Goal: Task Accomplishment & Management: Complete application form

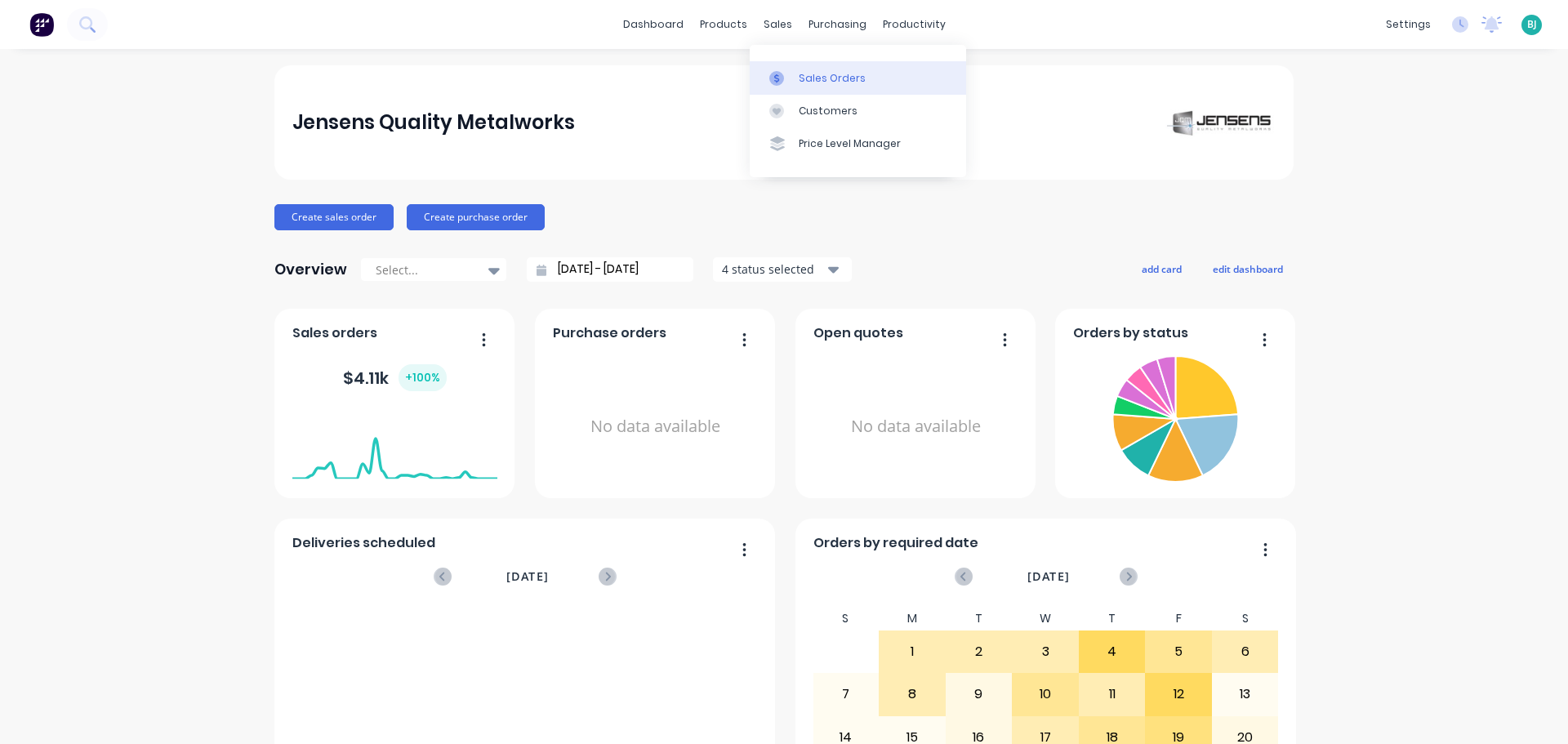
click at [800, 75] on div "Sales Orders" at bounding box center [832, 79] width 67 height 15
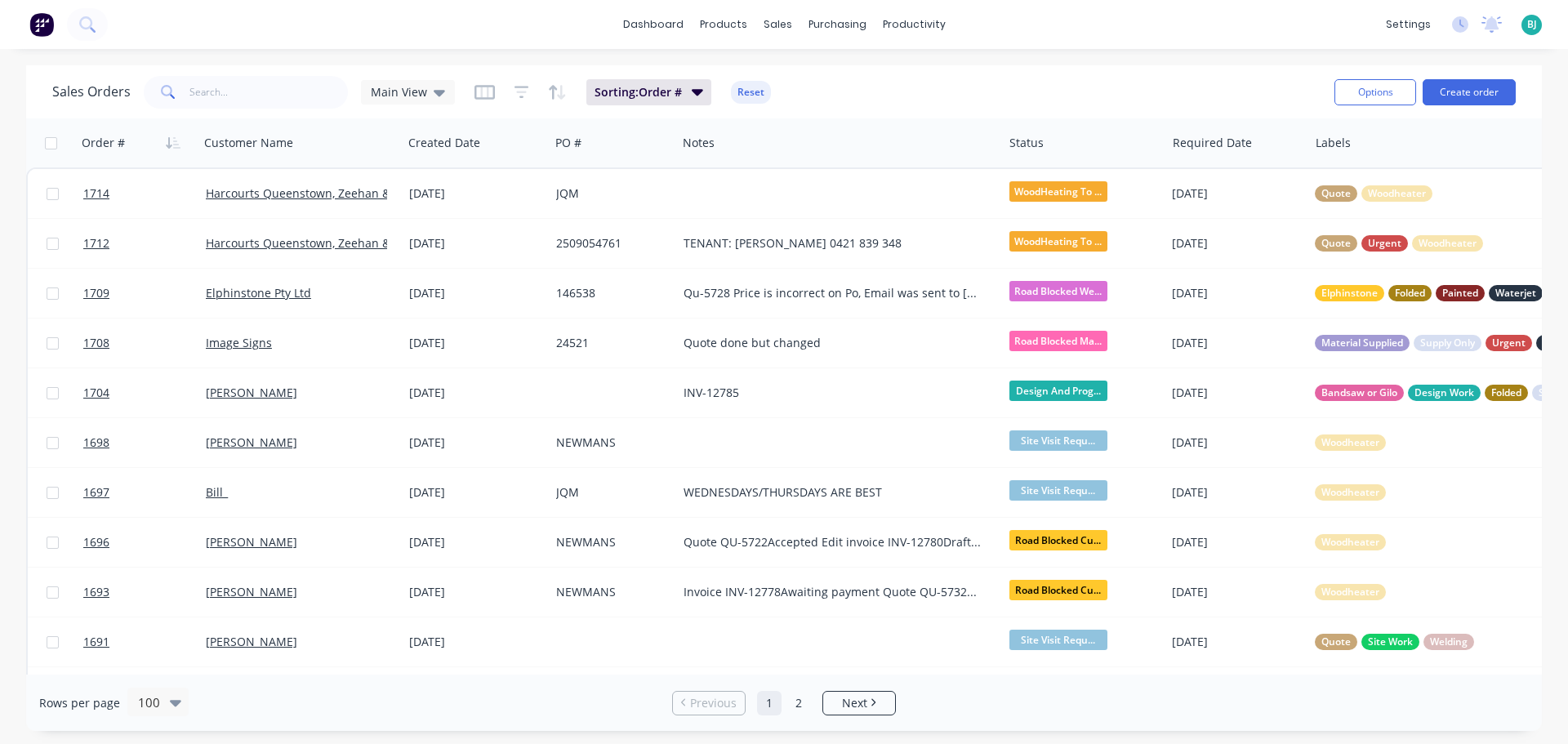
click at [1527, 30] on span "BJ" at bounding box center [1532, 25] width 10 height 15
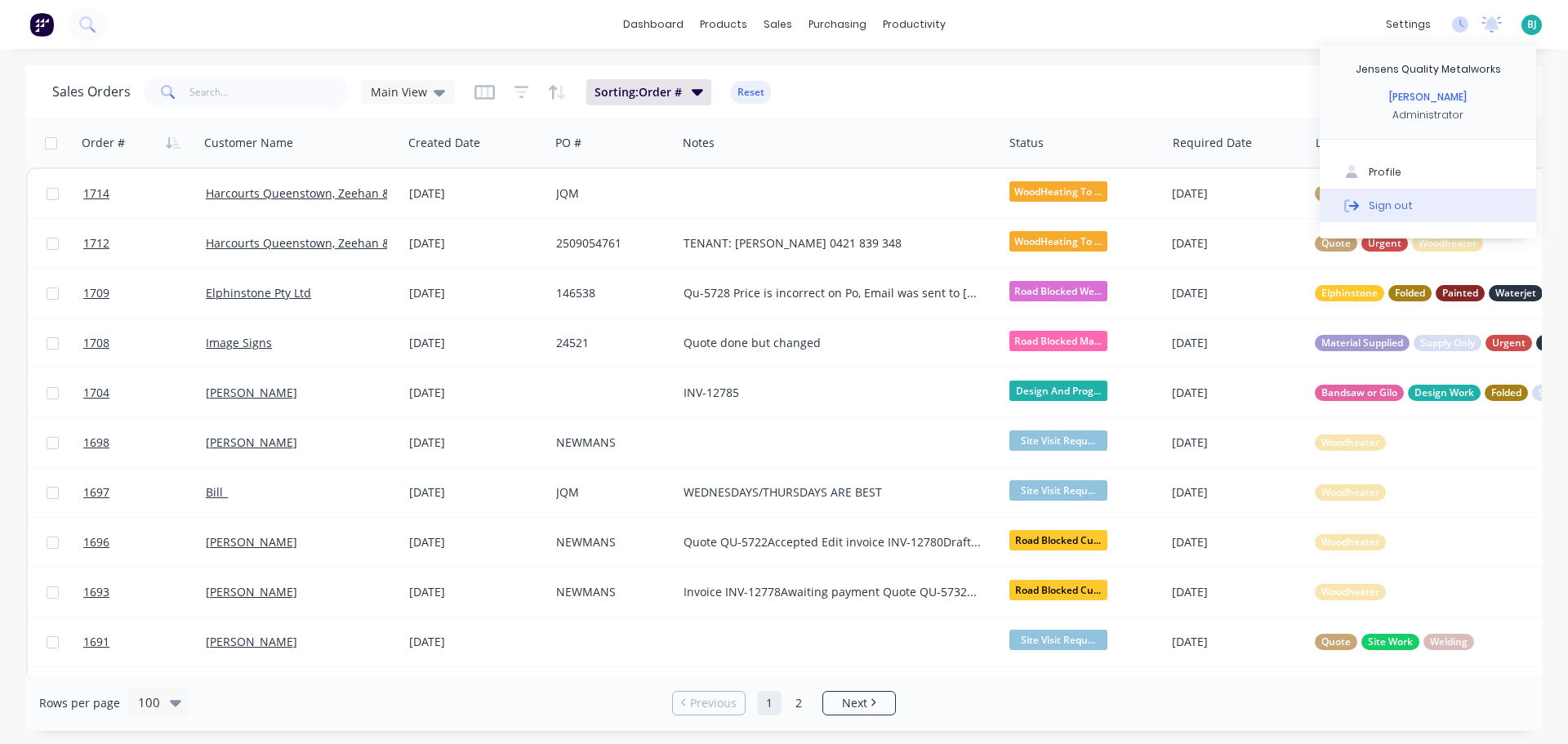
click at [1421, 203] on button "Sign out" at bounding box center [1427, 205] width 216 height 32
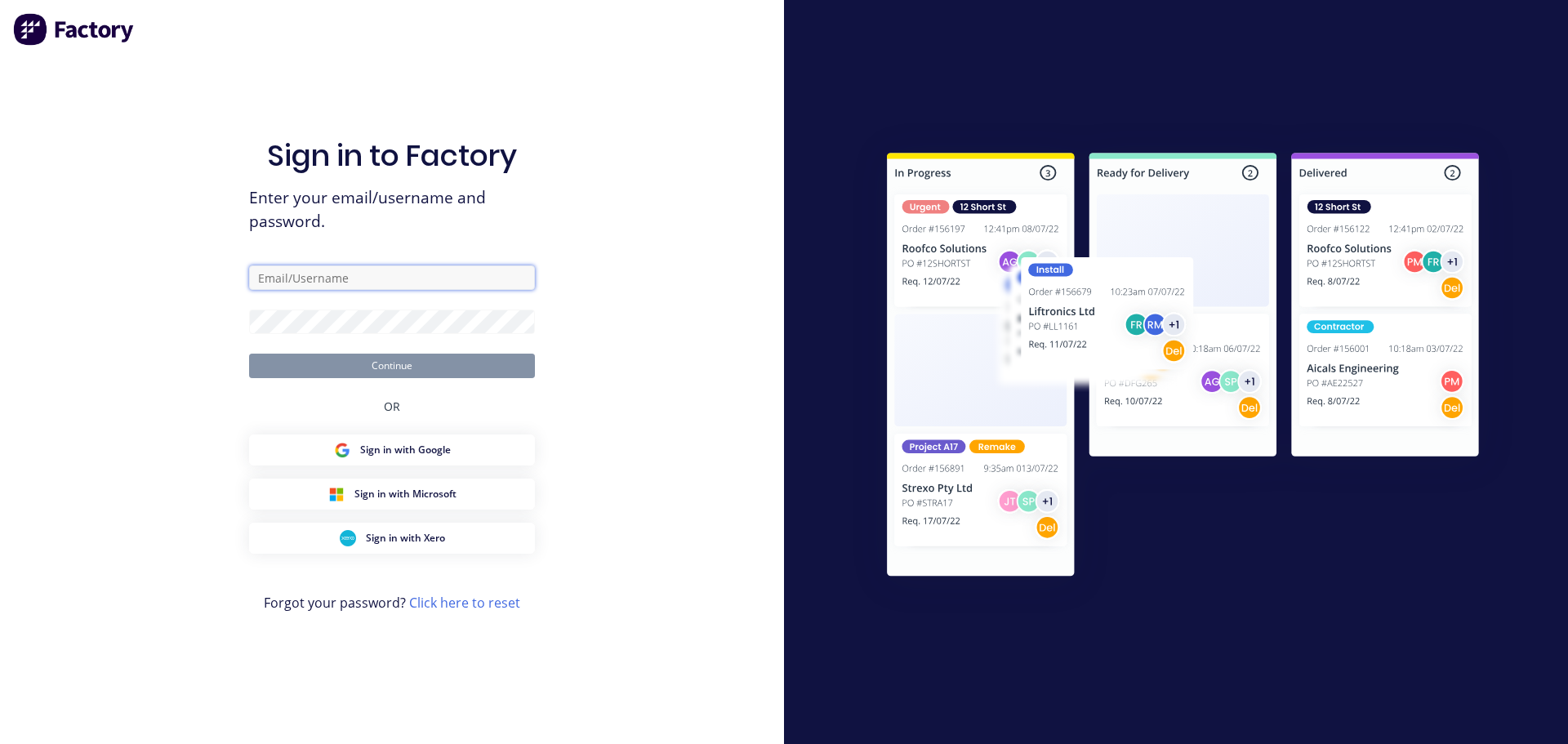
type input "[EMAIL_ADDRESS][DOMAIN_NAME]"
click at [499, 372] on button "Continue" at bounding box center [392, 365] width 285 height 24
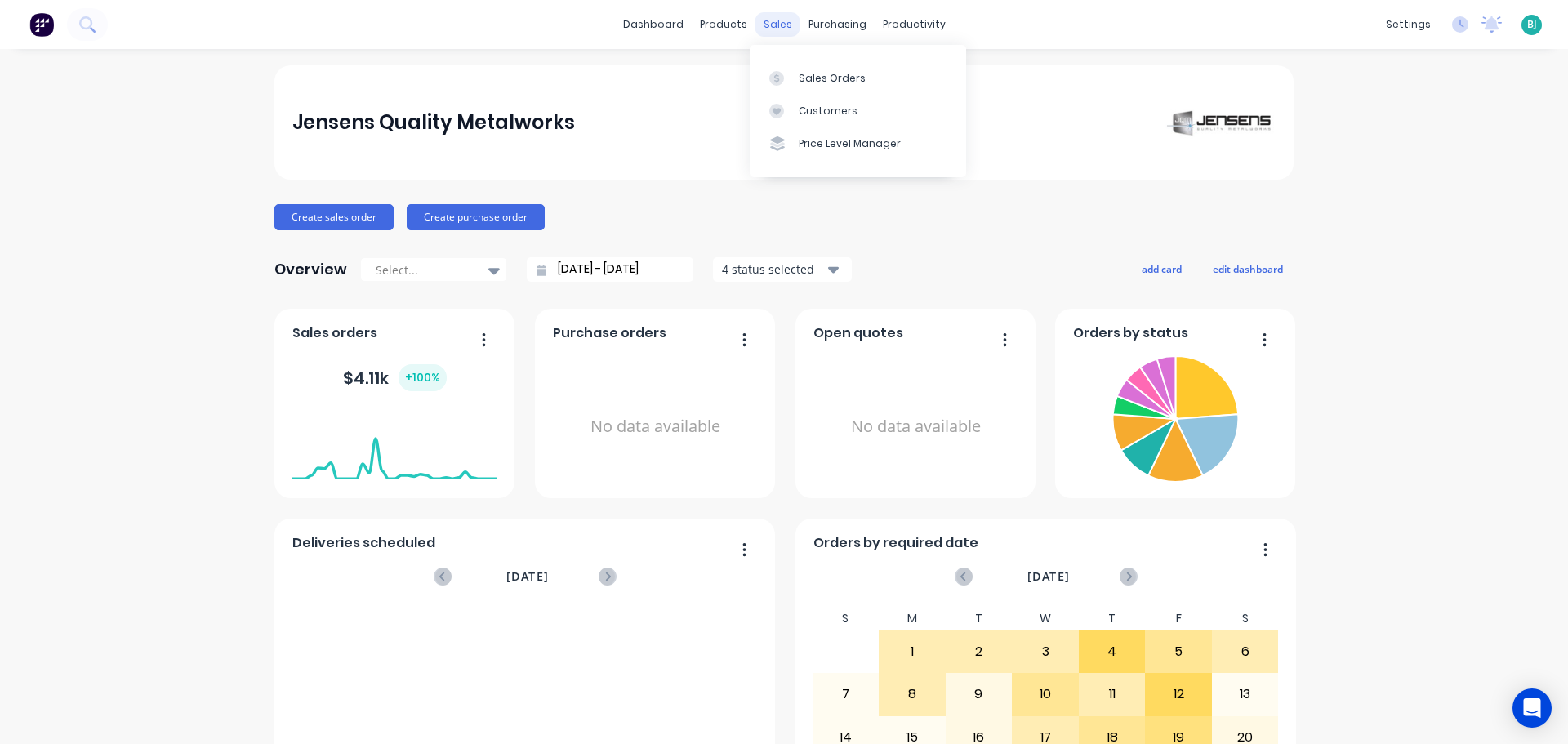
click at [773, 18] on div "sales" at bounding box center [778, 24] width 44 height 24
click at [799, 78] on div "Sales Orders" at bounding box center [832, 79] width 67 height 15
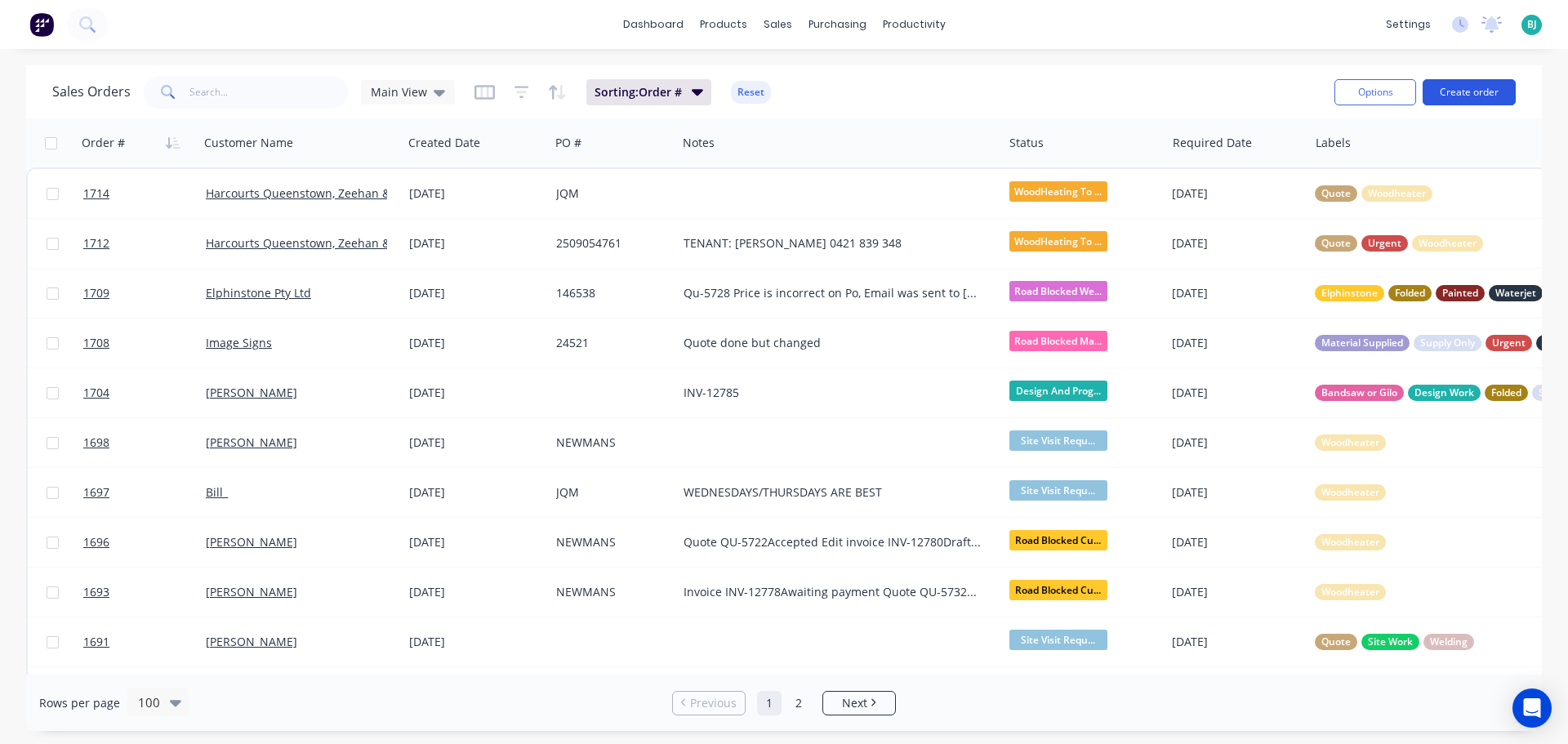
click at [1460, 90] on button "Create order" at bounding box center [1469, 92] width 93 height 26
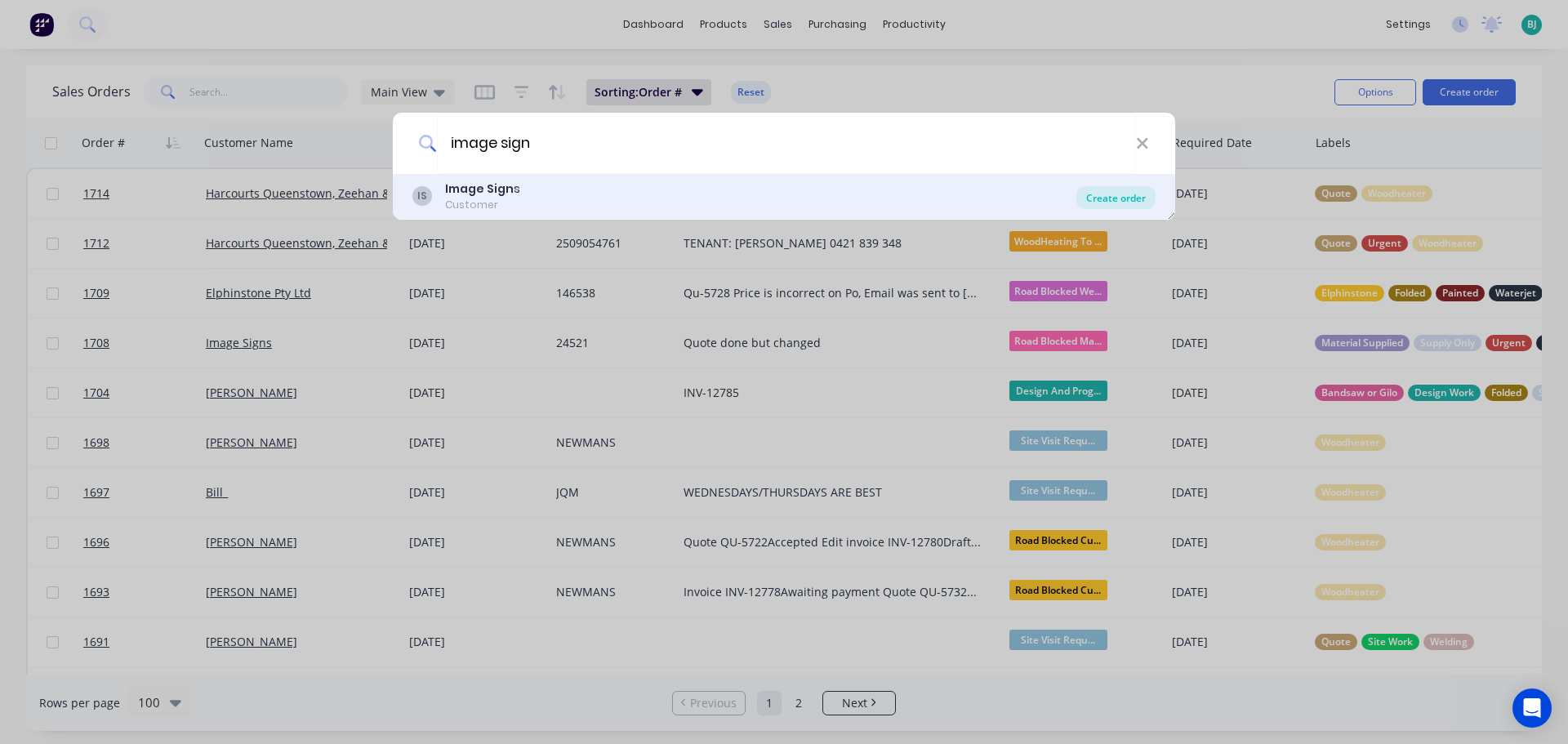
type input "image sign"
click at [1114, 191] on div "Create order" at bounding box center [1115, 197] width 79 height 23
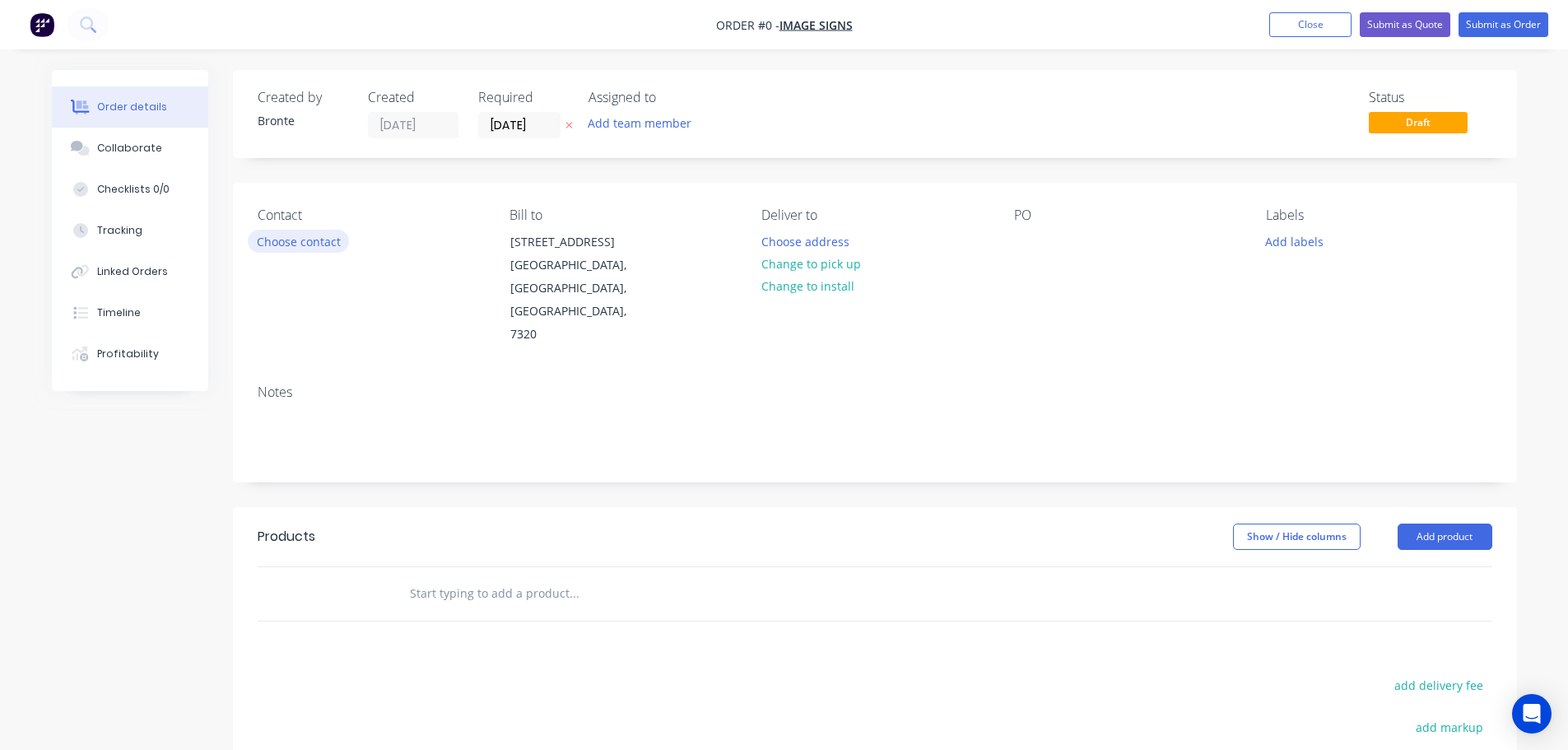
click at [320, 232] on button "Choose contact" at bounding box center [298, 241] width 101 height 22
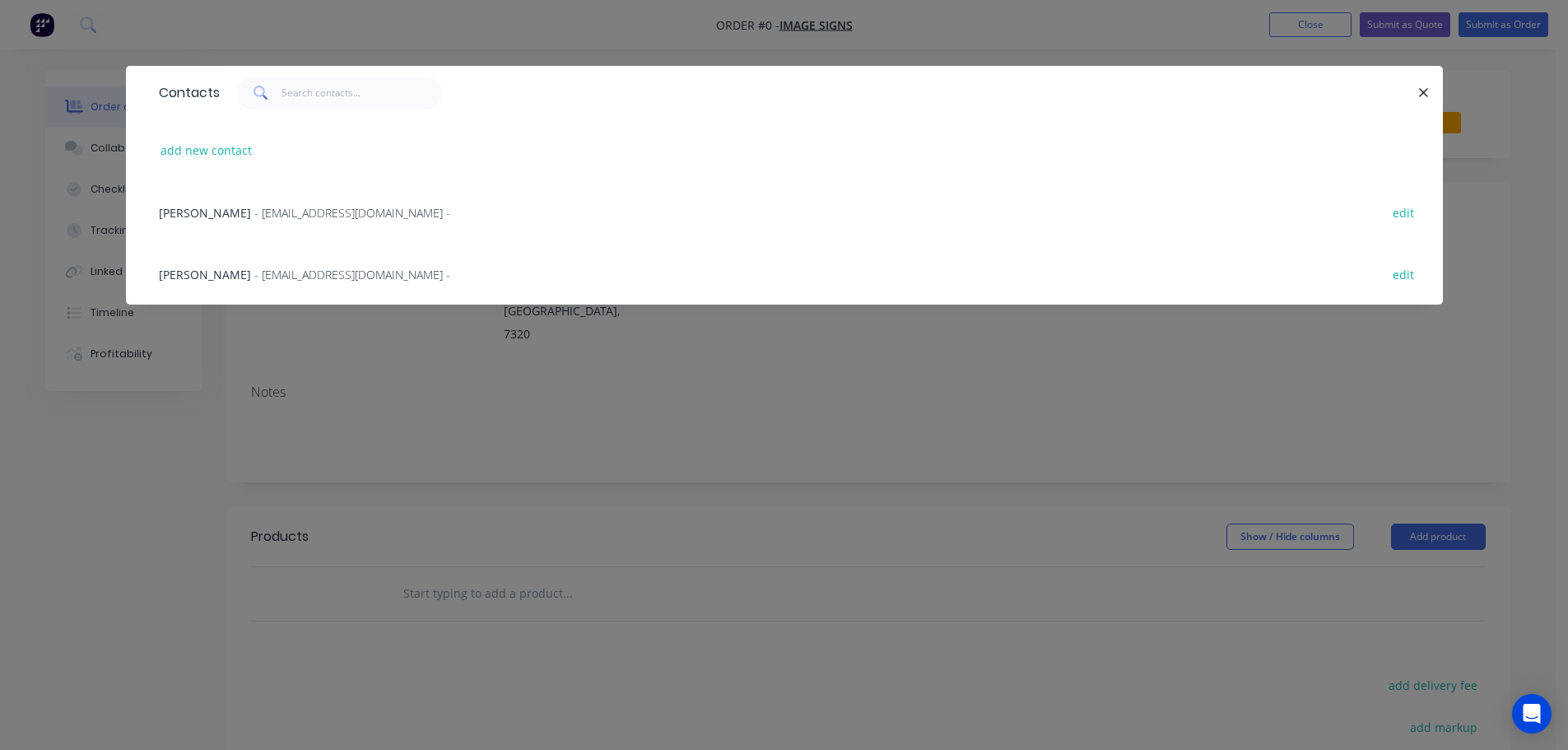
click at [323, 219] on span "- [EMAIL_ADDRESS][DOMAIN_NAME] -" at bounding box center [352, 212] width 196 height 16
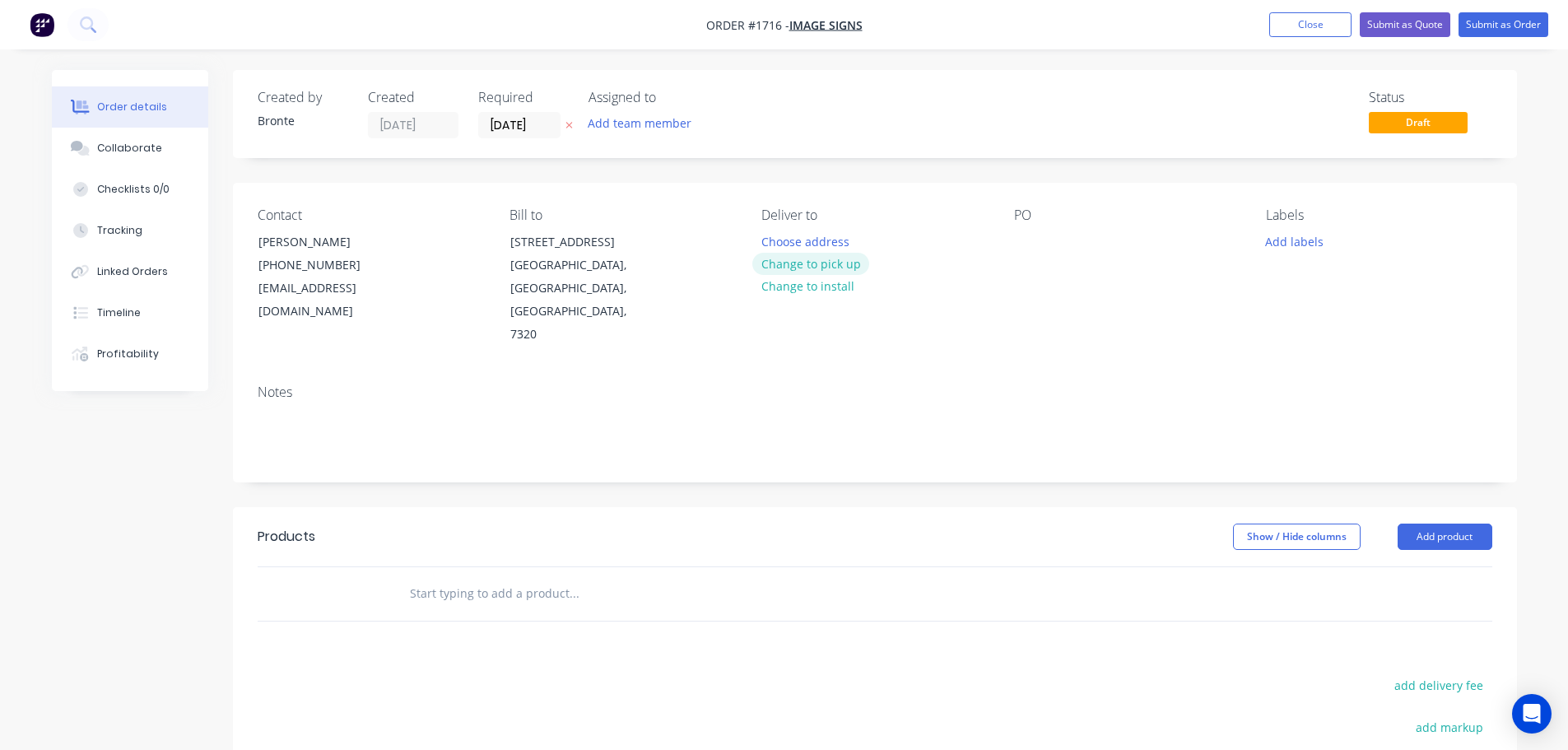
click at [846, 266] on button "Change to pick up" at bounding box center [810, 263] width 117 height 22
click at [552, 126] on input "[DATE]" at bounding box center [520, 125] width 80 height 24
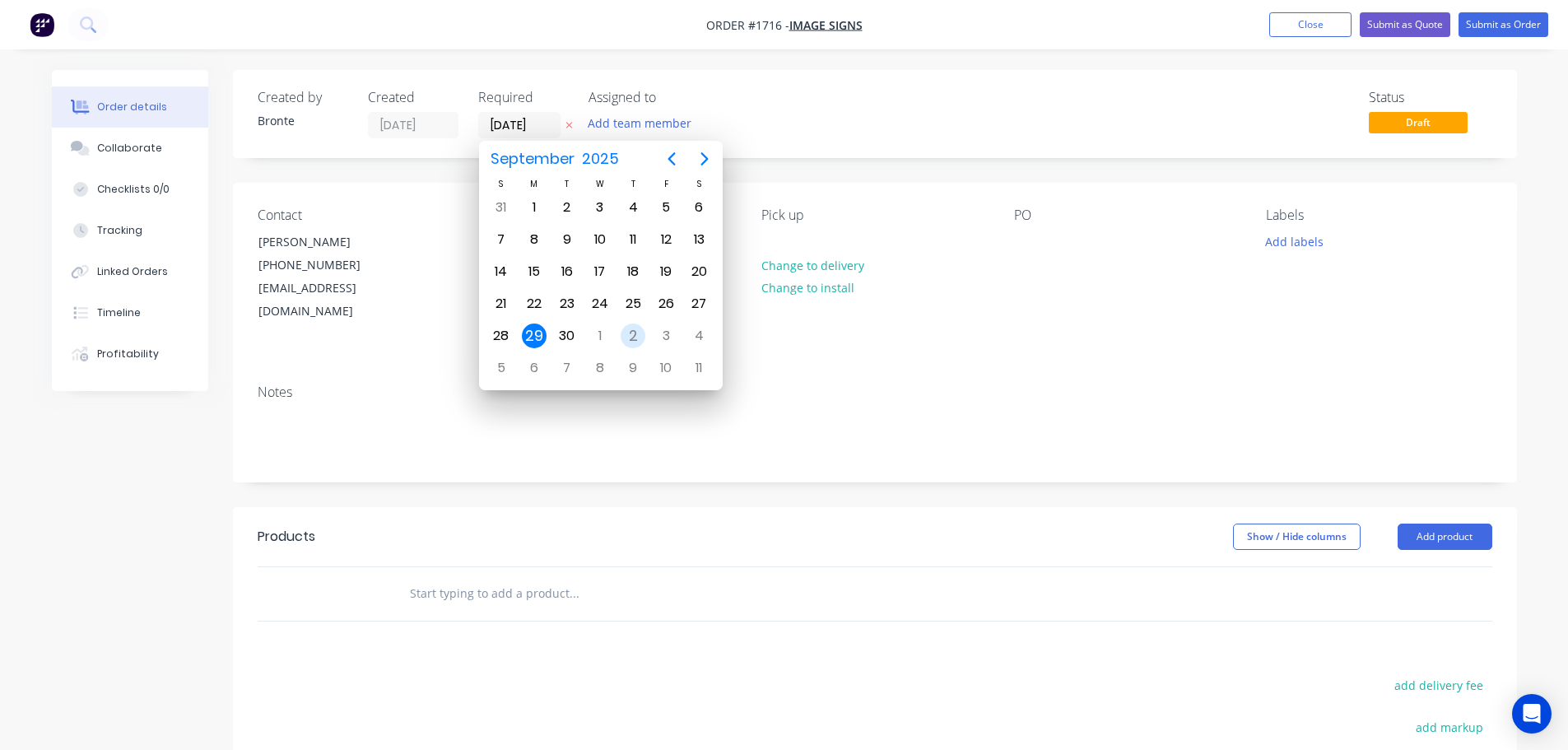
click at [634, 344] on div "2" at bounding box center [633, 335] width 24 height 24
type input "[DATE]"
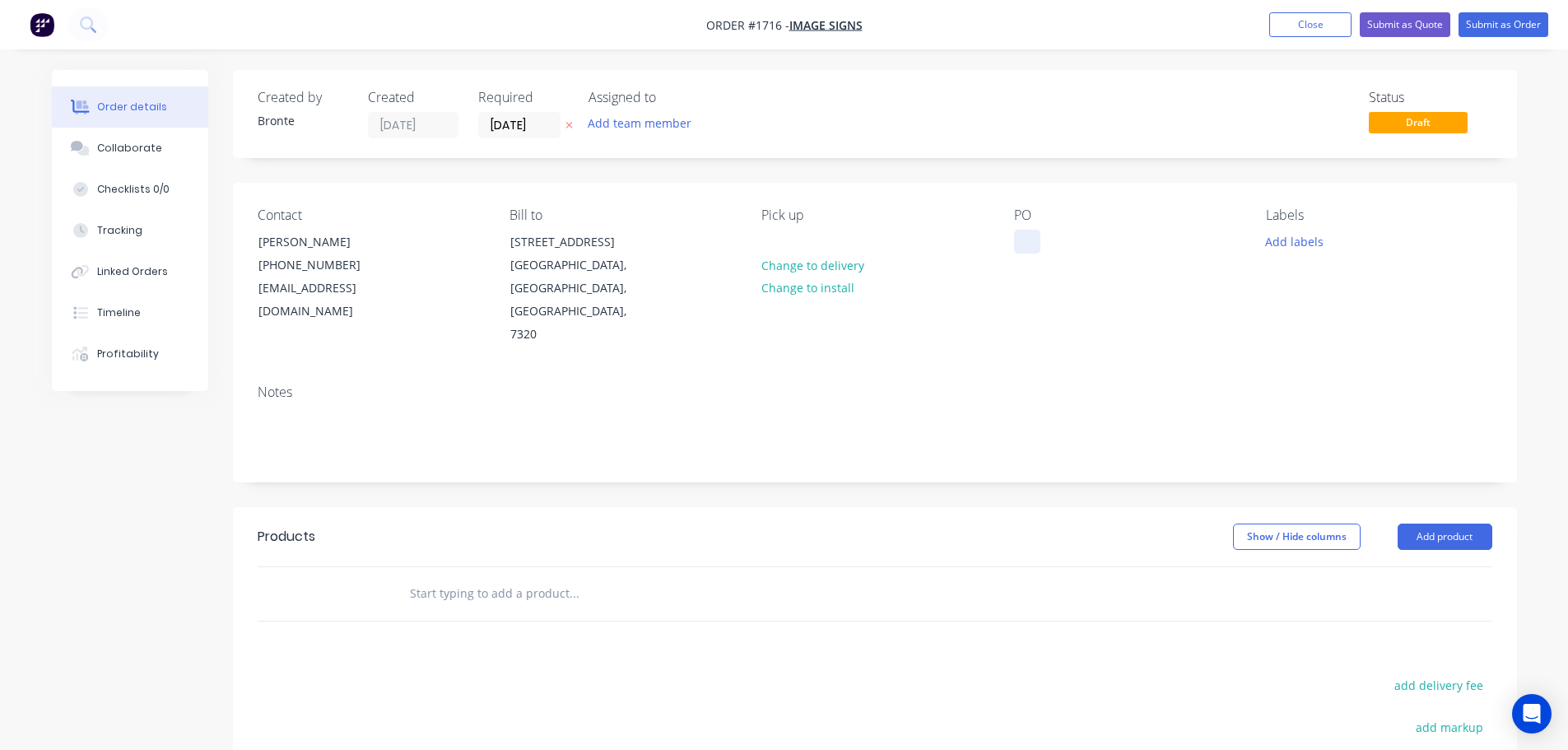
click at [1039, 239] on div at bounding box center [1027, 242] width 26 height 24
click at [1029, 240] on div at bounding box center [1027, 242] width 26 height 24
click at [1161, 183] on div "Contact [PERSON_NAME] [PHONE_NUMBER] [EMAIL_ADDRESS][DOMAIN_NAME] Bill to [STRE…" at bounding box center [875, 277] width 1284 height 189
click at [1298, 242] on button "Add labels" at bounding box center [1294, 241] width 76 height 22
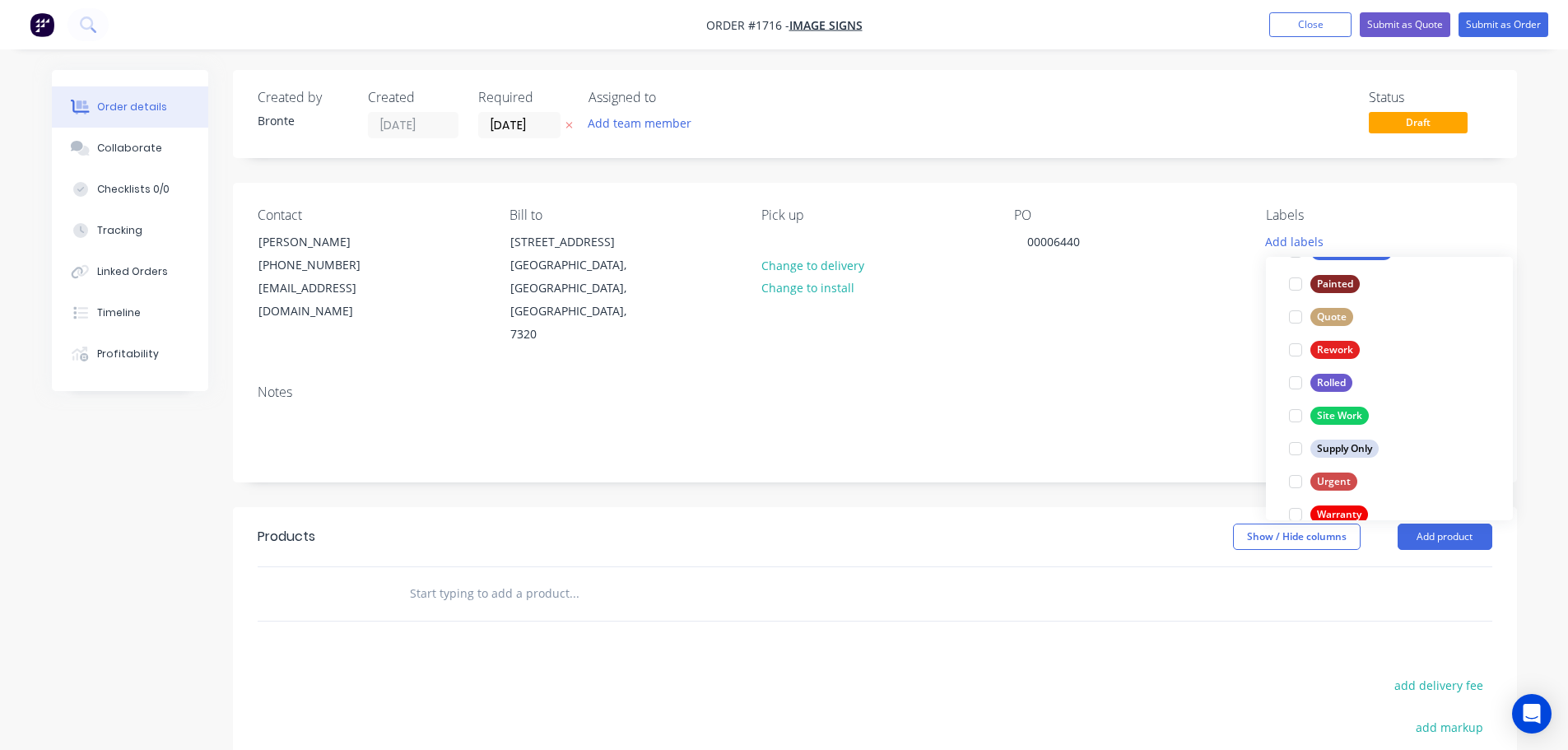
scroll to position [790, 0]
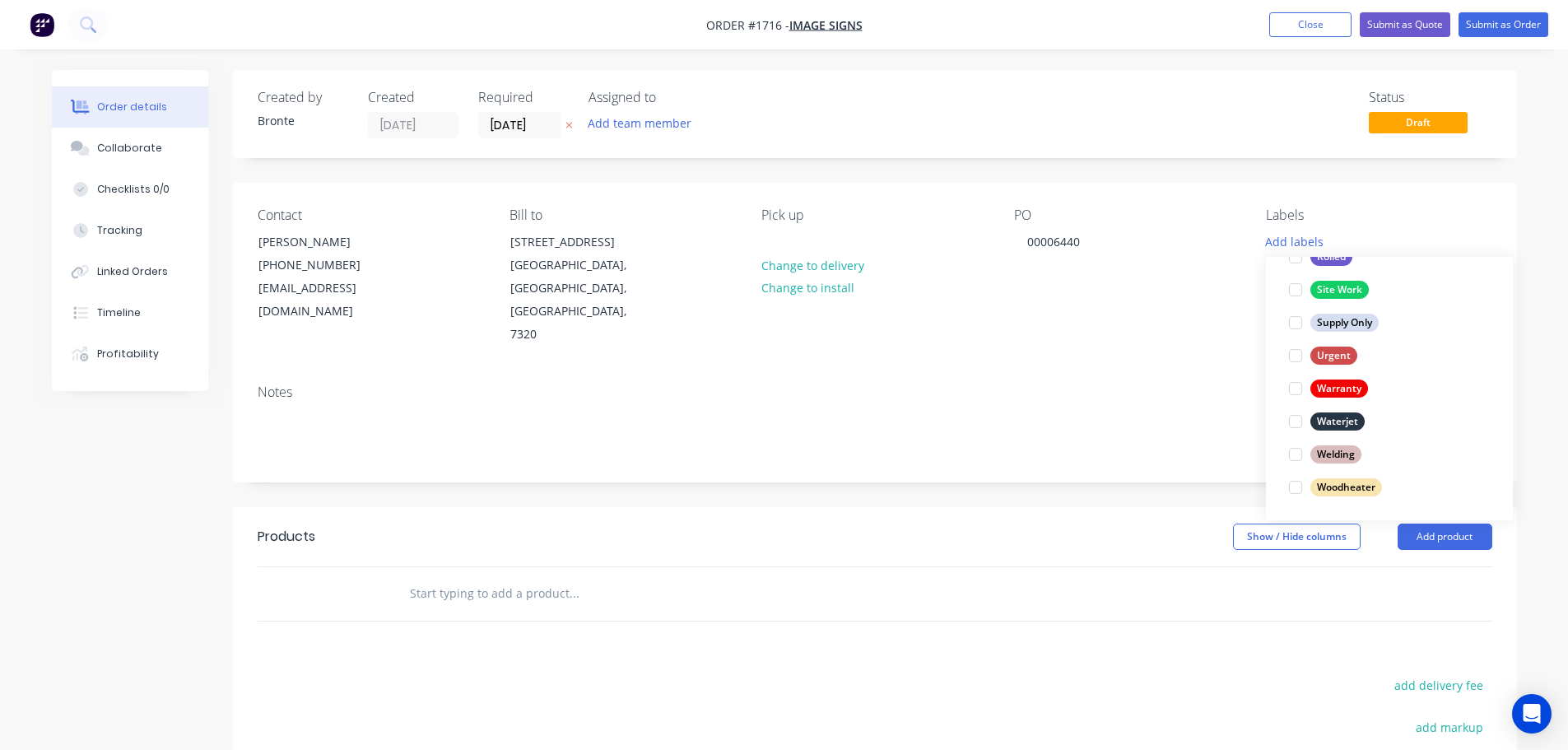
click at [1296, 424] on div at bounding box center [1295, 420] width 33 height 33
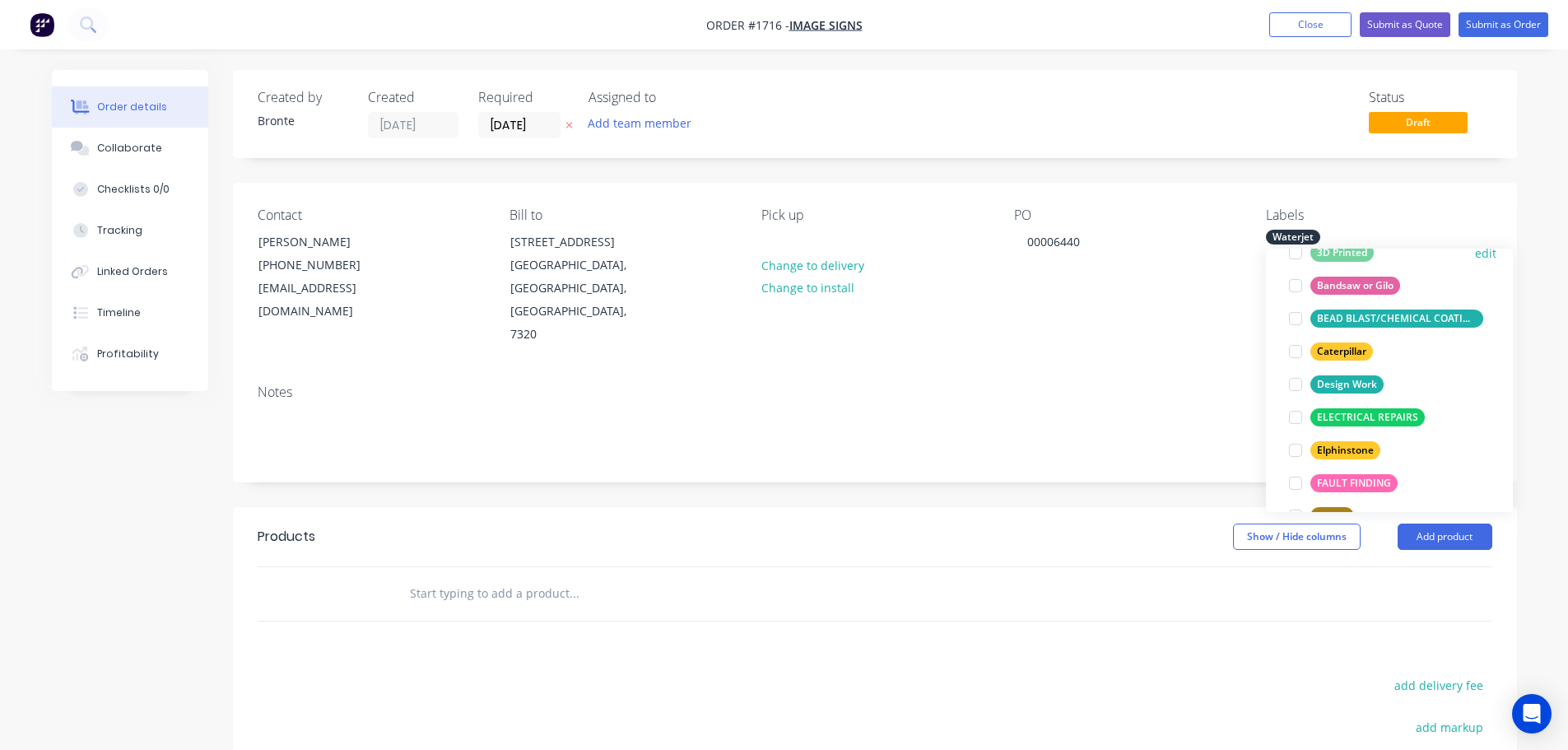
scroll to position [164, 0]
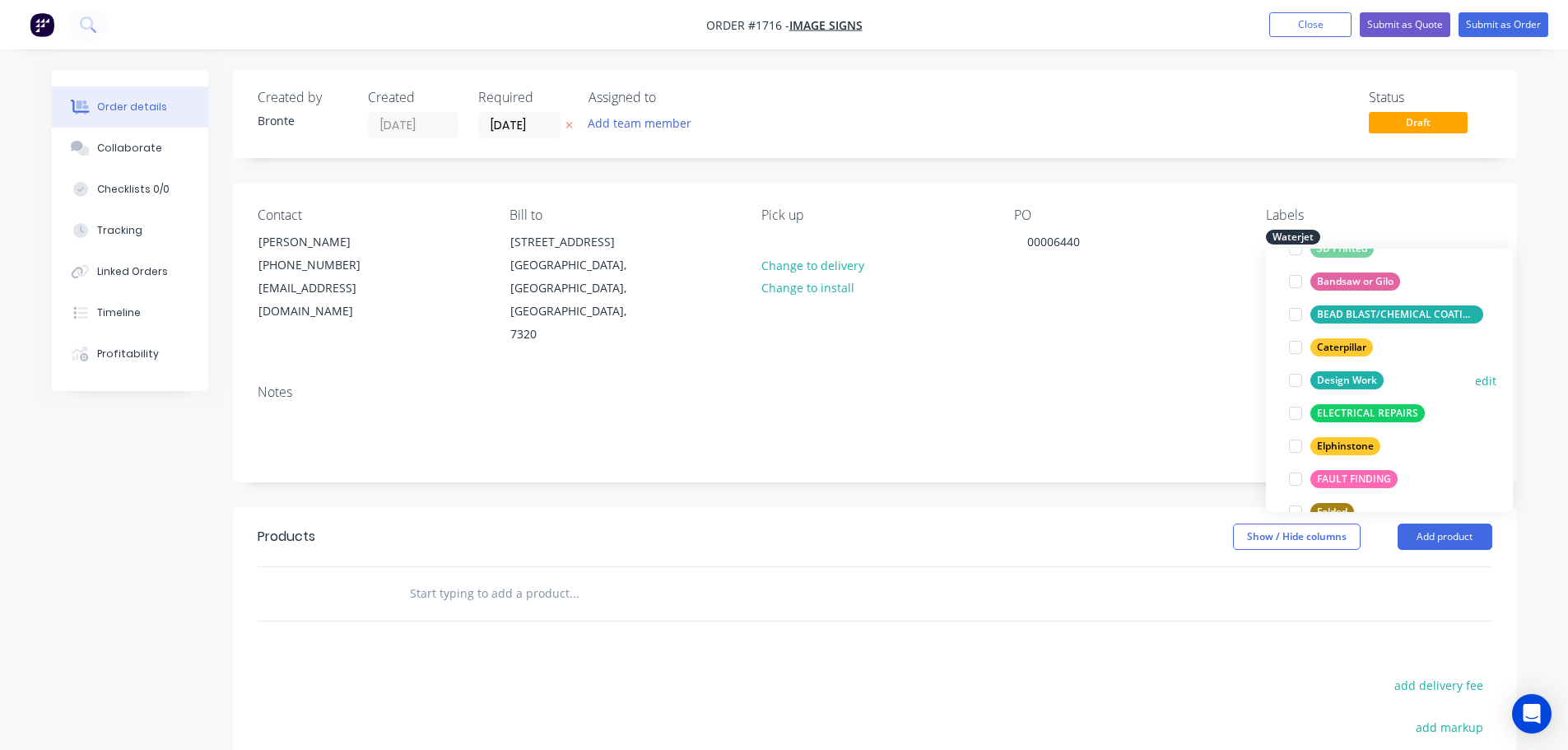
click at [1300, 376] on div at bounding box center [1295, 379] width 33 height 33
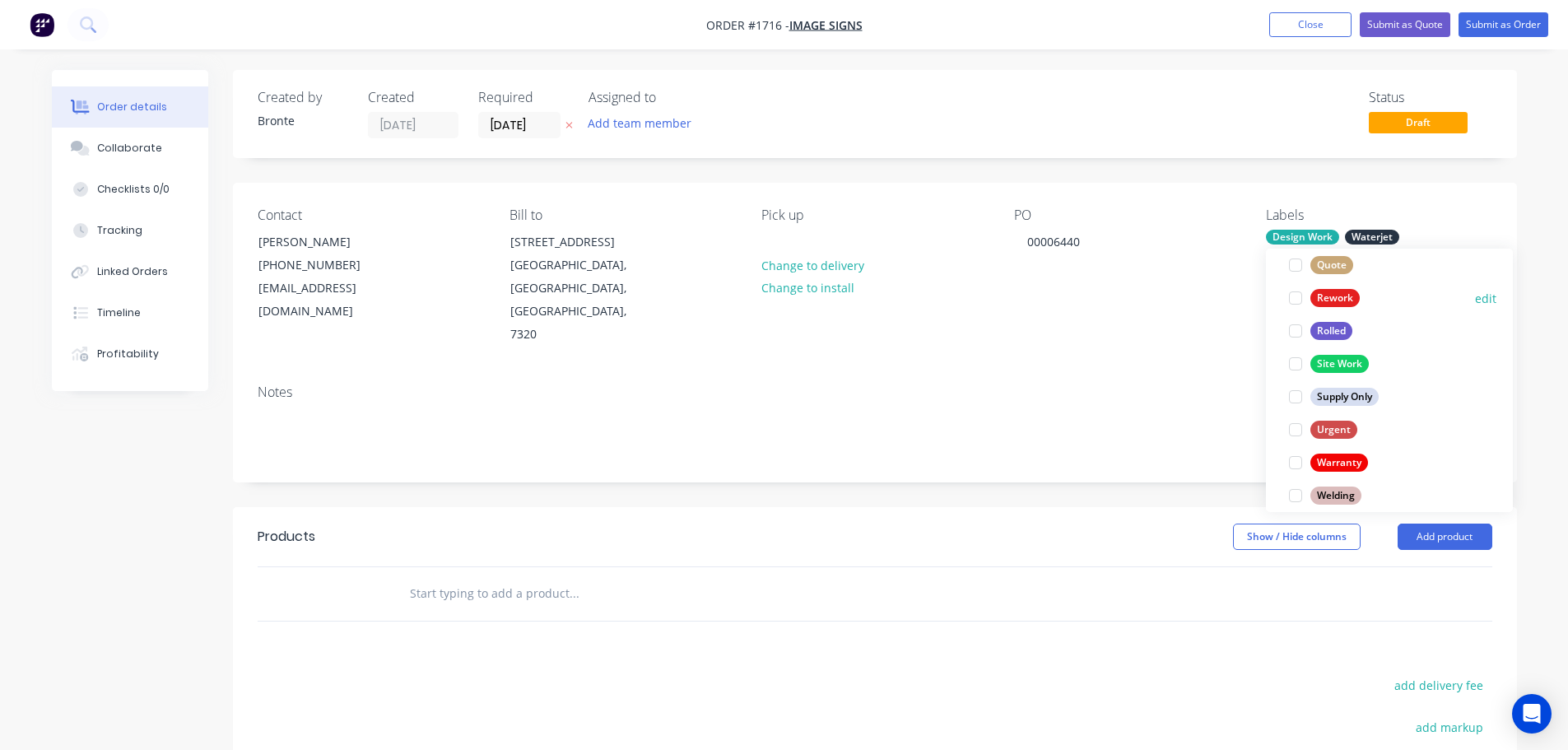
scroll to position [790, 0]
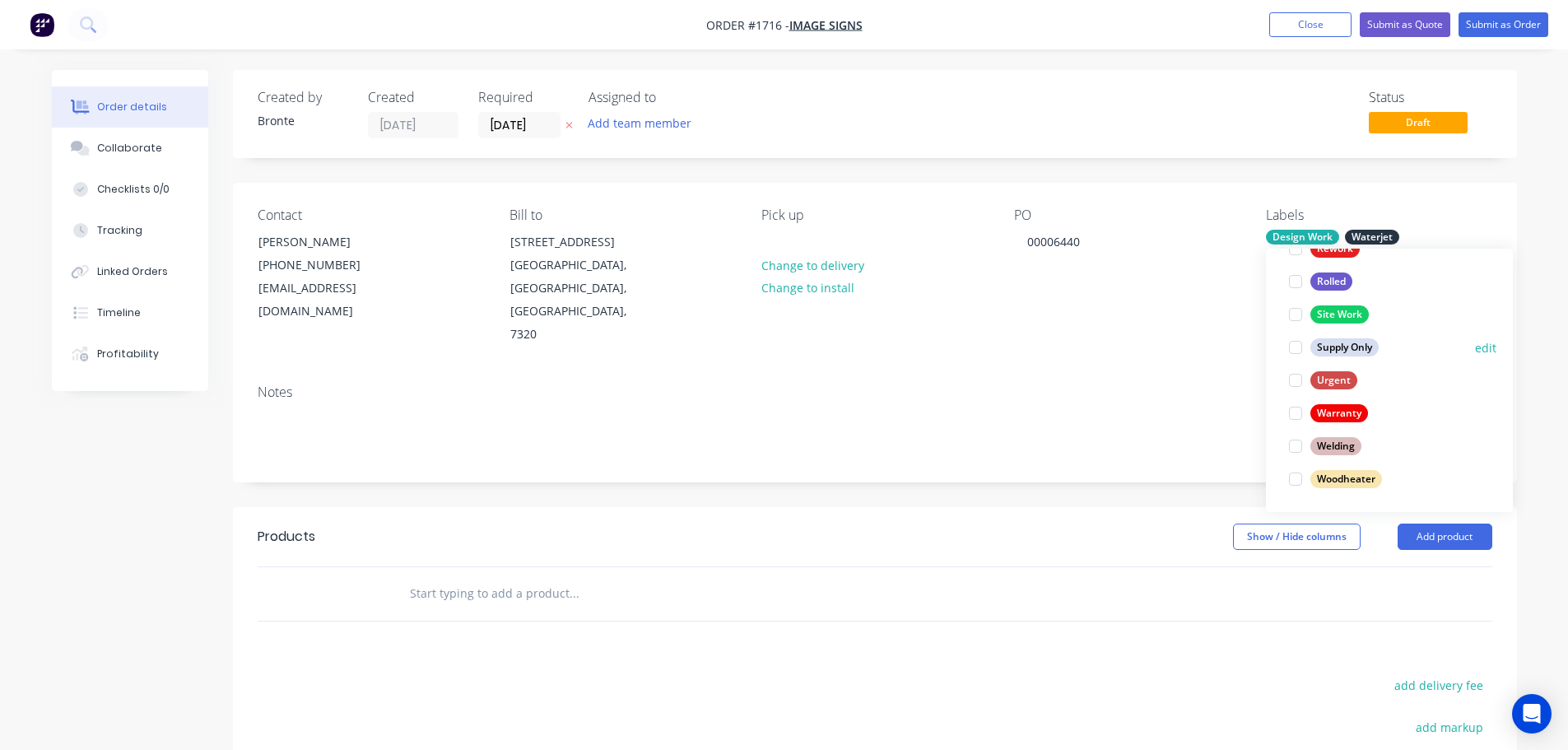
click at [1299, 349] on div at bounding box center [1295, 347] width 33 height 33
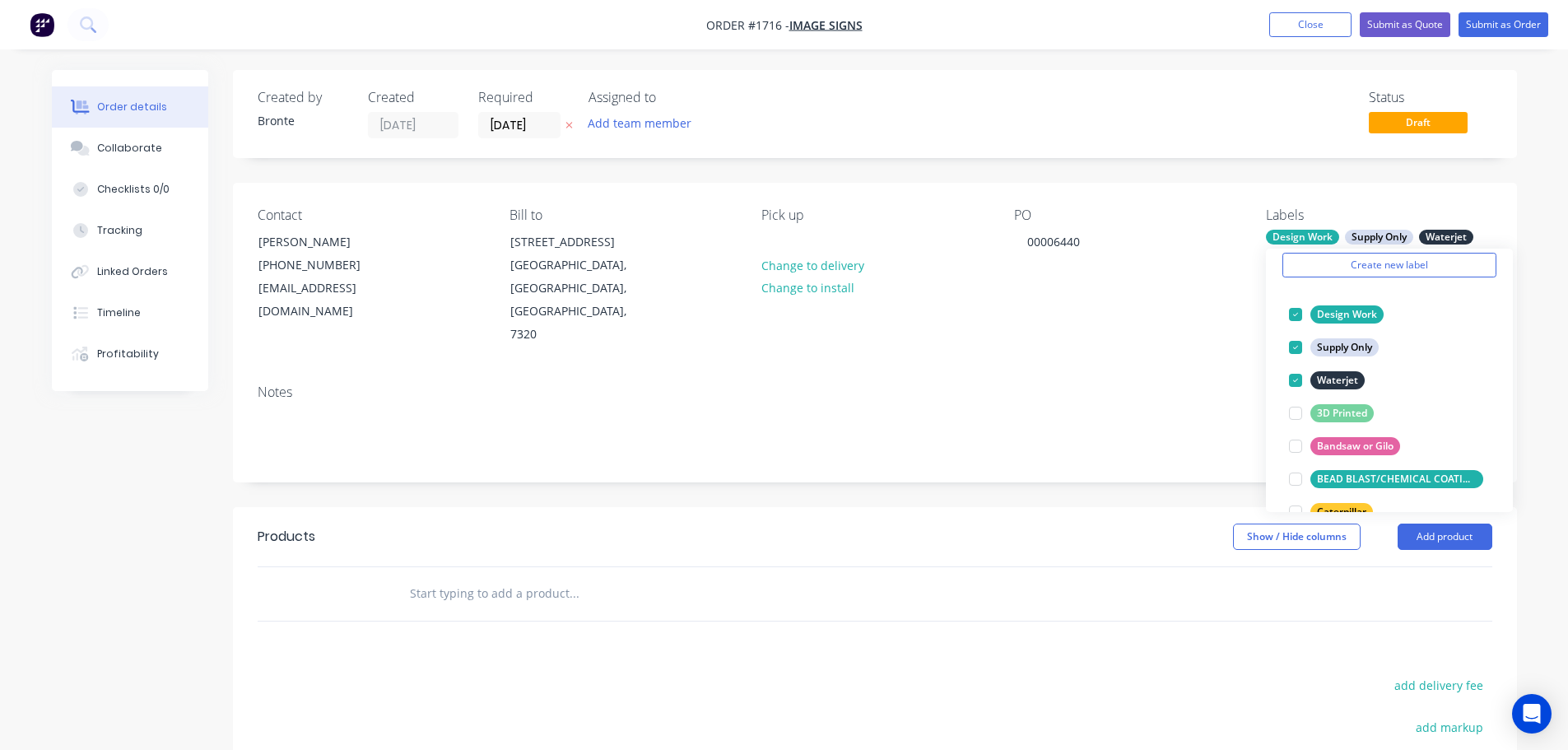
click at [1548, 208] on div "Order details Collaborate Checklists 0/0 Tracking Linked Orders Timeline Profit…" at bounding box center [784, 520] width 1568 height 1041
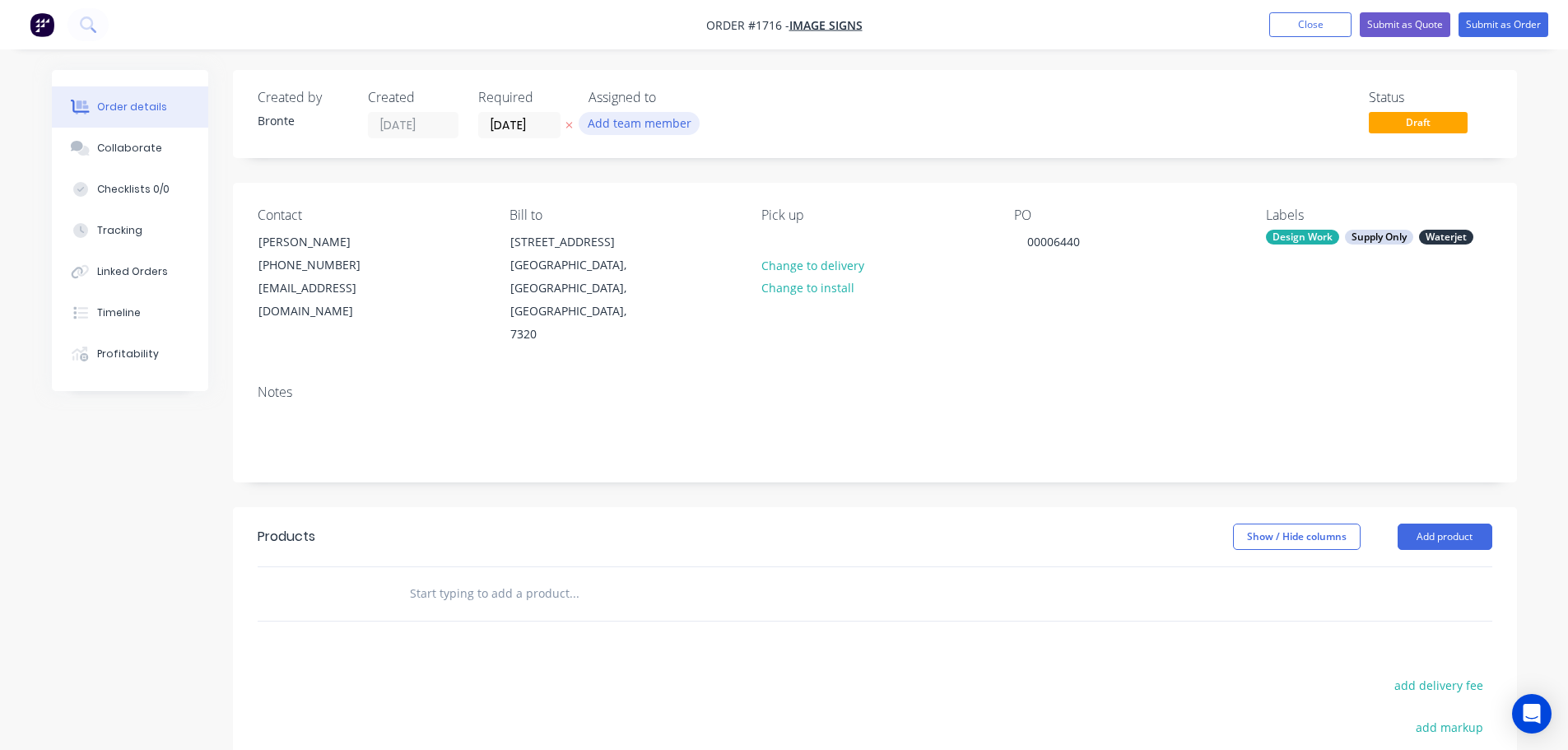
click at [615, 118] on button "Add team member" at bounding box center [639, 123] width 121 height 22
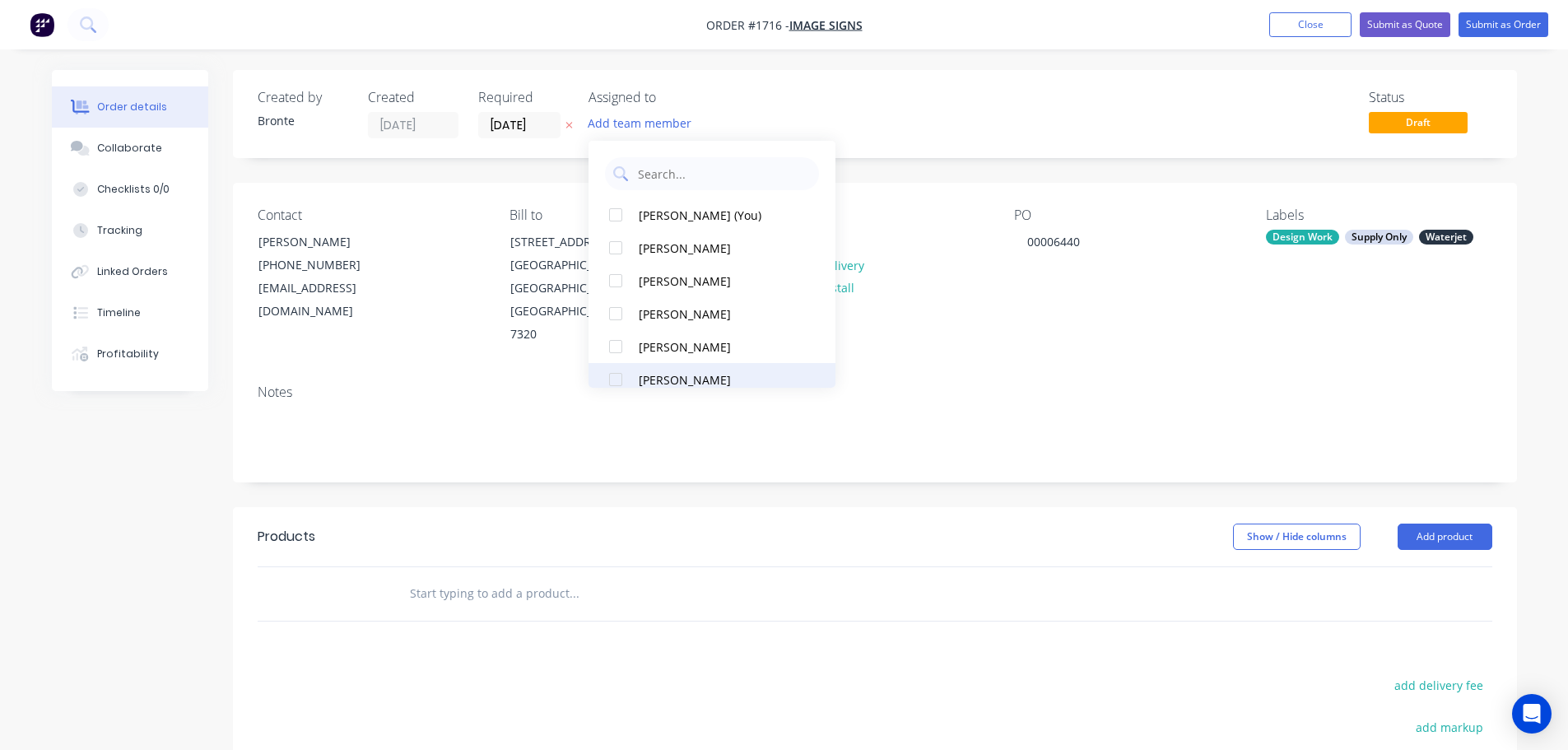
click at [614, 373] on div at bounding box center [615, 379] width 33 height 33
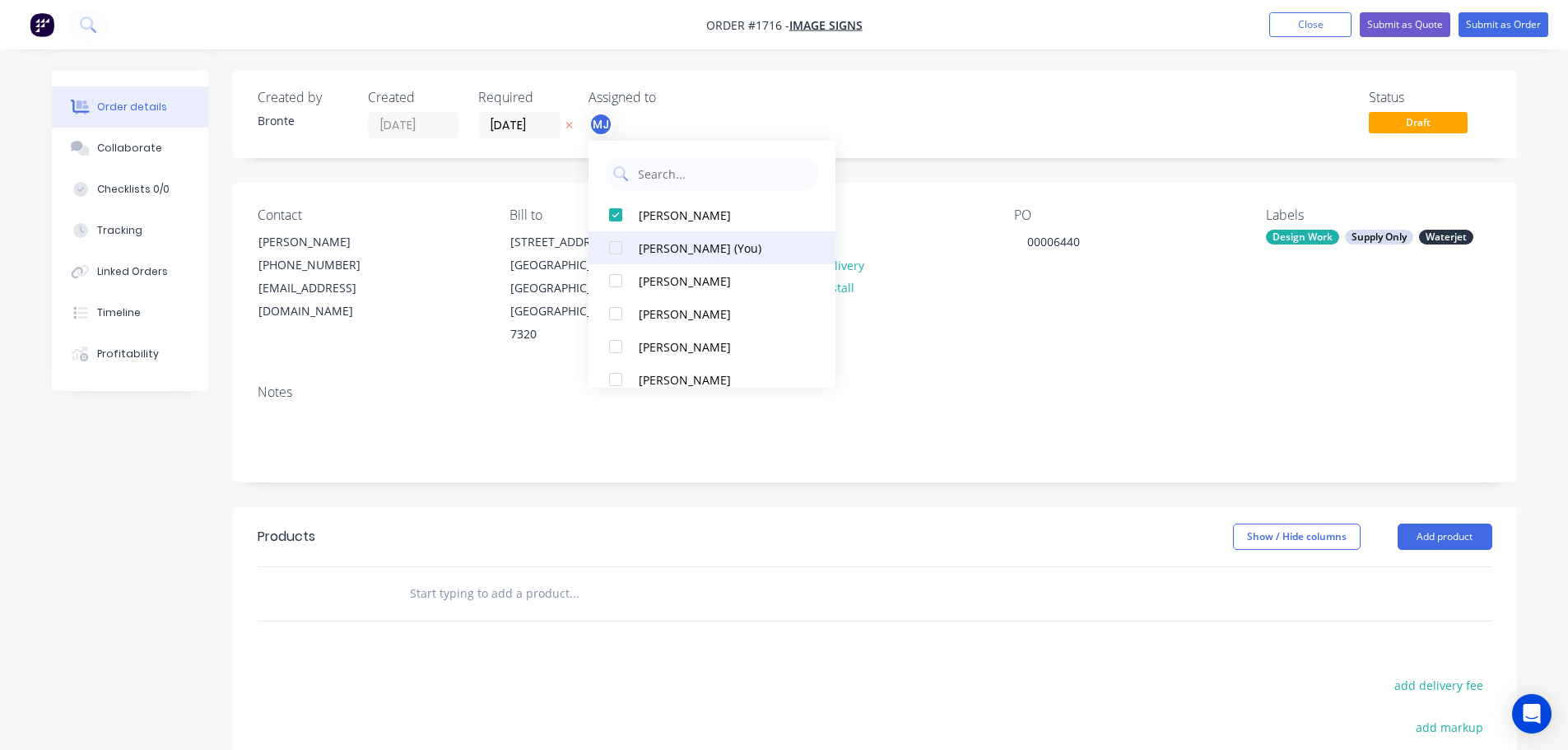
click at [618, 249] on div at bounding box center [615, 248] width 33 height 33
click at [905, 116] on div "Status Draft" at bounding box center [1122, 114] width 739 height 49
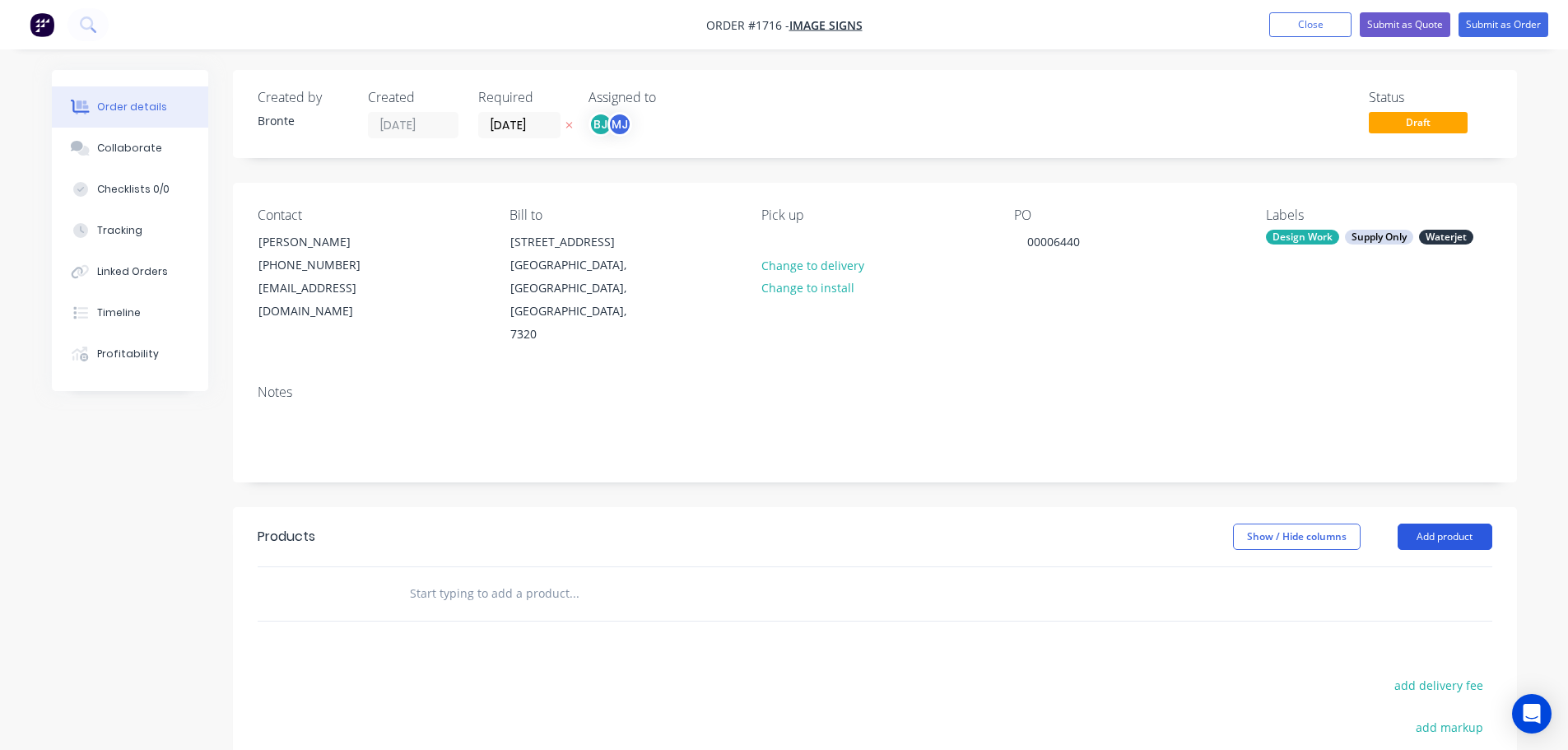
click at [1455, 523] on button "Add product" at bounding box center [1445, 536] width 94 height 26
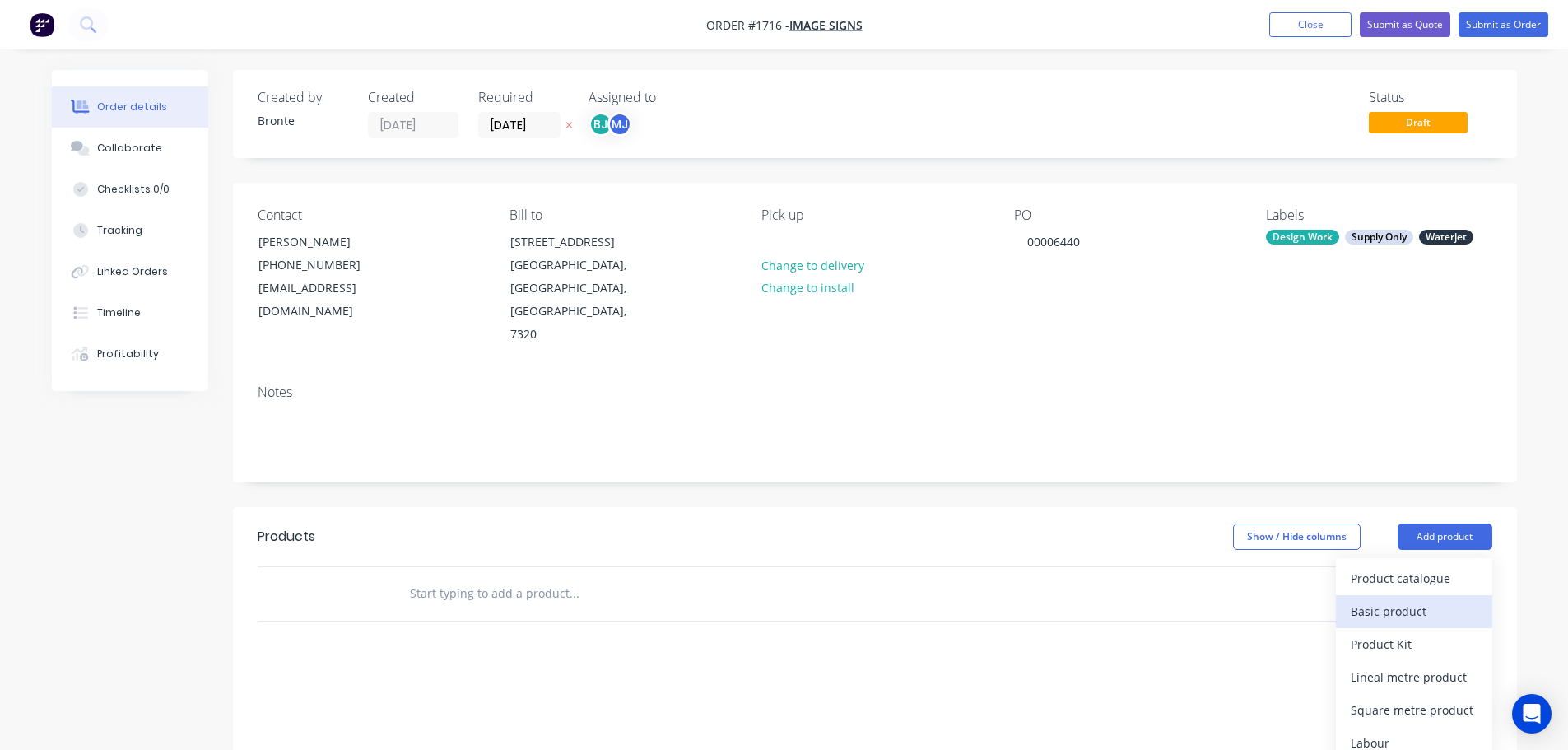
click at [1432, 599] on div "Basic product" at bounding box center [1415, 611] width 127 height 24
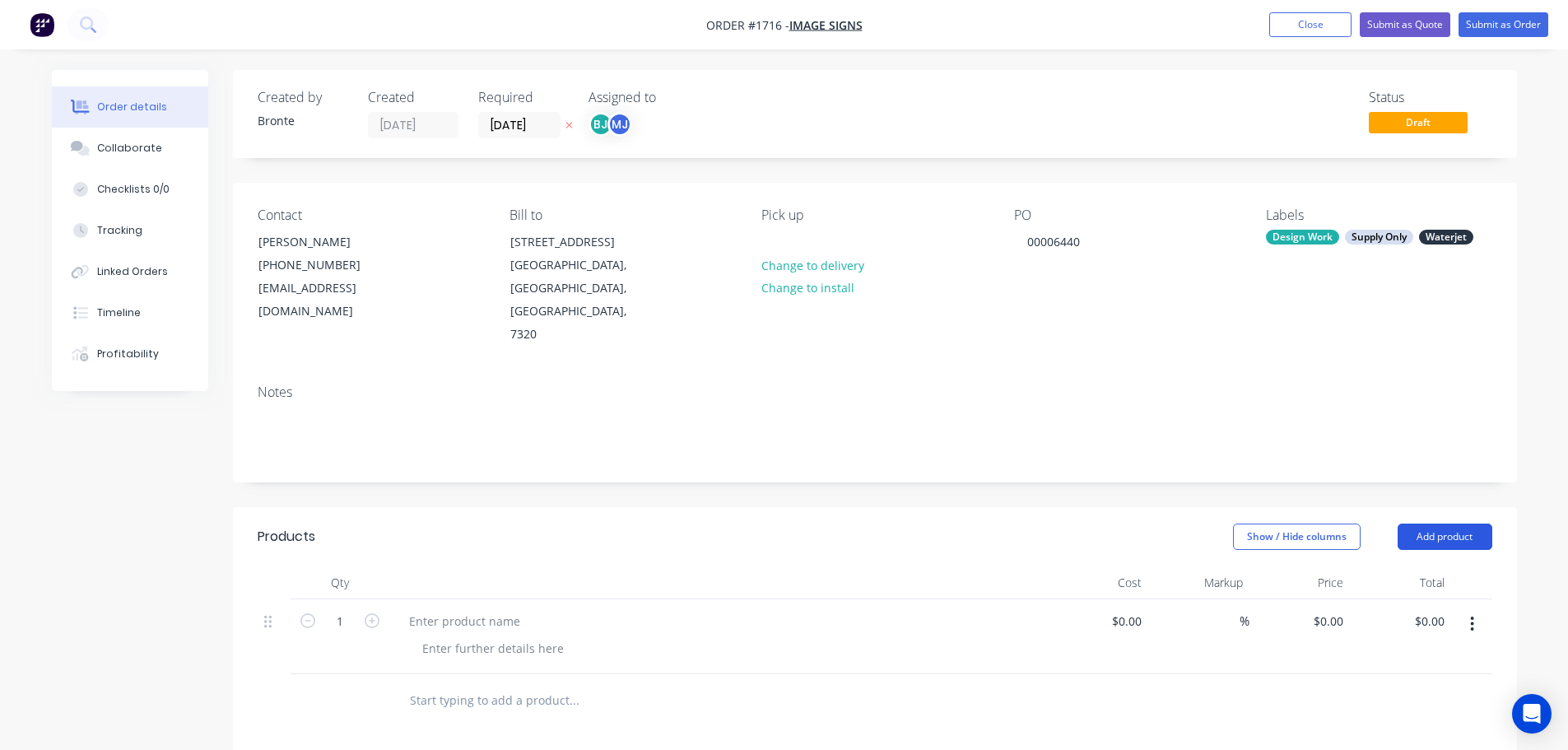
click at [1457, 523] on button "Add product" at bounding box center [1445, 536] width 94 height 26
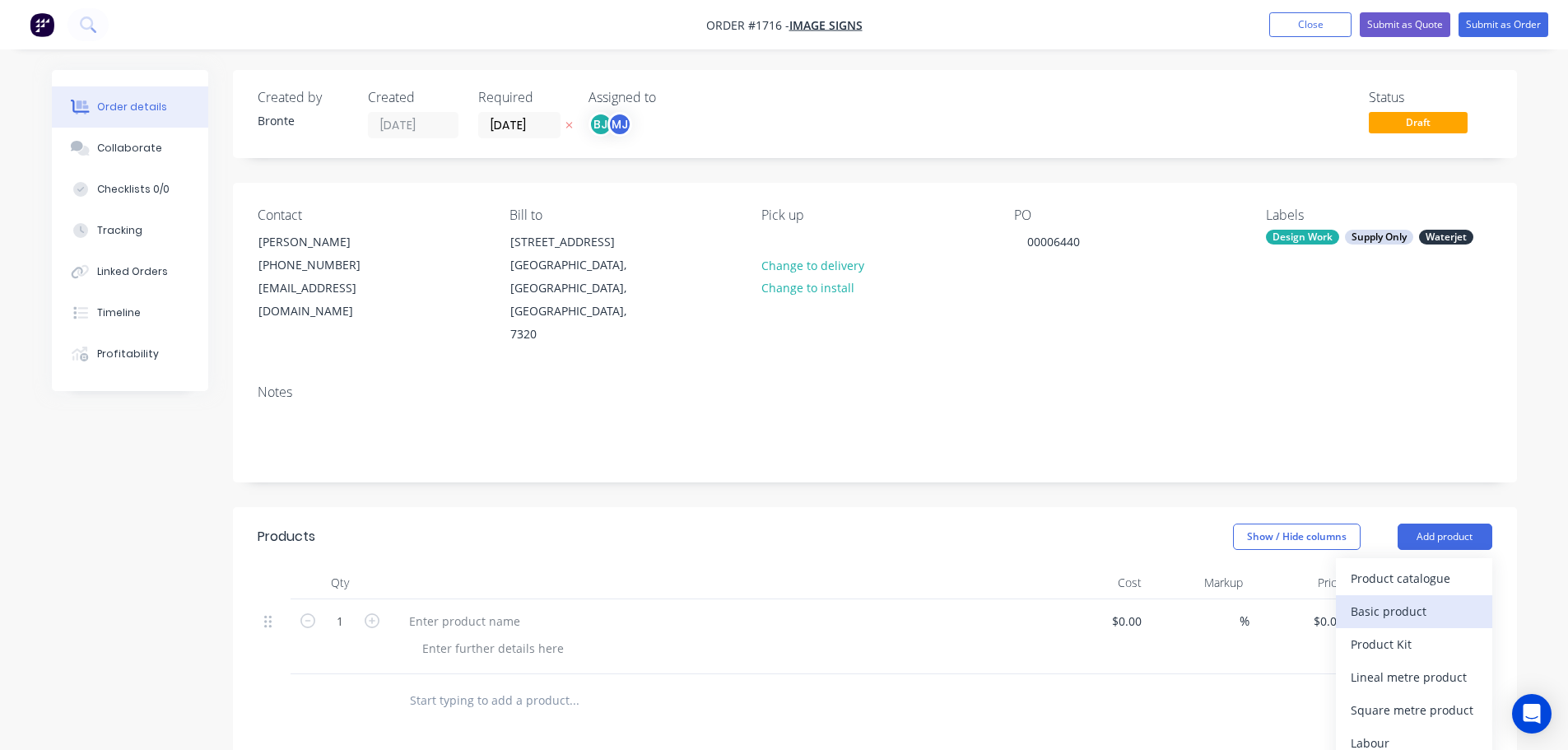
click at [1440, 599] on div "Basic product" at bounding box center [1415, 611] width 127 height 24
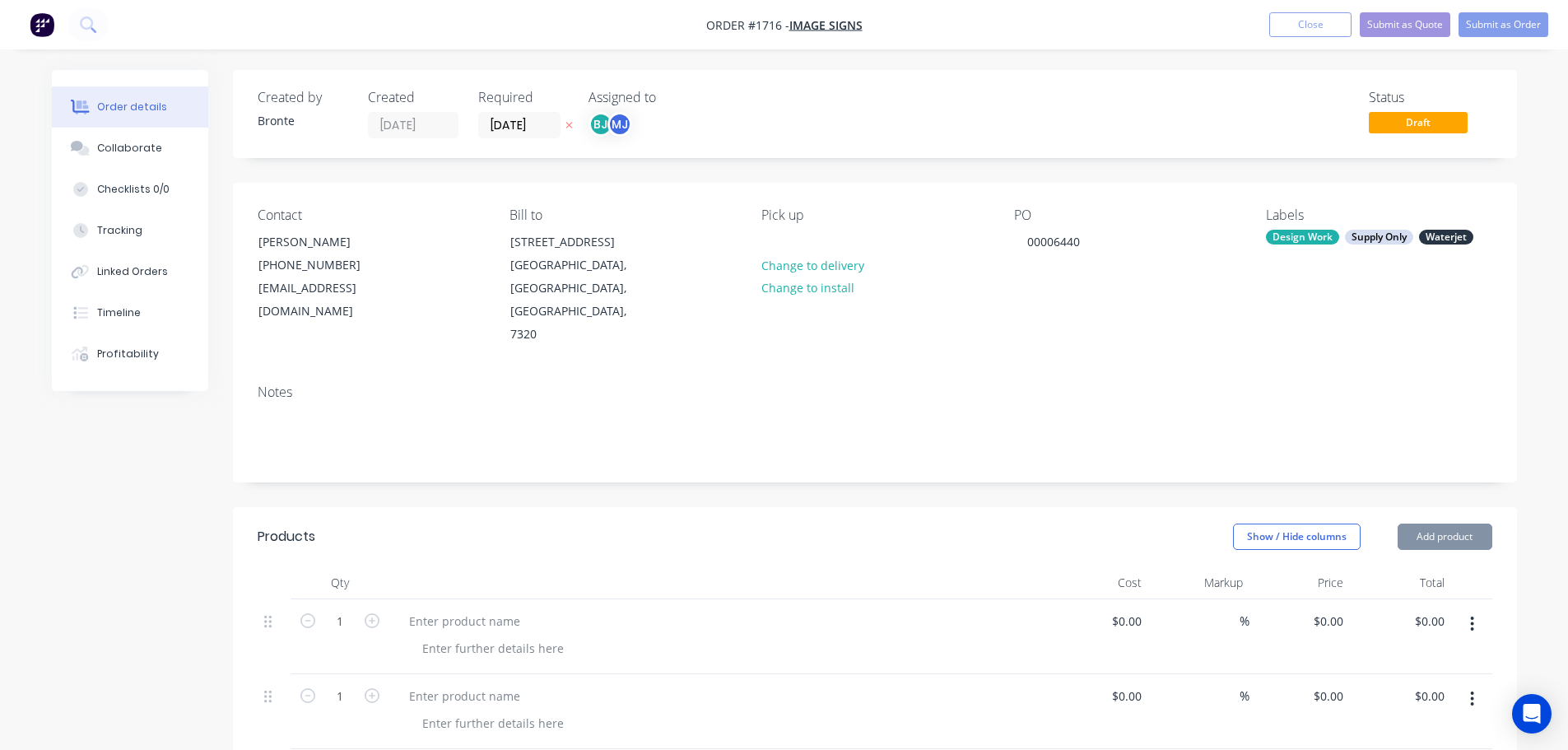
click at [1456, 523] on button "Add product" at bounding box center [1445, 536] width 94 height 26
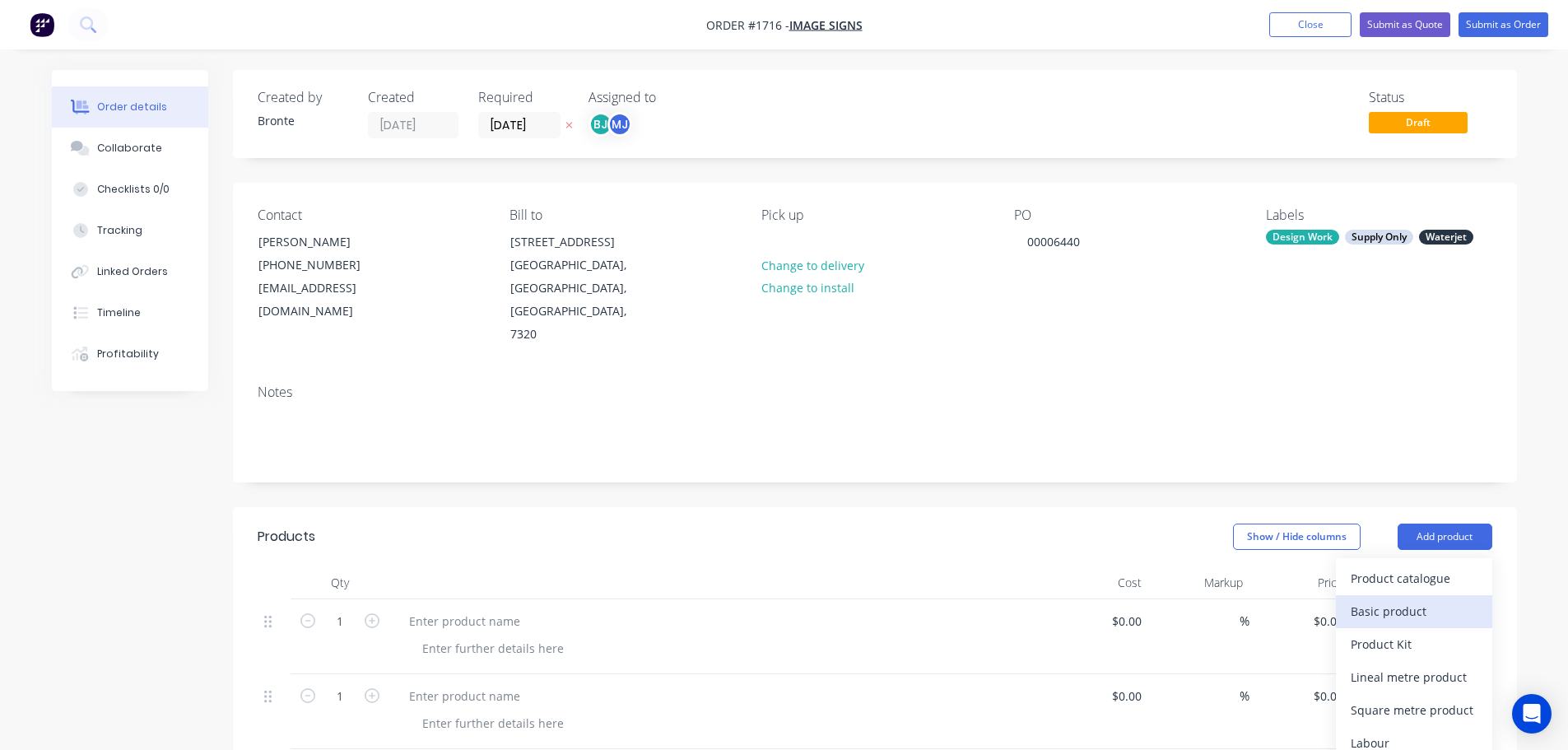
click at [1445, 599] on div "Basic product" at bounding box center [1415, 611] width 127 height 24
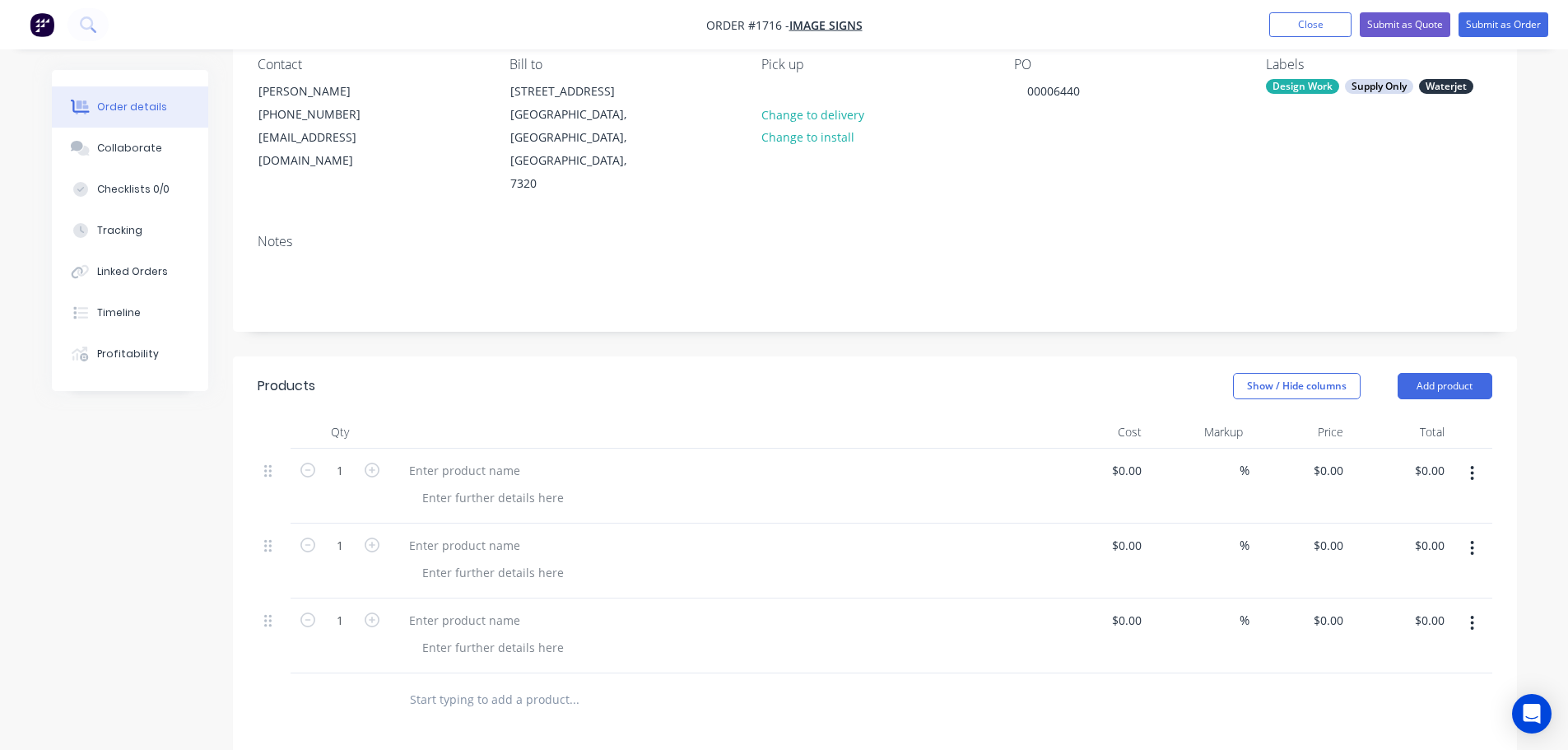
scroll to position [164, 0]
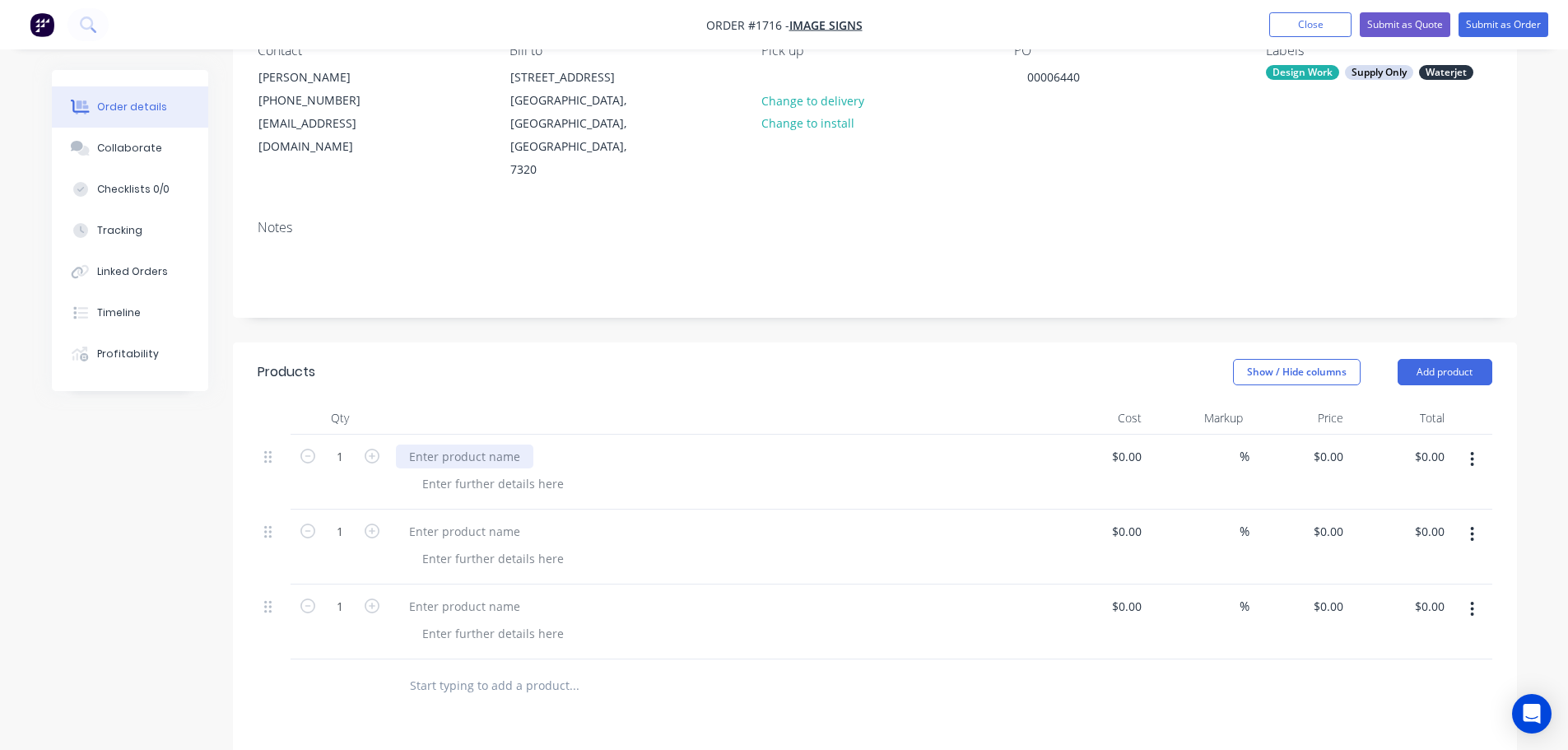
click at [492, 445] on div at bounding box center [464, 457] width 137 height 24
paste div
drag, startPoint x: 763, startPoint y: 332, endPoint x: 1550, endPoint y: 412, distance: 791.1
click at [765, 359] on div "Show / Hide columns Add product" at bounding box center [1005, 372] width 973 height 26
click at [517, 519] on div at bounding box center [464, 531] width 137 height 24
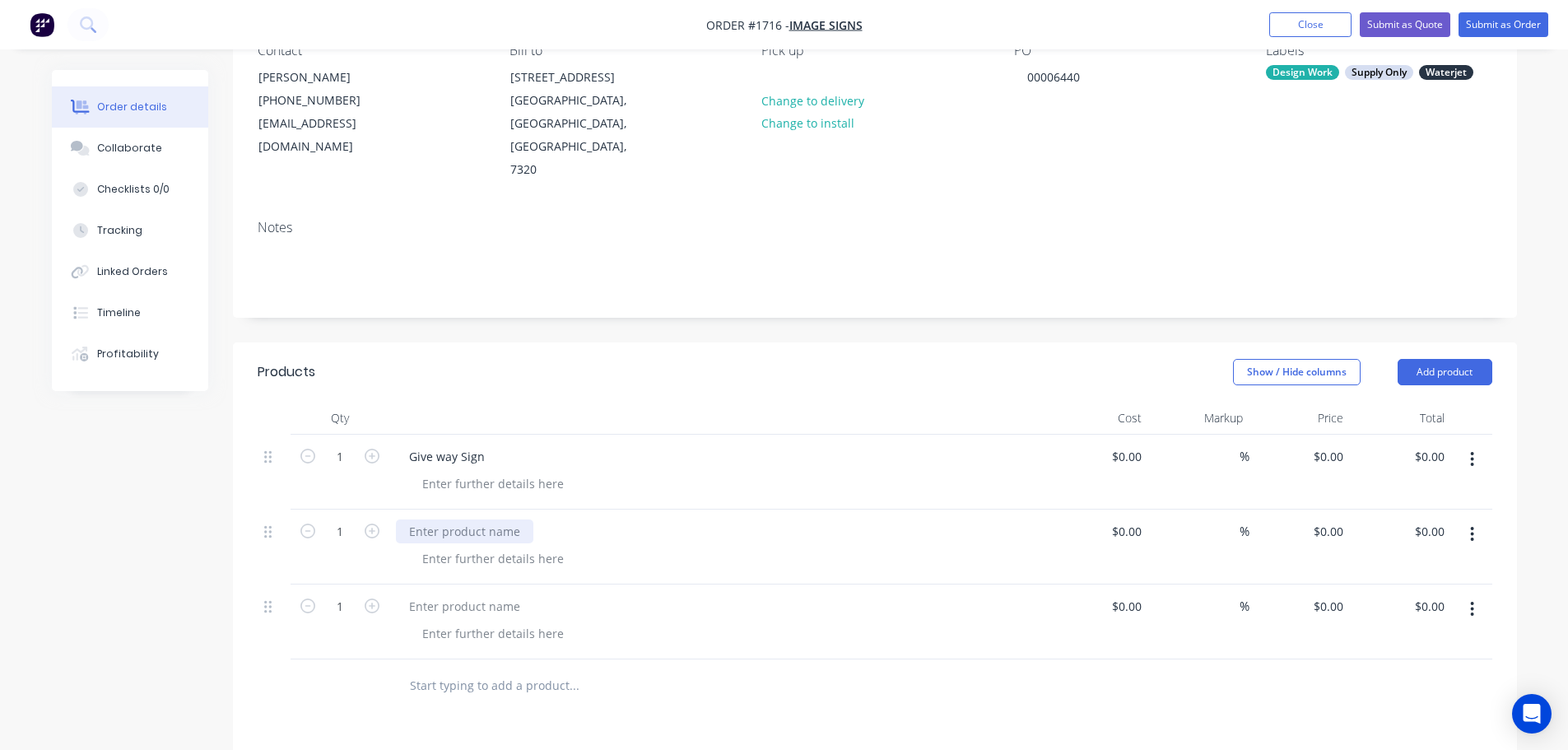
paste div
click at [492, 594] on div at bounding box center [464, 606] width 137 height 24
paste div
click at [649, 359] on div "Show / Hide columns Add product" at bounding box center [1005, 372] width 973 height 26
click at [489, 472] on div at bounding box center [493, 484] width 168 height 24
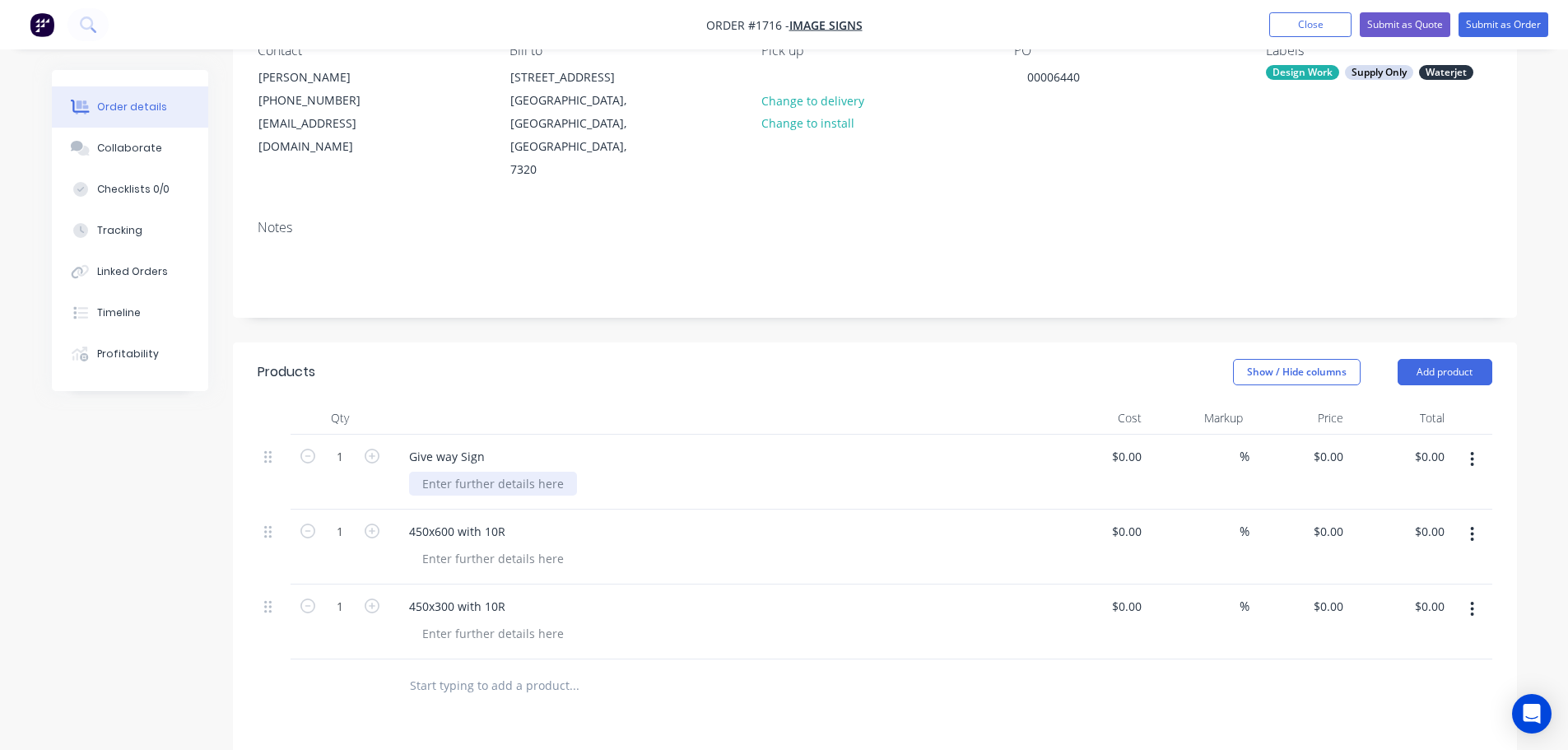
paste div
click at [481, 546] on div at bounding box center [493, 559] width 168 height 24
paste div
click at [482, 621] on div at bounding box center [493, 633] width 168 height 24
paste div
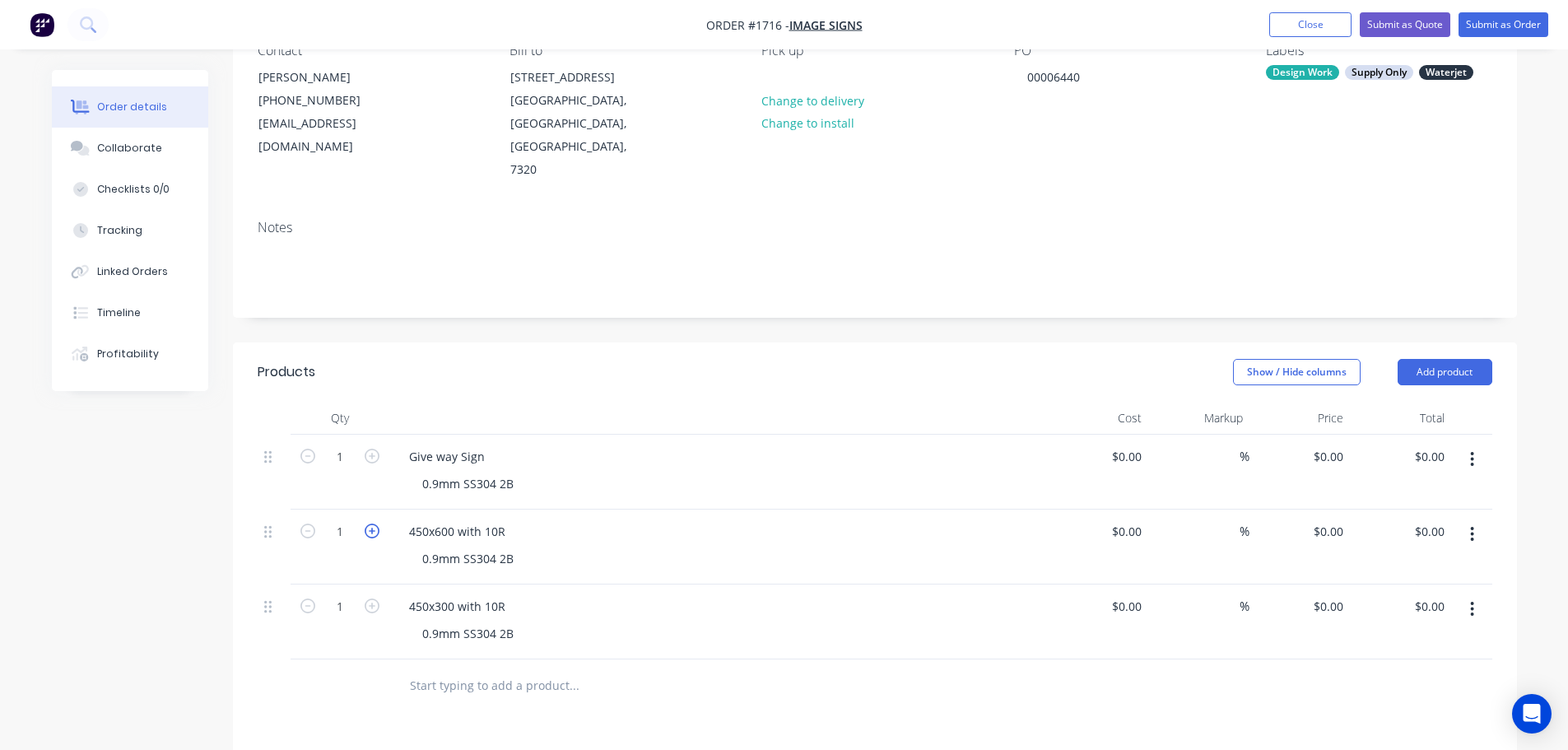
click at [369, 523] on icon "button" at bounding box center [372, 531] width 15 height 15
click at [308, 523] on icon "button" at bounding box center [308, 531] width 15 height 15
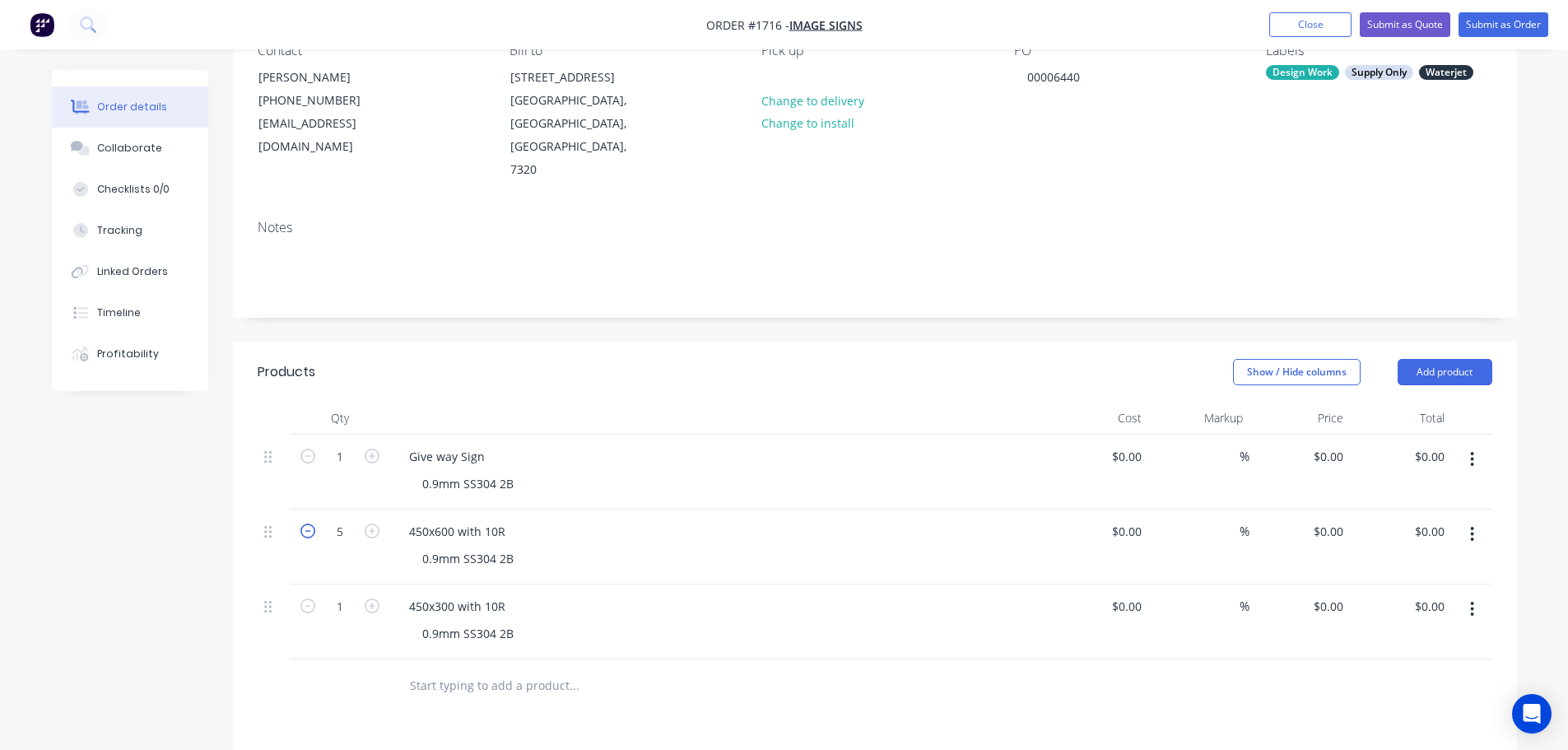
type input "4"
click at [370, 599] on icon "button" at bounding box center [372, 606] width 15 height 15
type input "4"
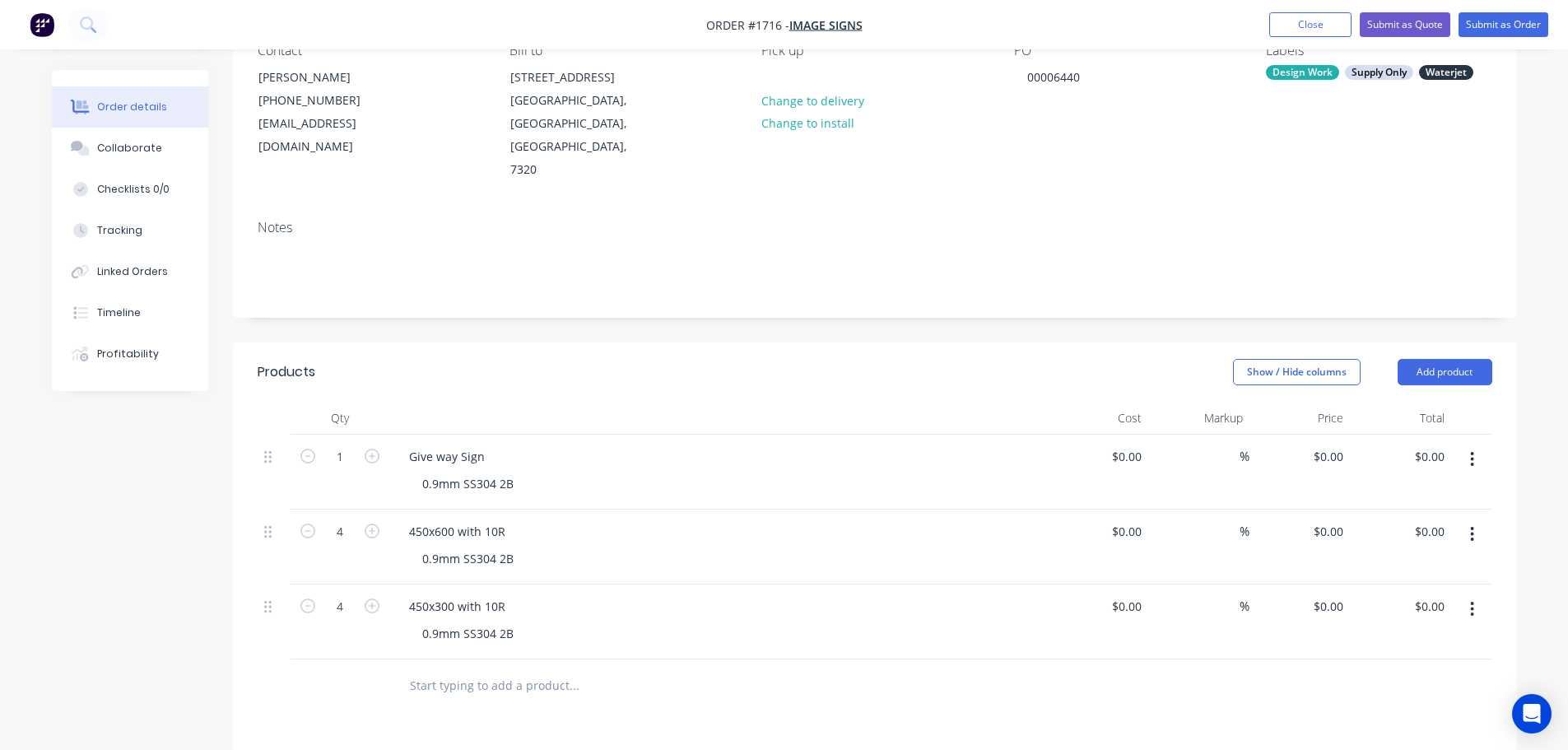
click at [596, 343] on header "Products Show / Hide columns Add product" at bounding box center [875, 372] width 1284 height 59
click at [1340, 445] on input "0" at bounding box center [1331, 457] width 38 height 24
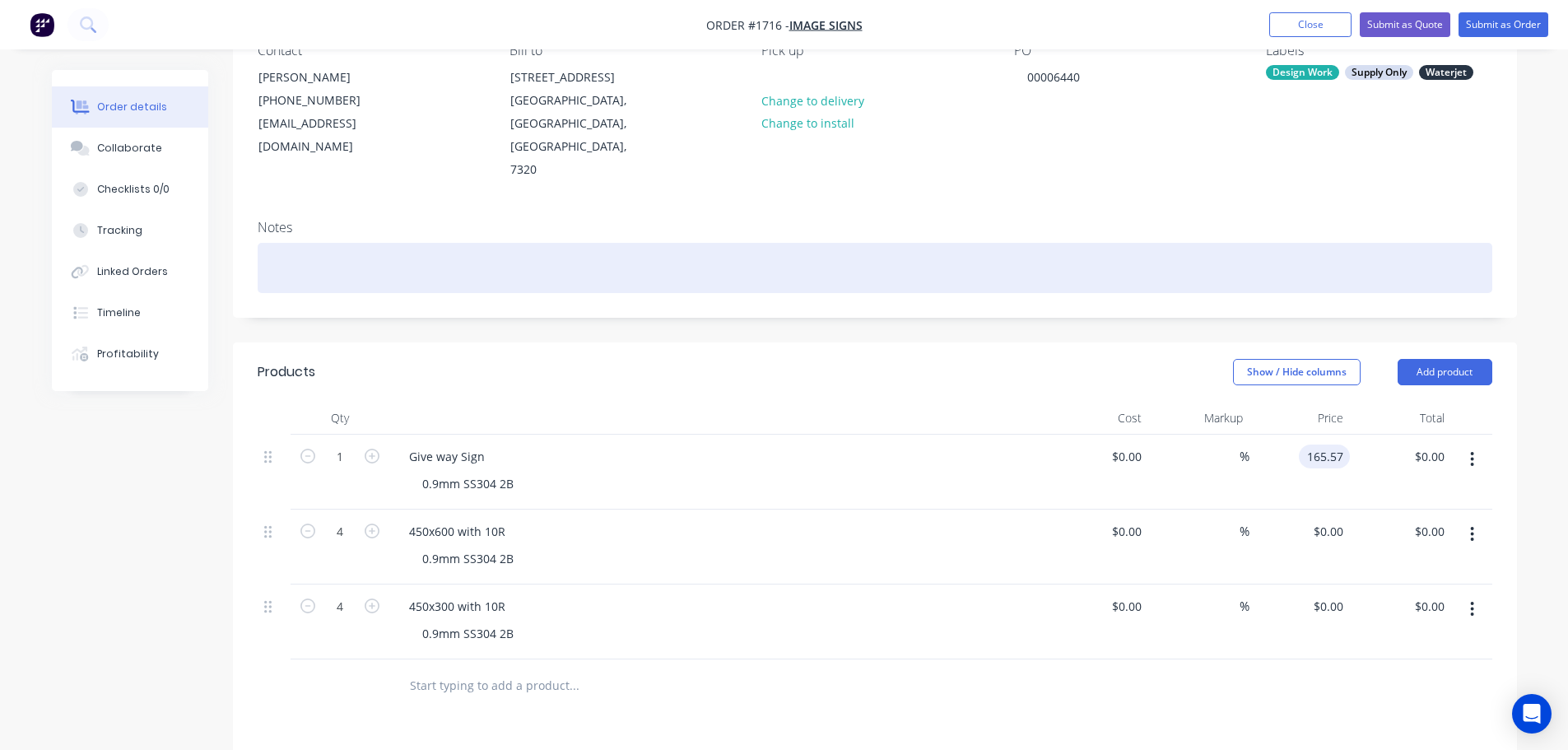
type input "$165.57"
click at [1366, 243] on div at bounding box center [876, 268] width 1235 height 50
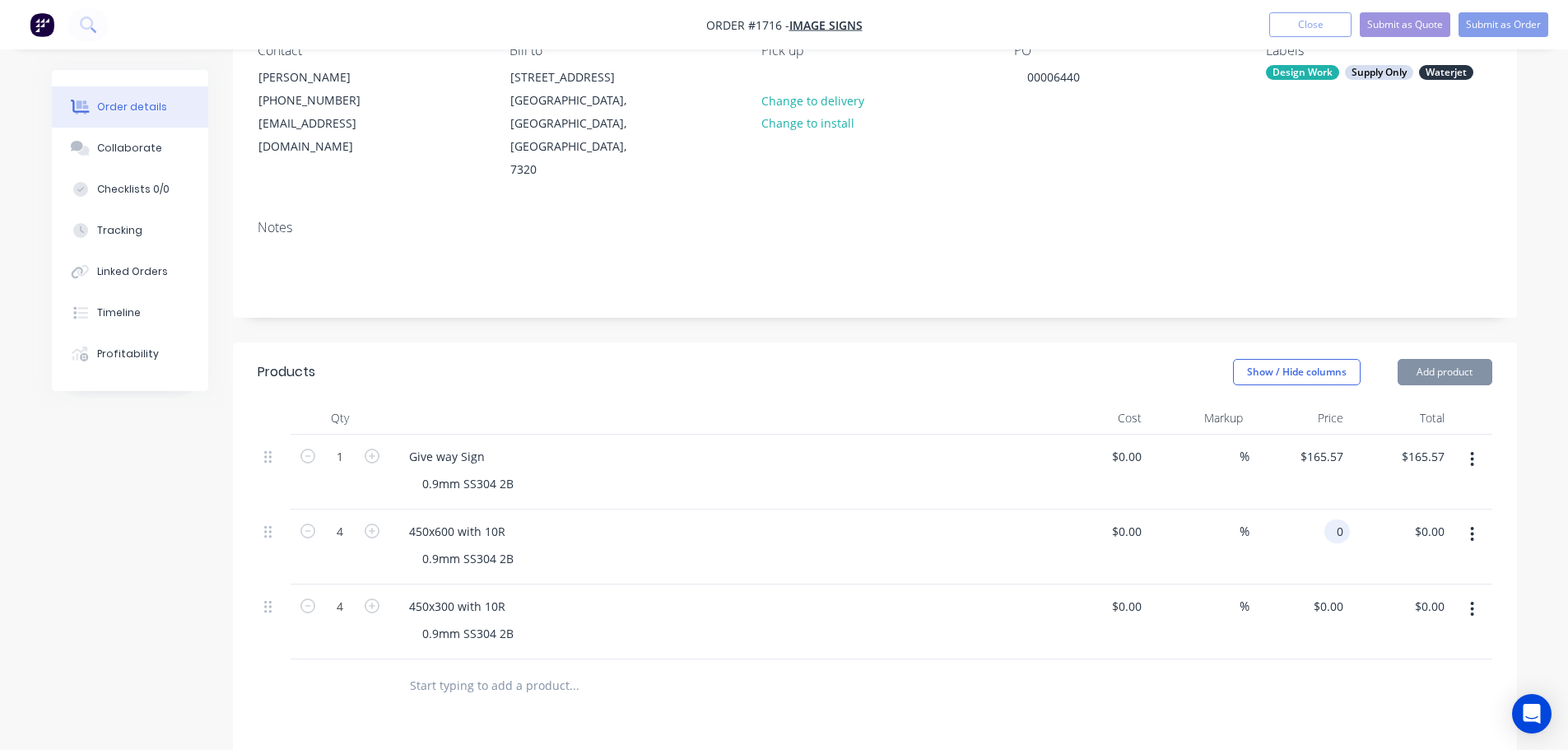
click at [1345, 519] on input "0" at bounding box center [1341, 531] width 19 height 24
type input "$58.32"
type input "$233.28"
click at [1337, 594] on input "0" at bounding box center [1331, 606] width 38 height 24
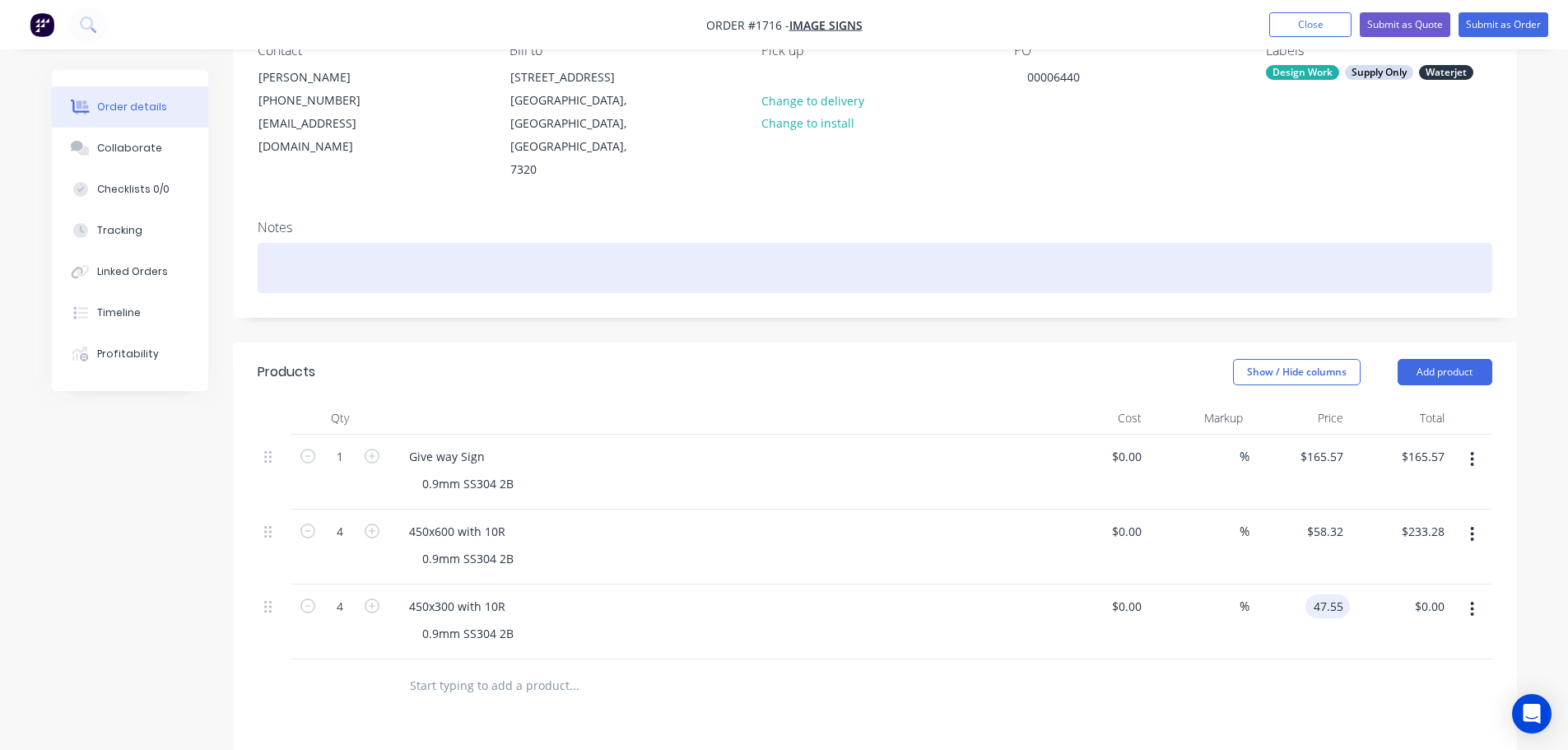
type input "$47.55"
type input "$190.20"
click at [1258, 243] on div at bounding box center [876, 268] width 1235 height 50
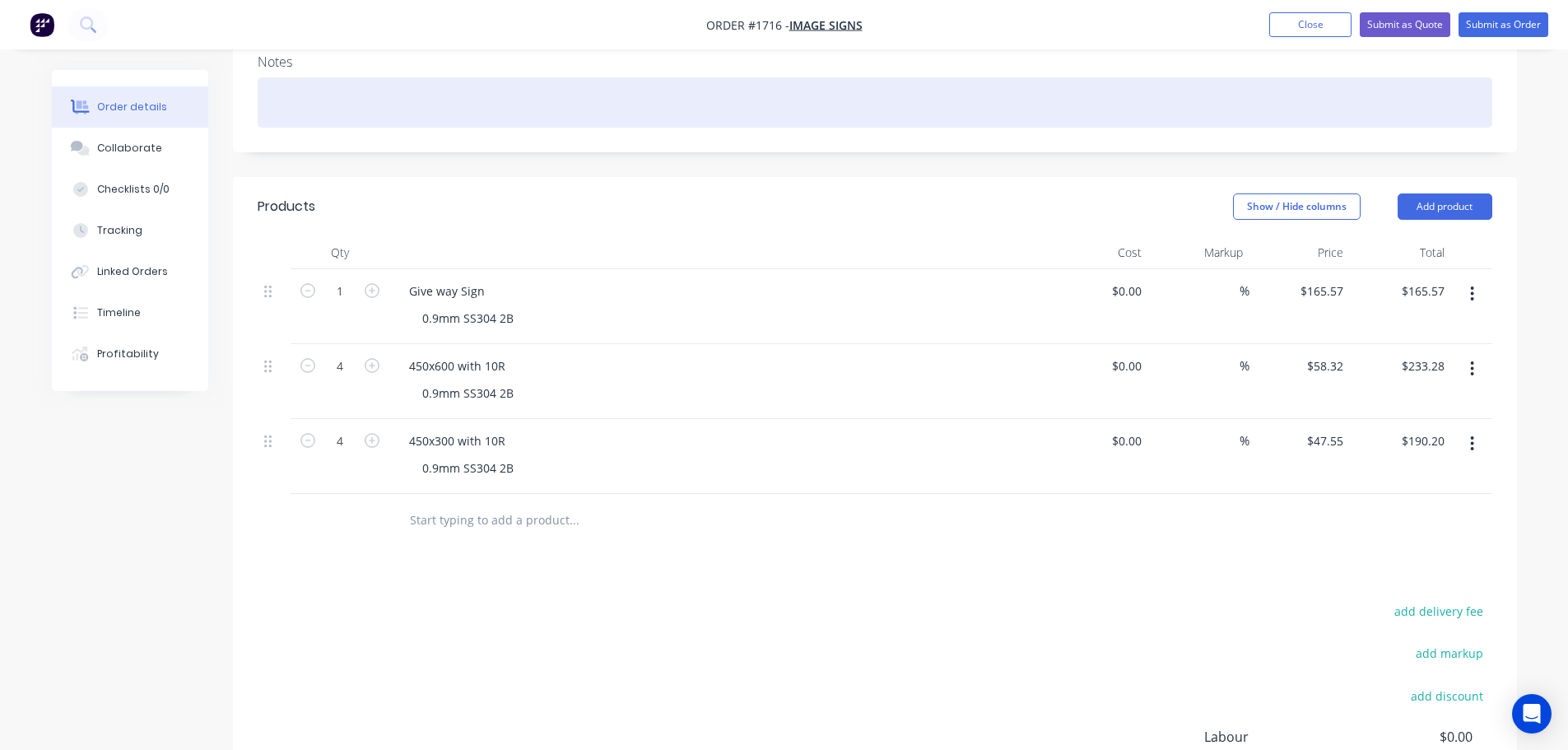
scroll to position [82, 0]
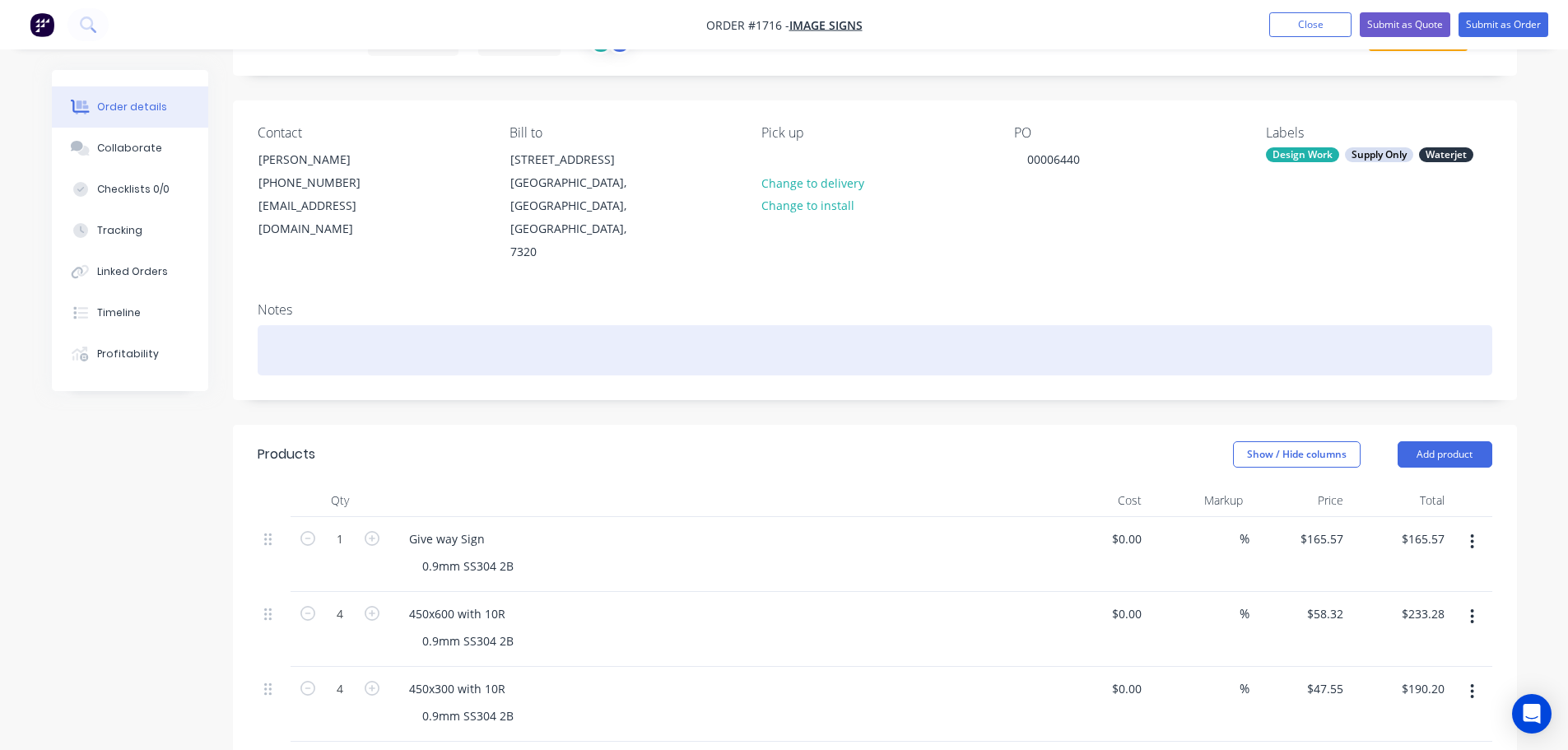
click at [720, 325] on div at bounding box center [876, 350] width 1235 height 50
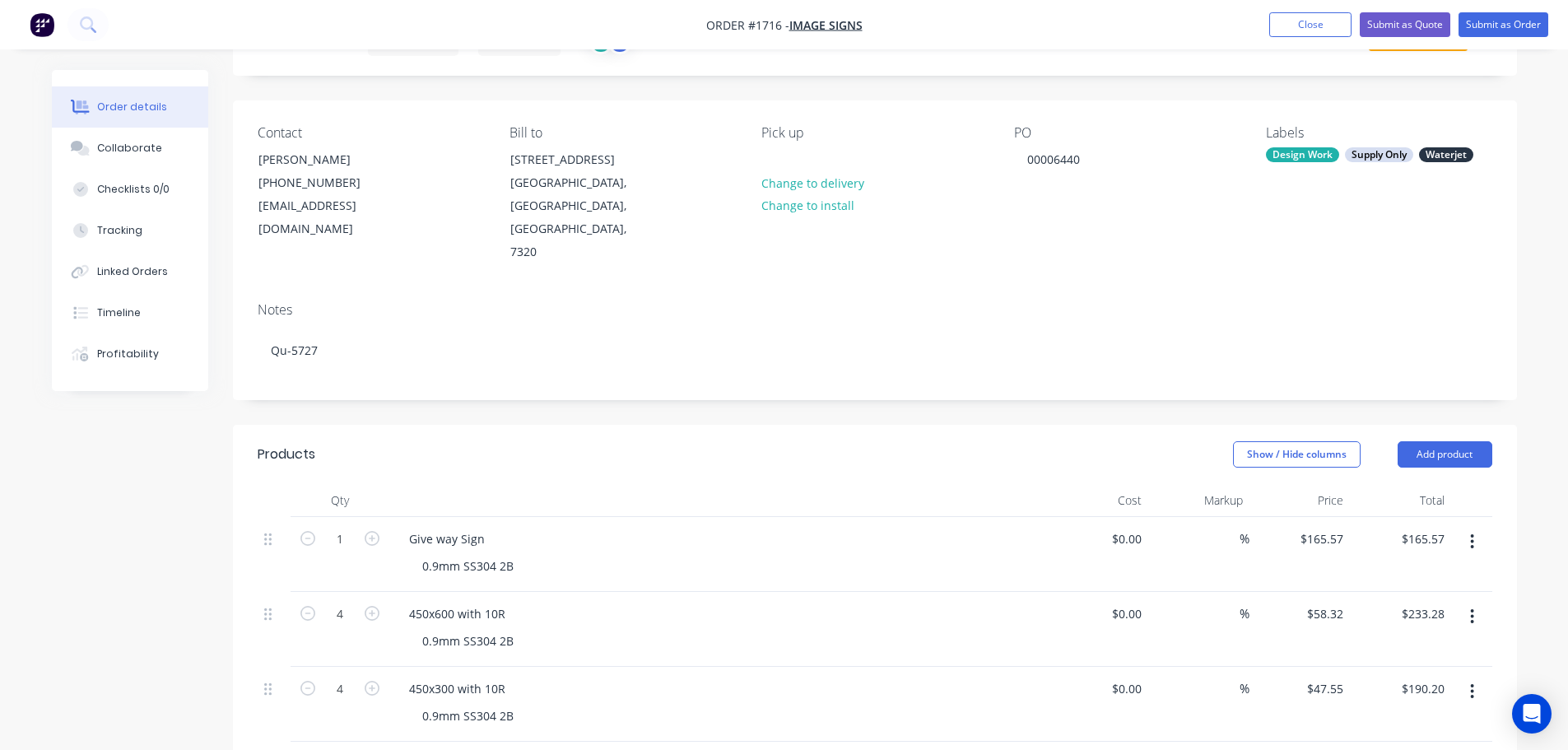
click at [490, 374] on div "Created by Bronte Created [DATE] Required [DATE] Assigned to BJ MJ Status Draft…" at bounding box center [875, 588] width 1284 height 1202
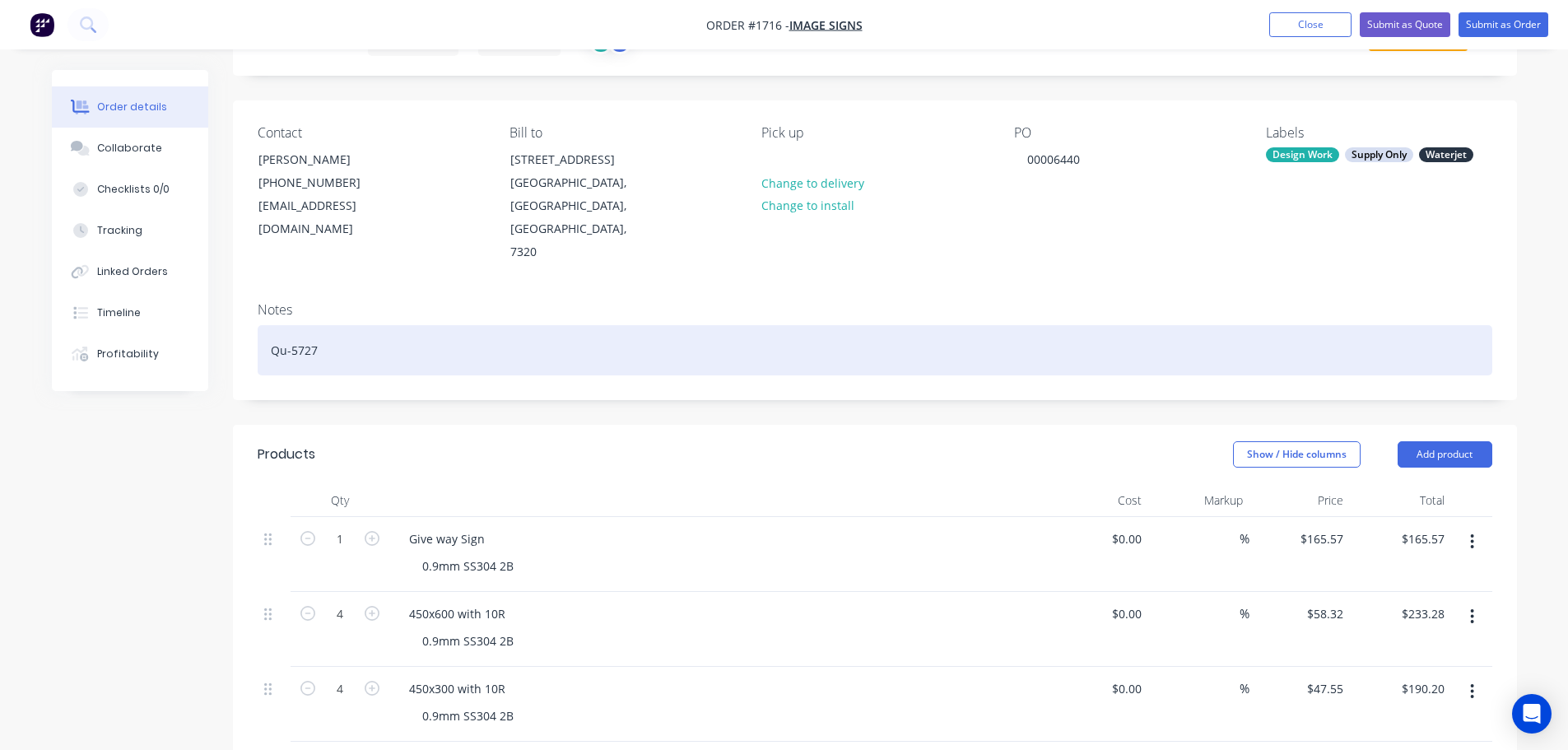
click at [335, 325] on div "Qu-5727" at bounding box center [876, 350] width 1235 height 50
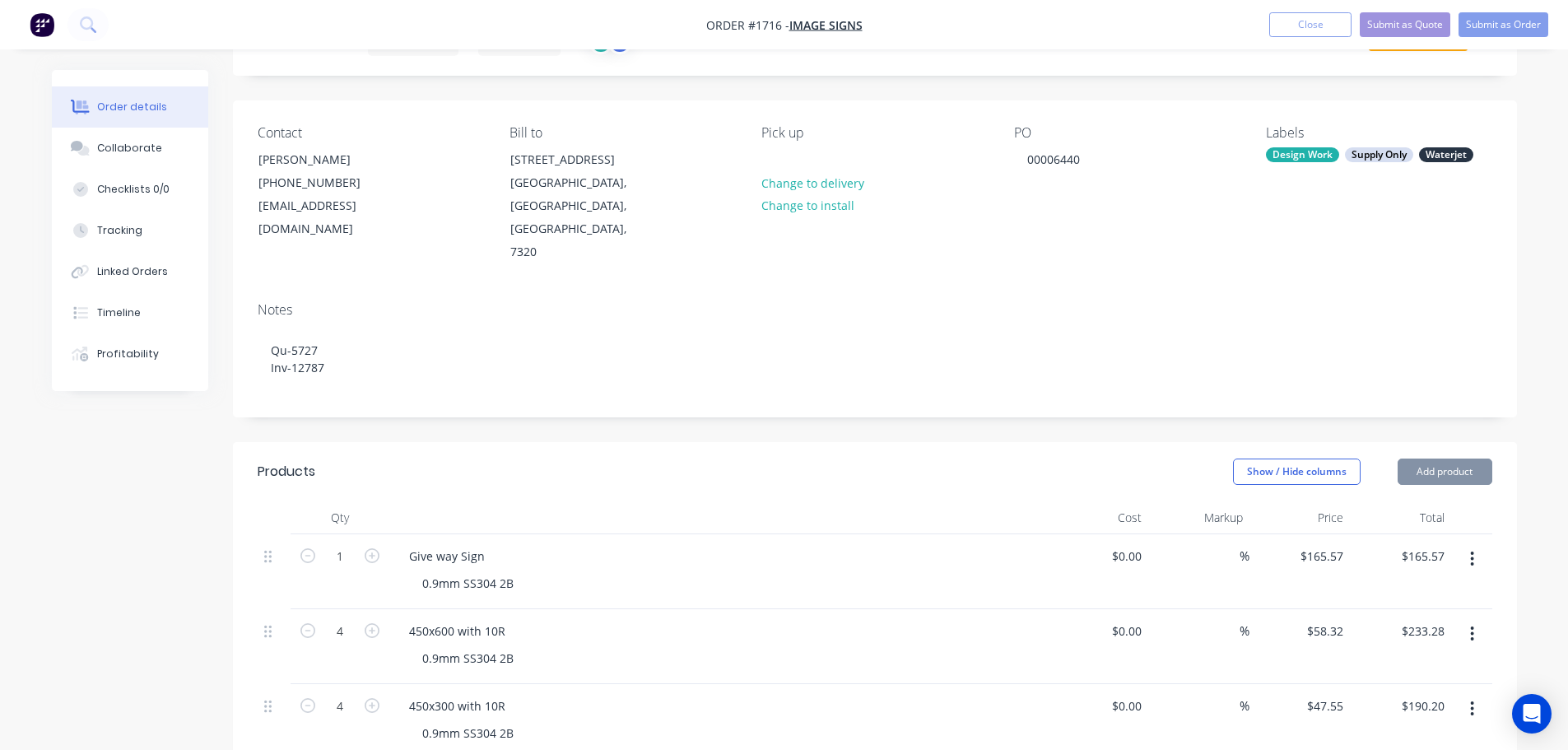
drag, startPoint x: 536, startPoint y: 431, endPoint x: 1484, endPoint y: 383, distance: 949.2
click at [543, 459] on div "Show / Hide columns Add product" at bounding box center [1005, 472] width 973 height 26
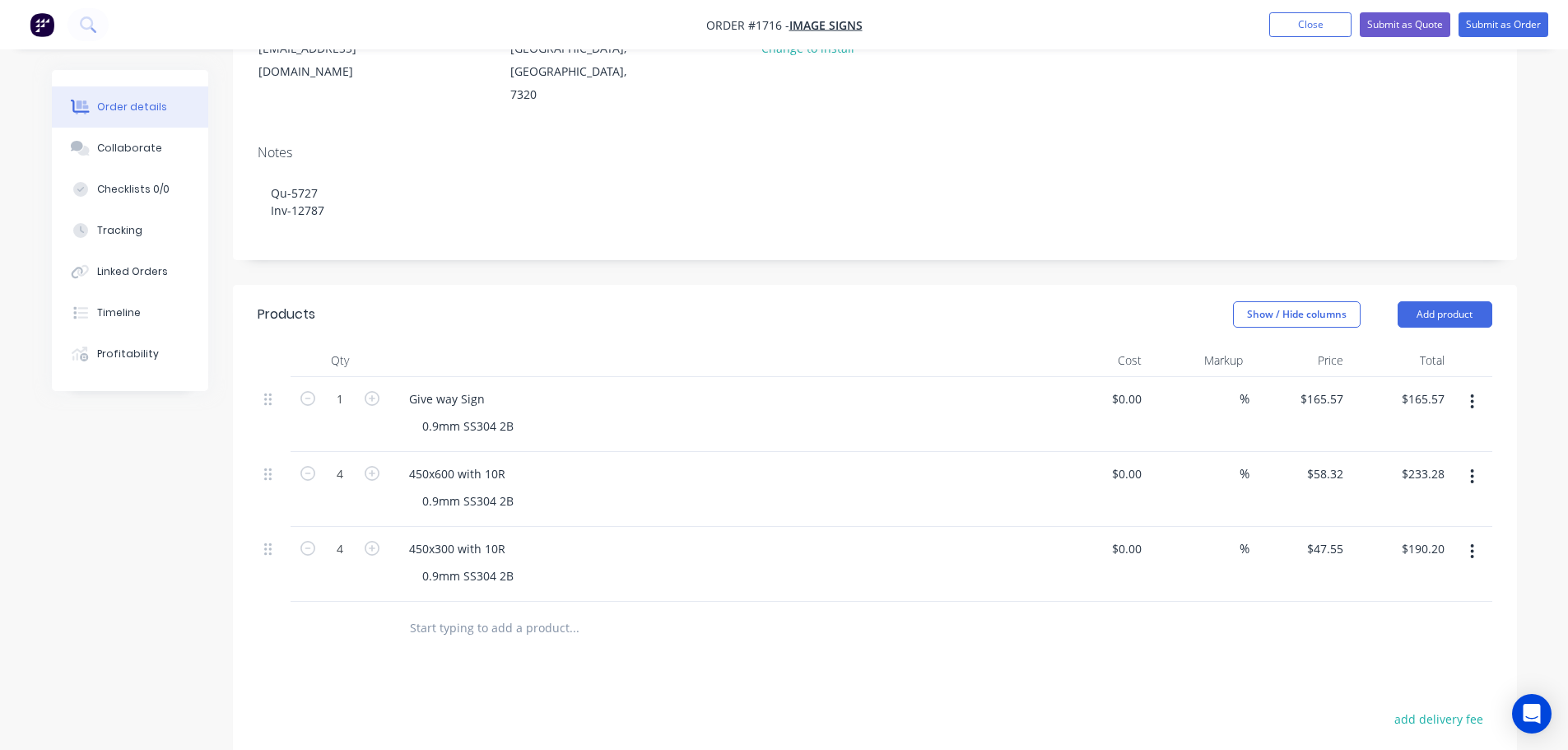
scroll to position [0, 0]
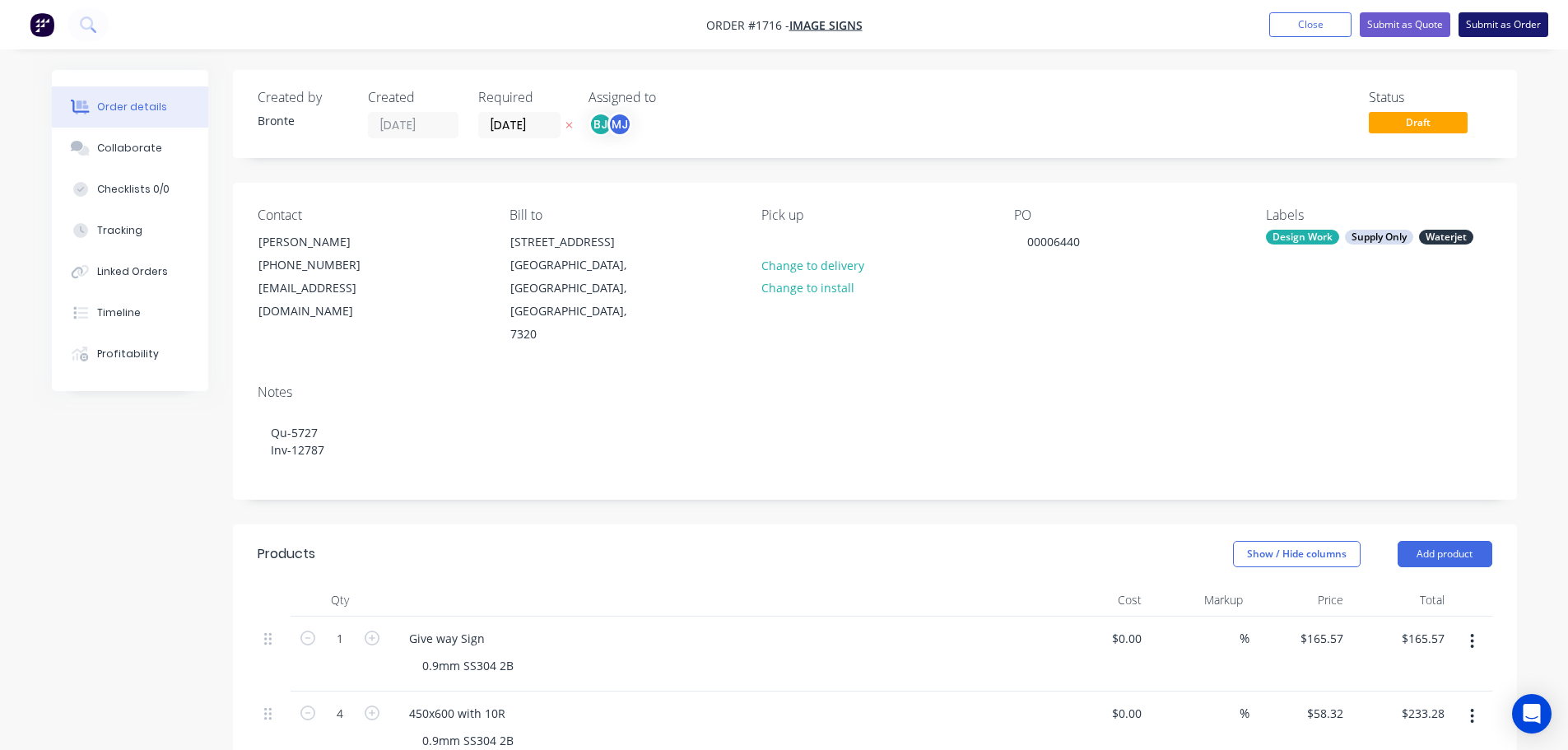
click at [1525, 18] on button "Submit as Order" at bounding box center [1504, 24] width 90 height 24
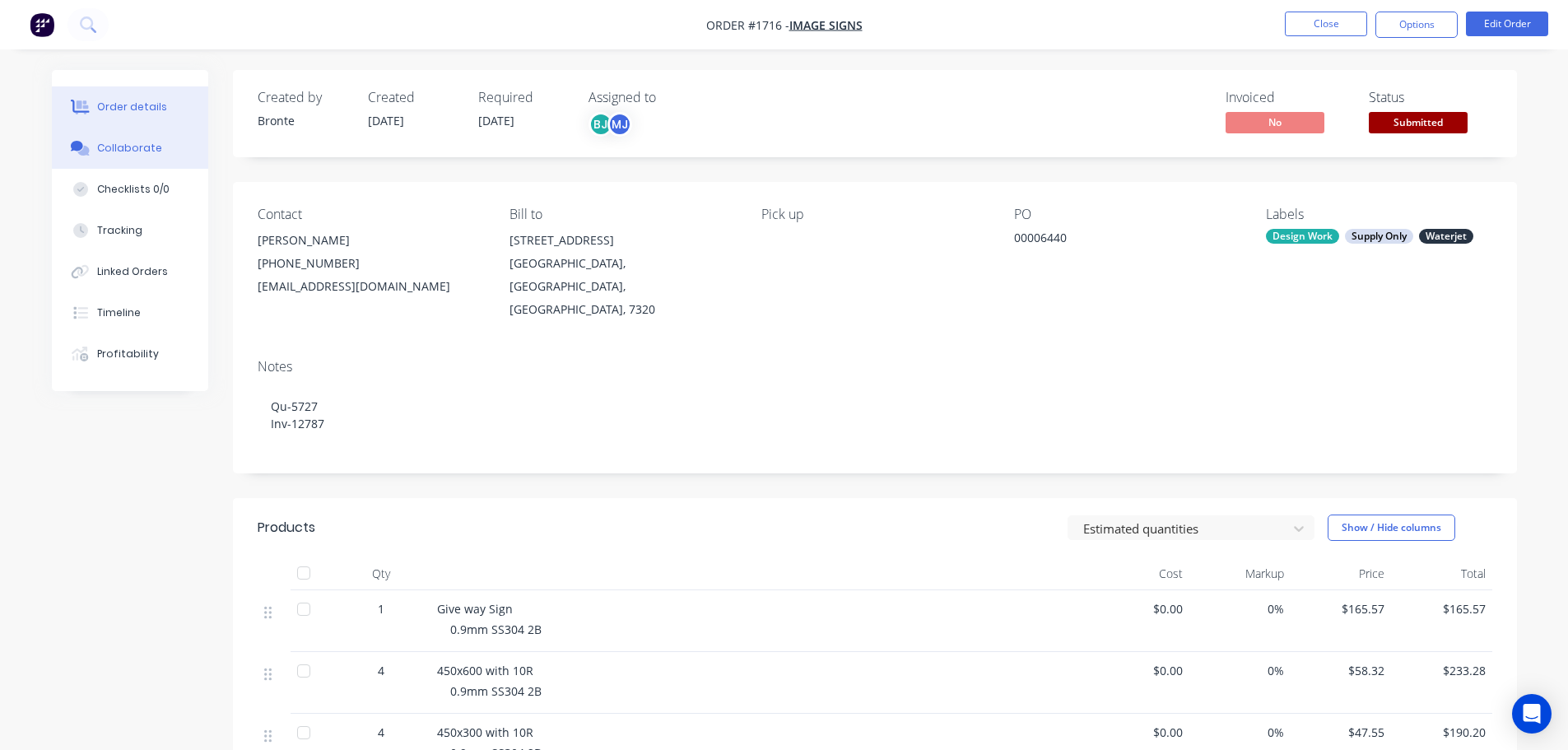
click at [159, 157] on button "Collaborate" at bounding box center [130, 149] width 156 height 41
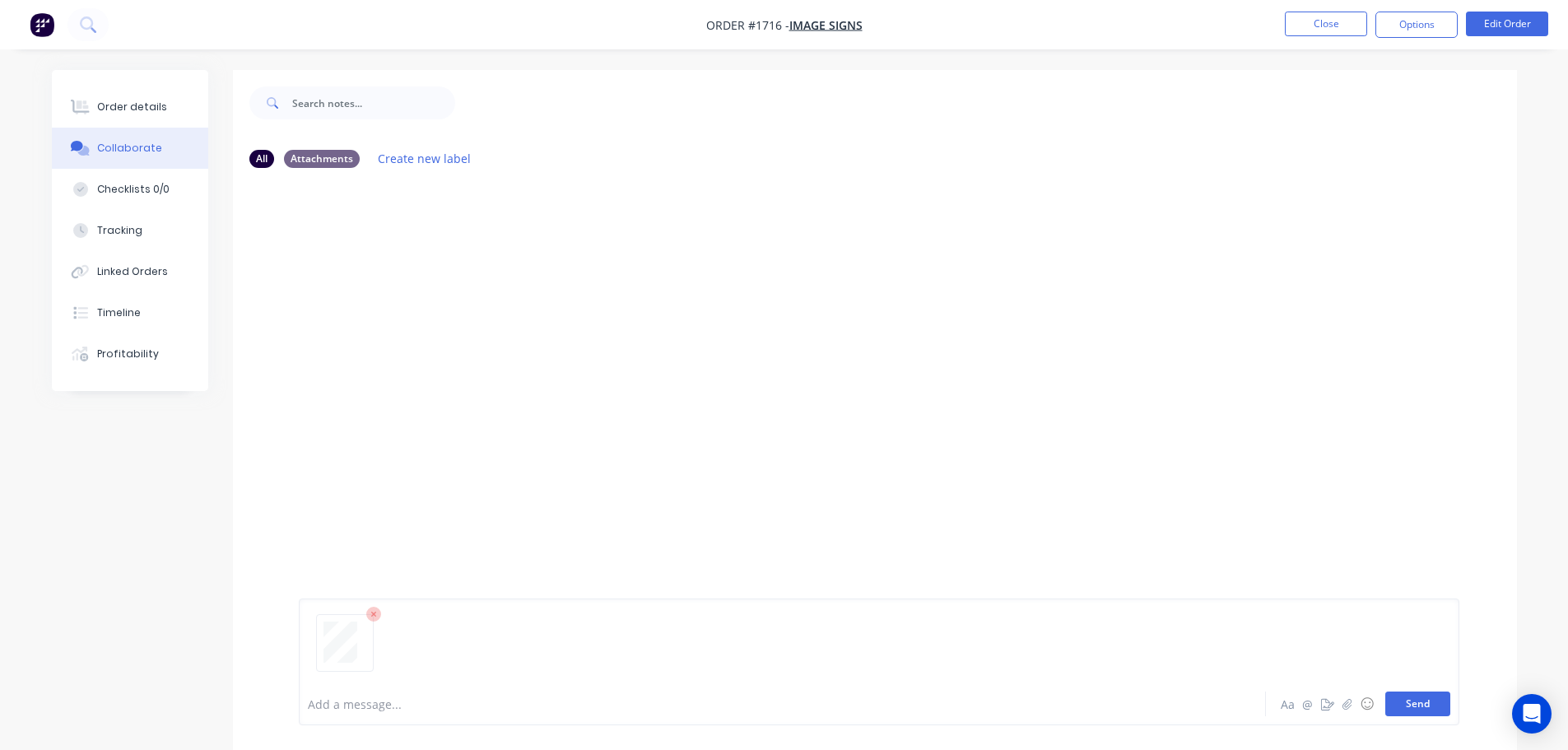
click at [1436, 702] on button "Send" at bounding box center [1418, 703] width 65 height 24
drag, startPoint x: 1408, startPoint y: 699, endPoint x: 1465, endPoint y: 678, distance: 60.7
click at [1408, 698] on button "Send" at bounding box center [1418, 703] width 65 height 24
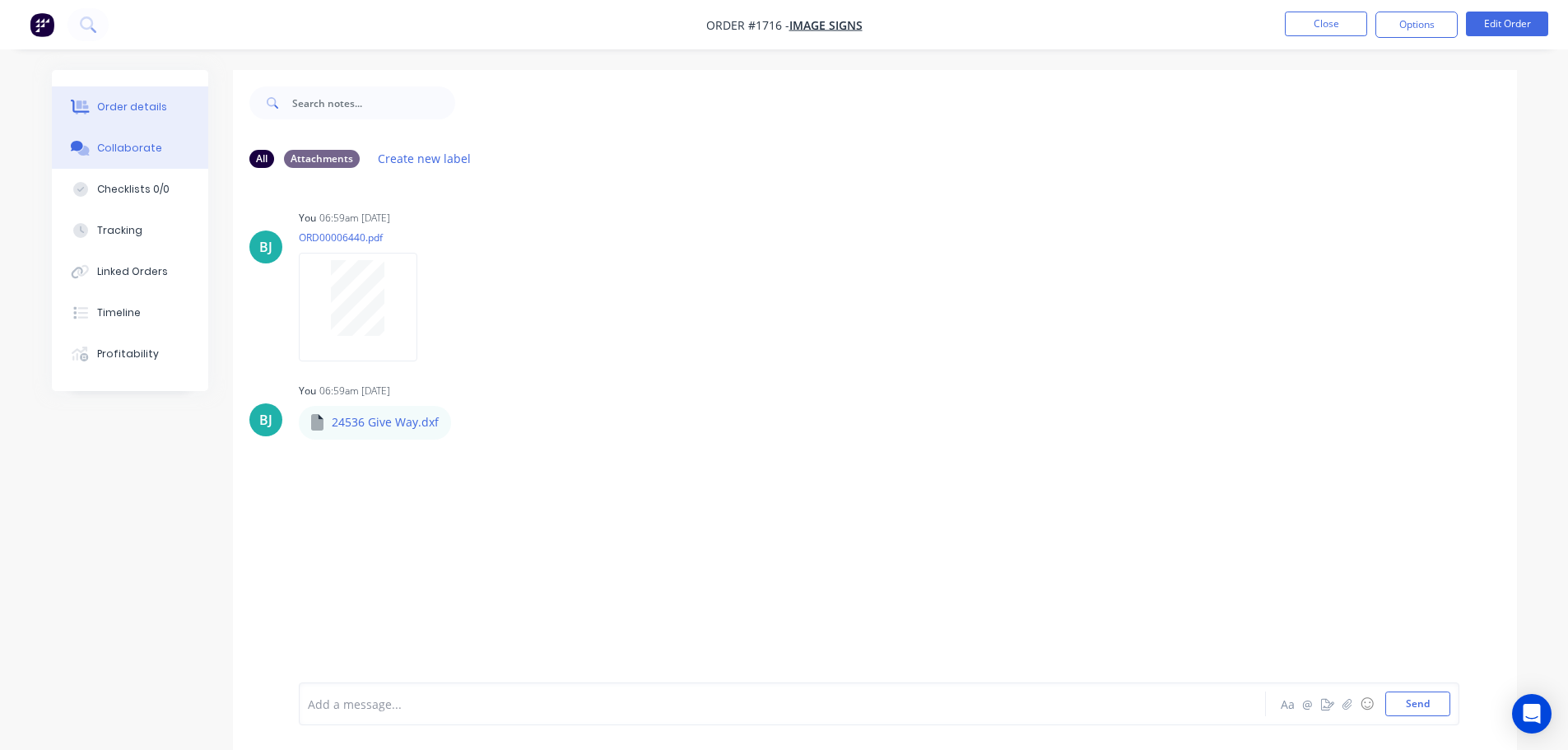
click at [150, 103] on div "Order details" at bounding box center [132, 107] width 70 height 15
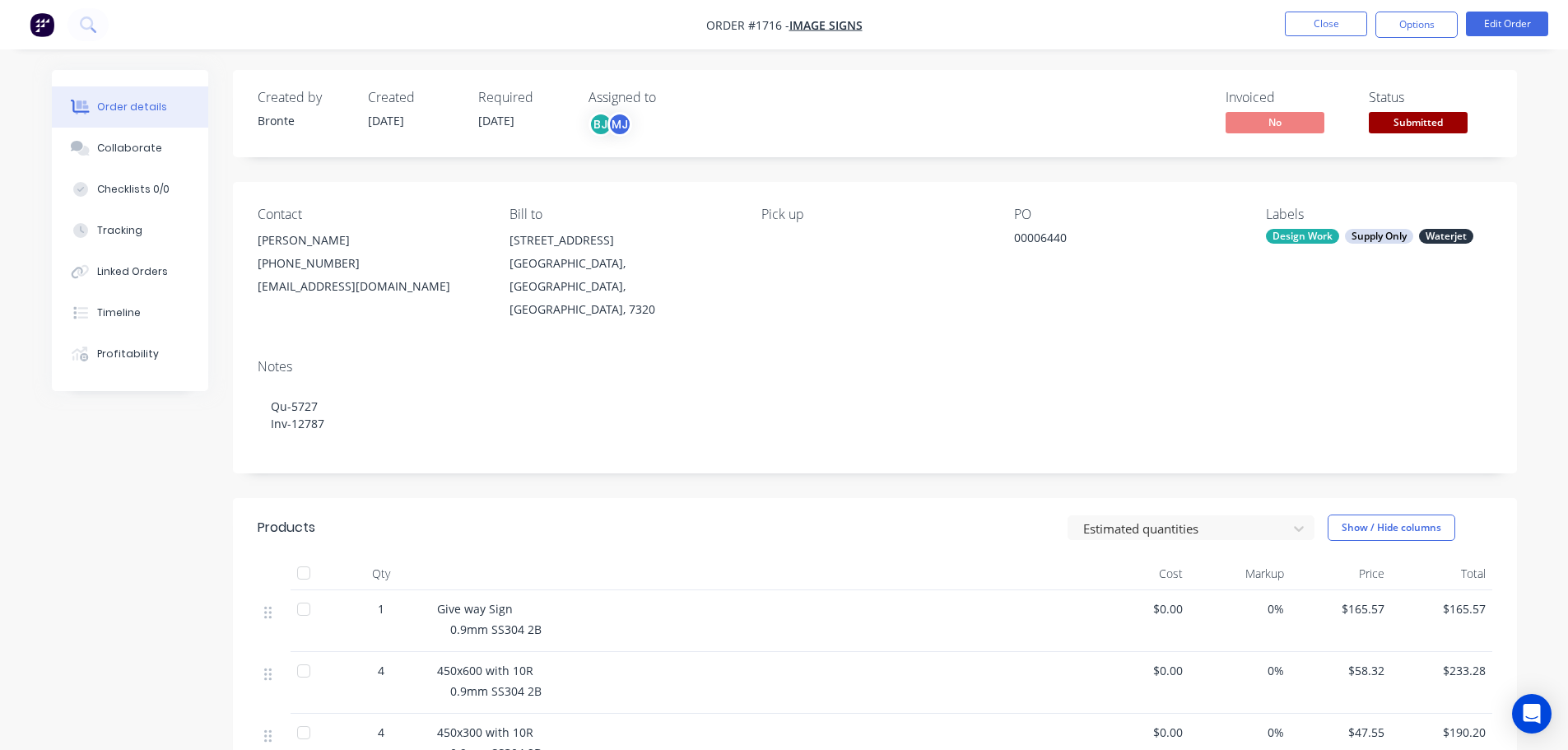
click at [1417, 119] on span "Submitted" at bounding box center [1418, 122] width 99 height 21
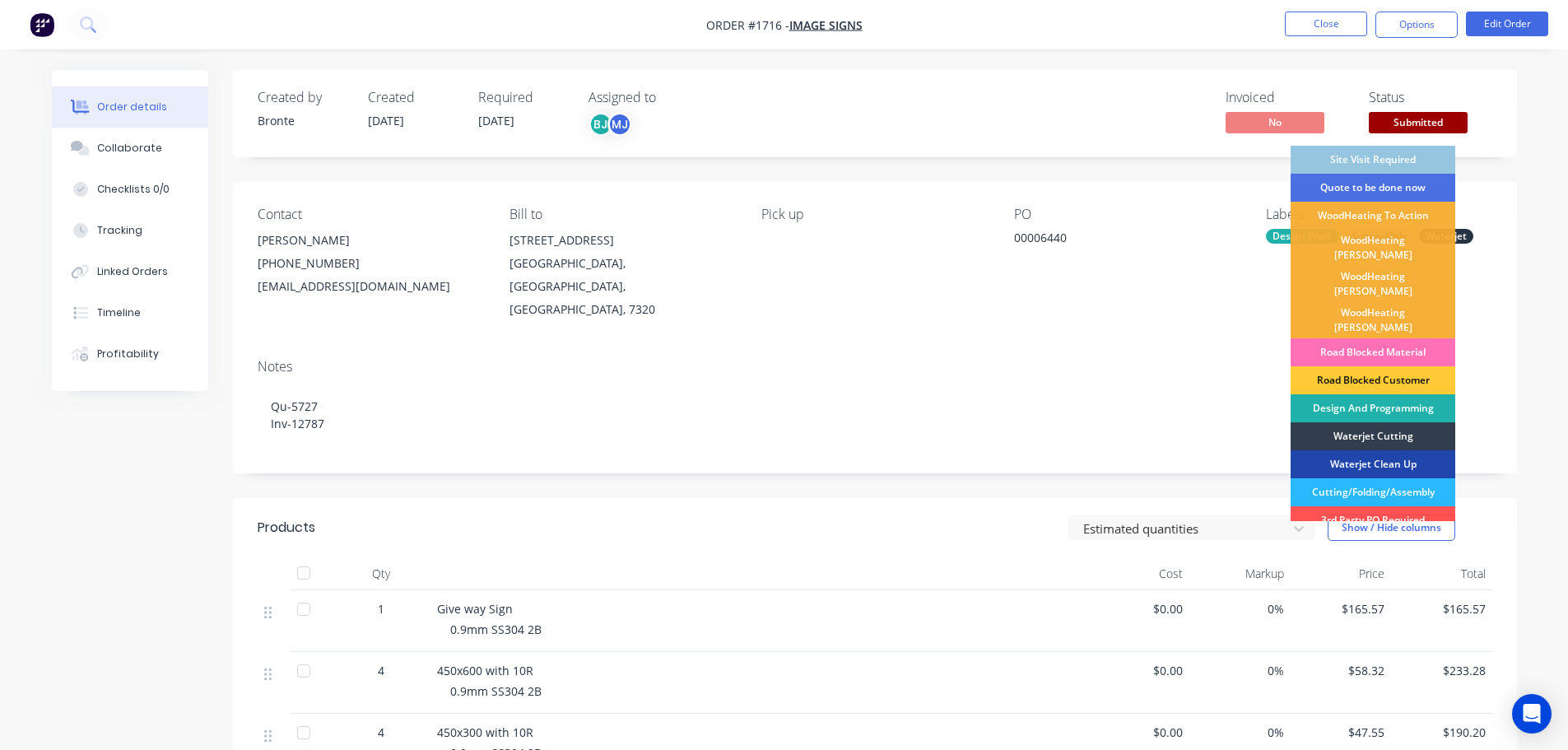
click at [1401, 394] on div "Design And Programming" at bounding box center [1373, 408] width 164 height 28
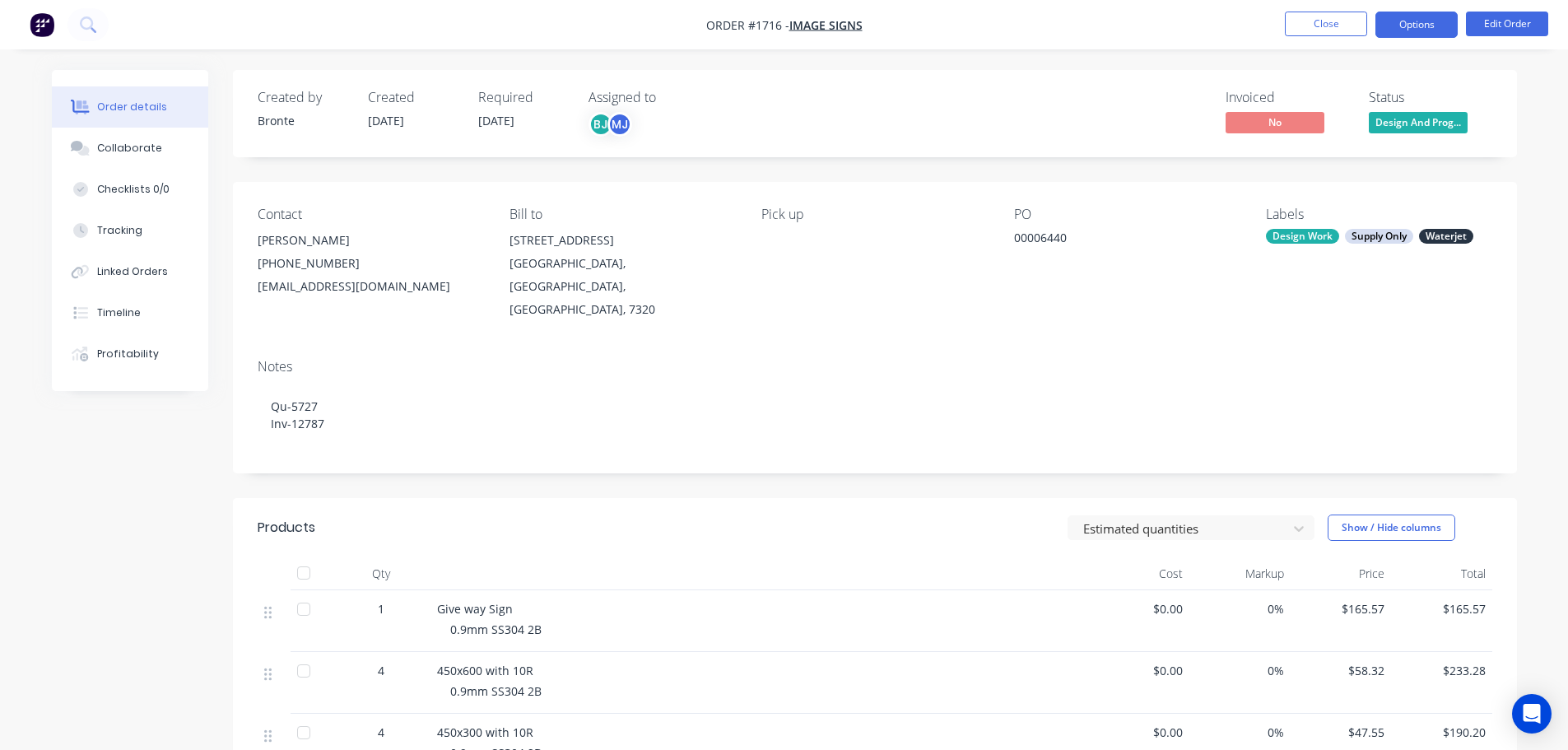
click at [1407, 21] on button "Options" at bounding box center [1417, 24] width 82 height 26
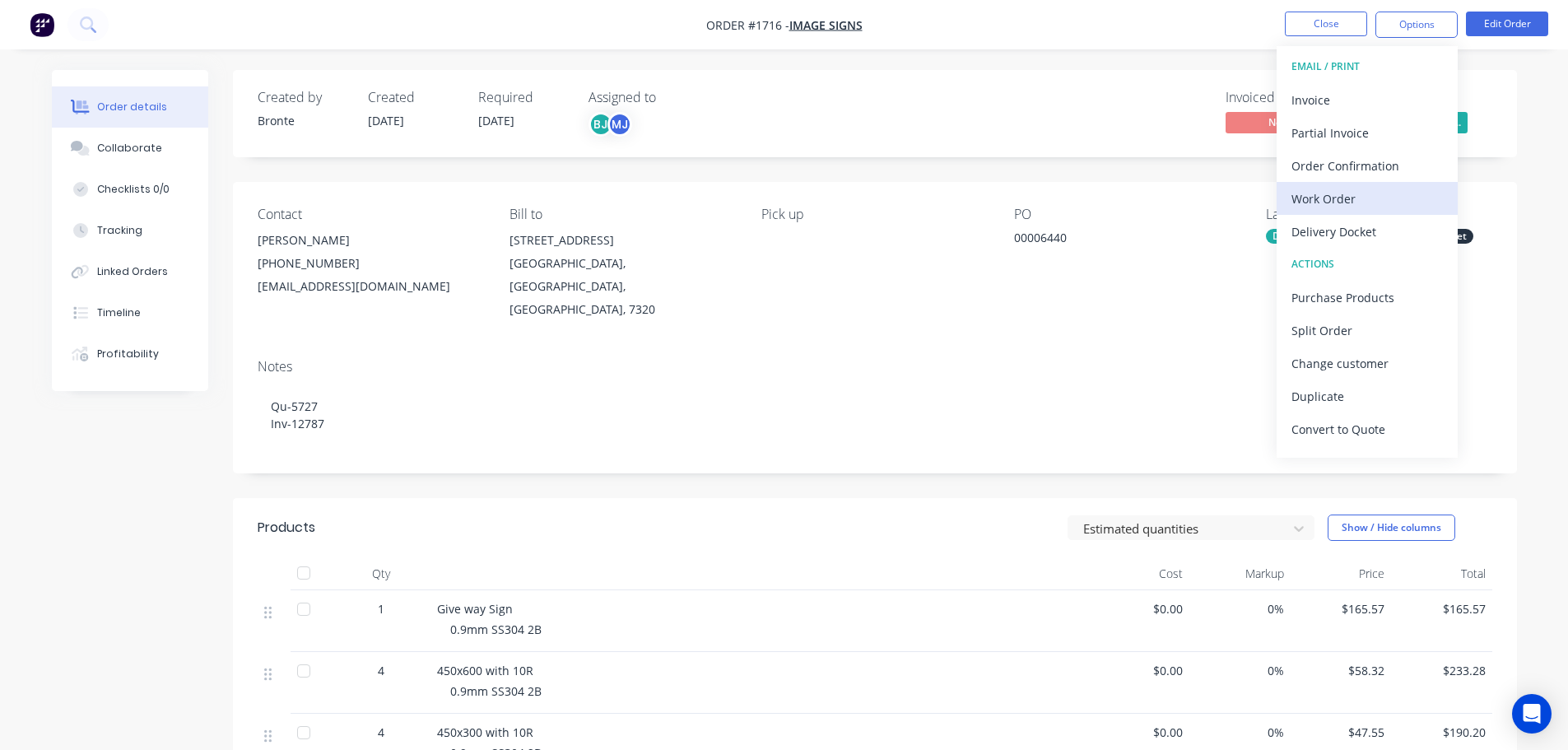
click at [1363, 205] on div "Work Order" at bounding box center [1367, 199] width 151 height 24
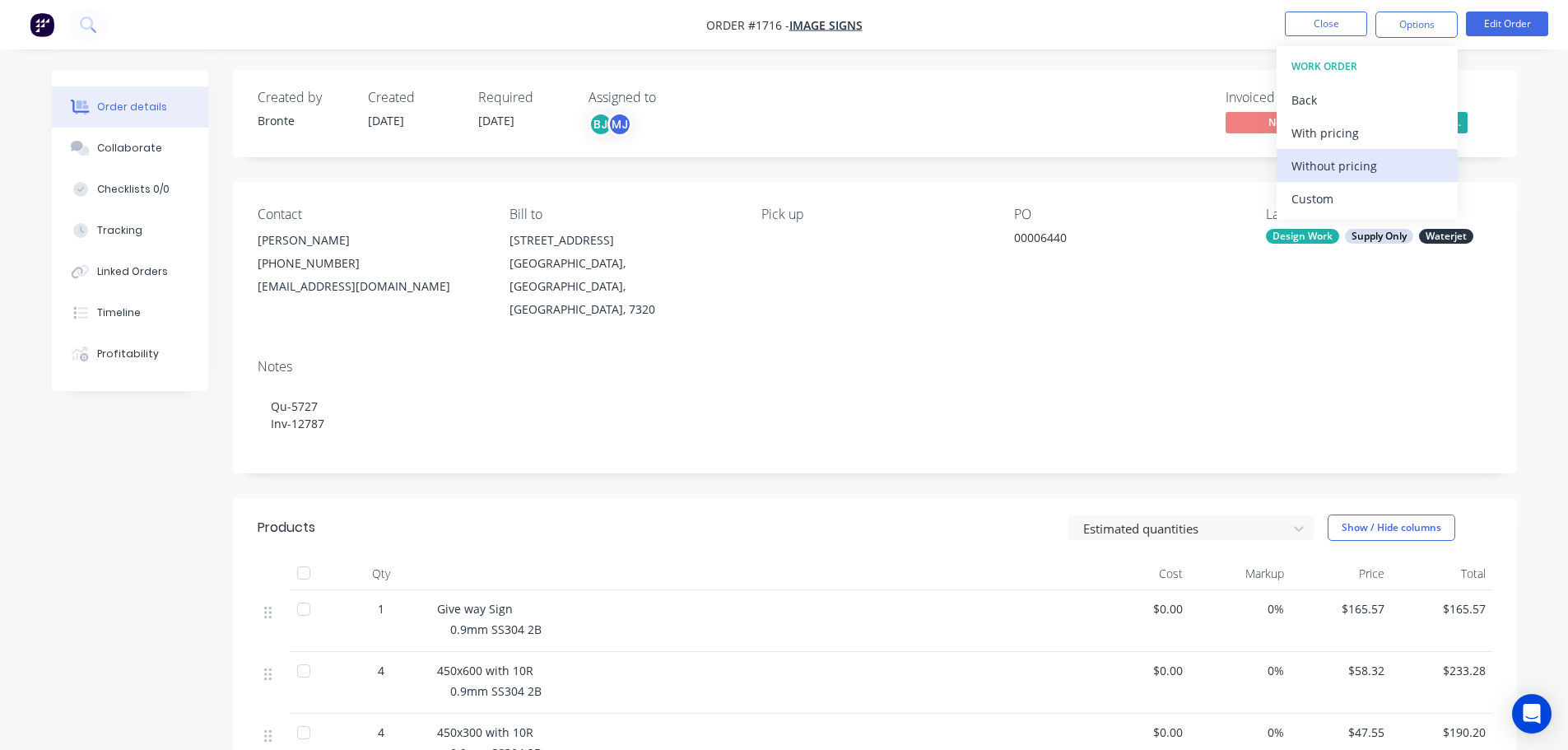
click at [1372, 163] on div "Without pricing" at bounding box center [1367, 166] width 151 height 24
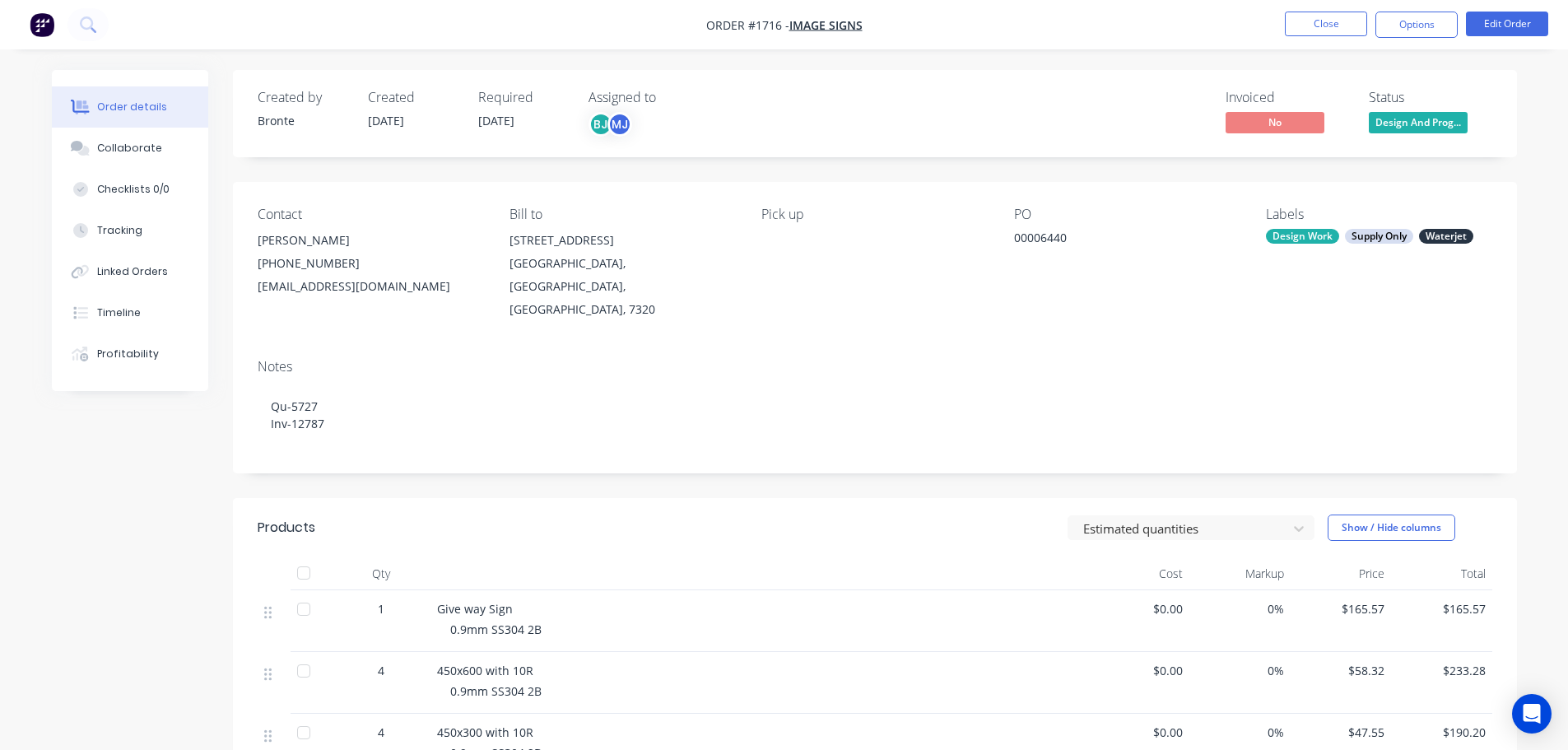
click at [91, 564] on div "Created by Bronte Created [DATE] Required [DATE] Assigned to BJ MJ Invoiced No …" at bounding box center [785, 569] width 1465 height 998
click at [1325, 31] on button "Close" at bounding box center [1326, 23] width 82 height 24
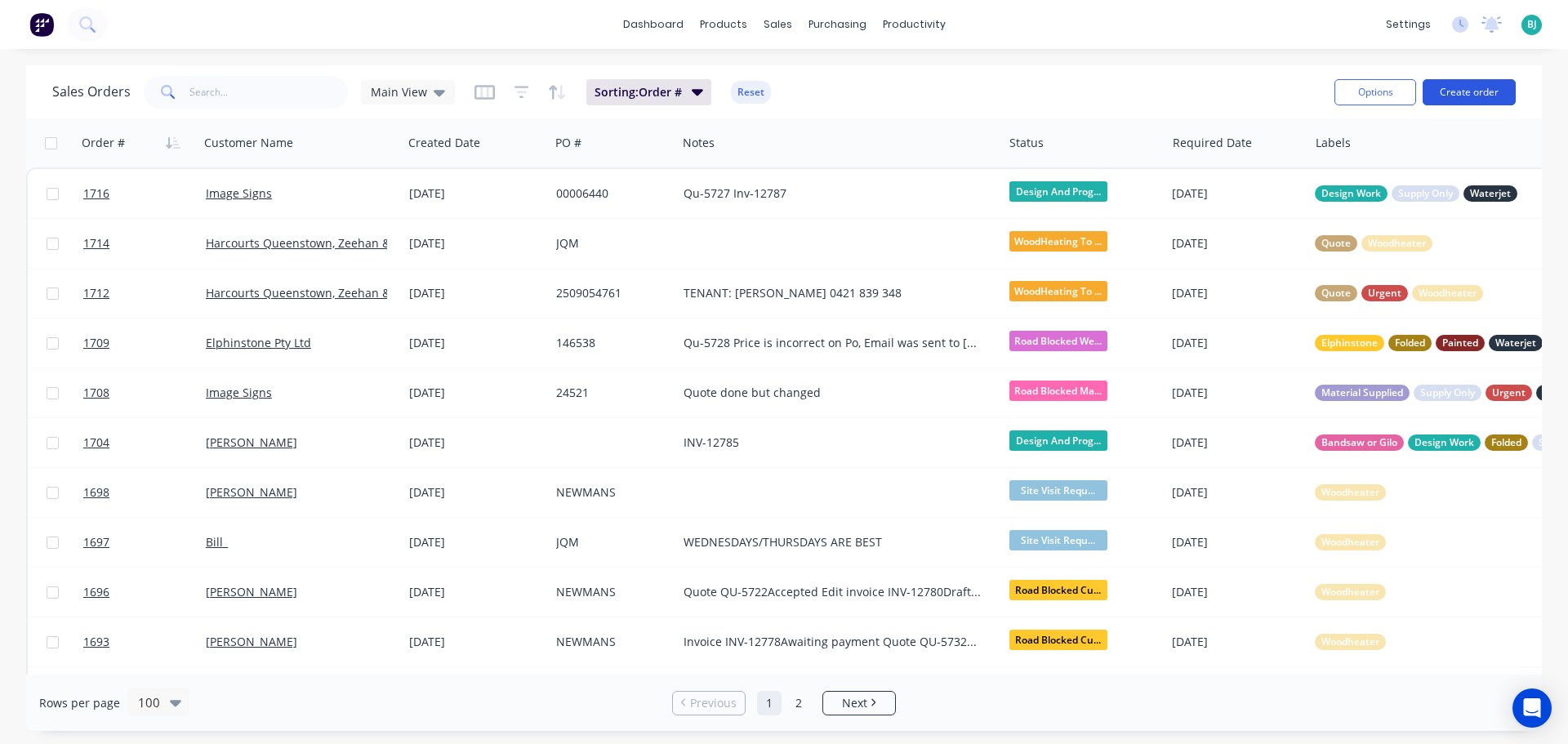
click at [1491, 90] on button "Create order" at bounding box center [1469, 92] width 93 height 26
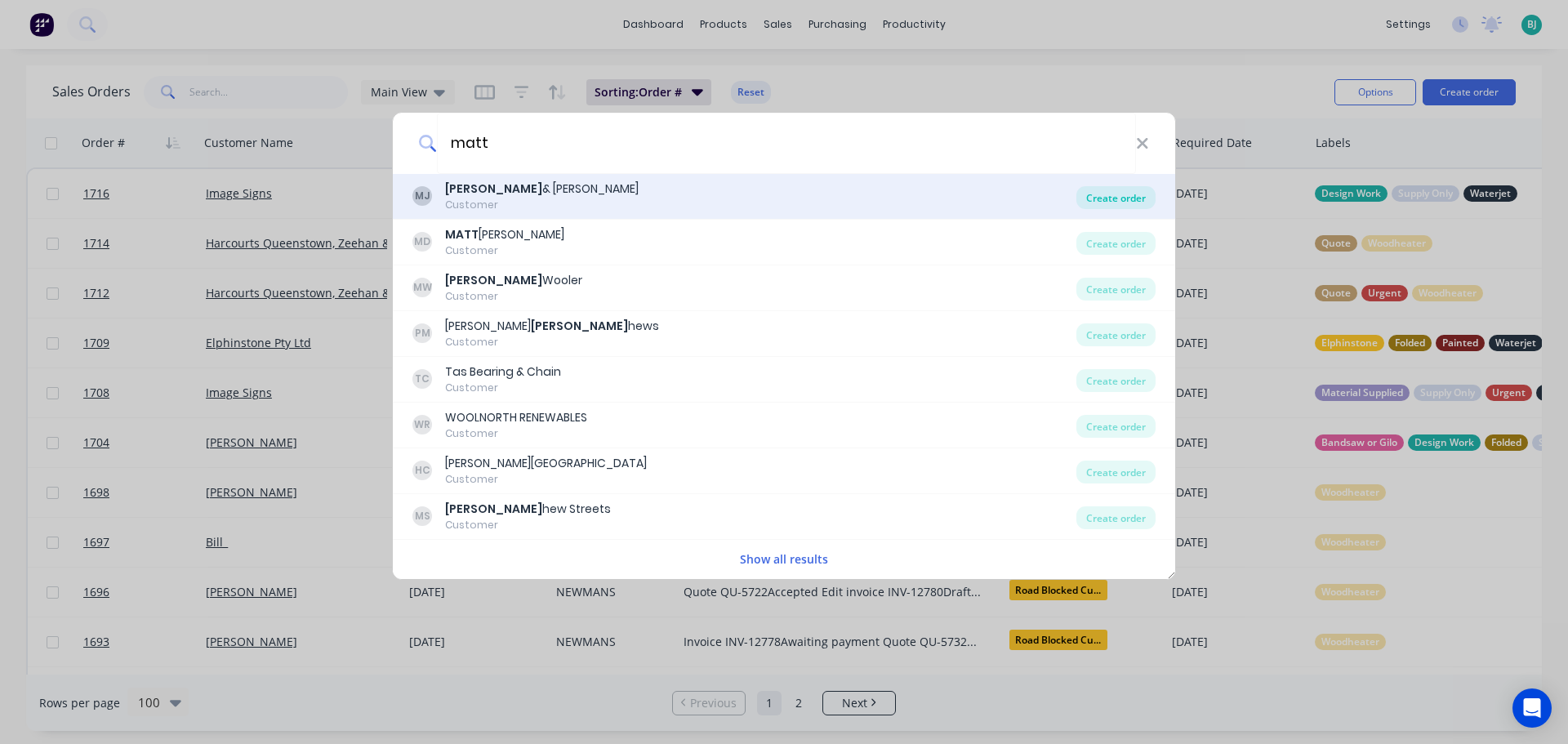
type input "matt"
click at [1132, 195] on div "Create order" at bounding box center [1115, 197] width 79 height 23
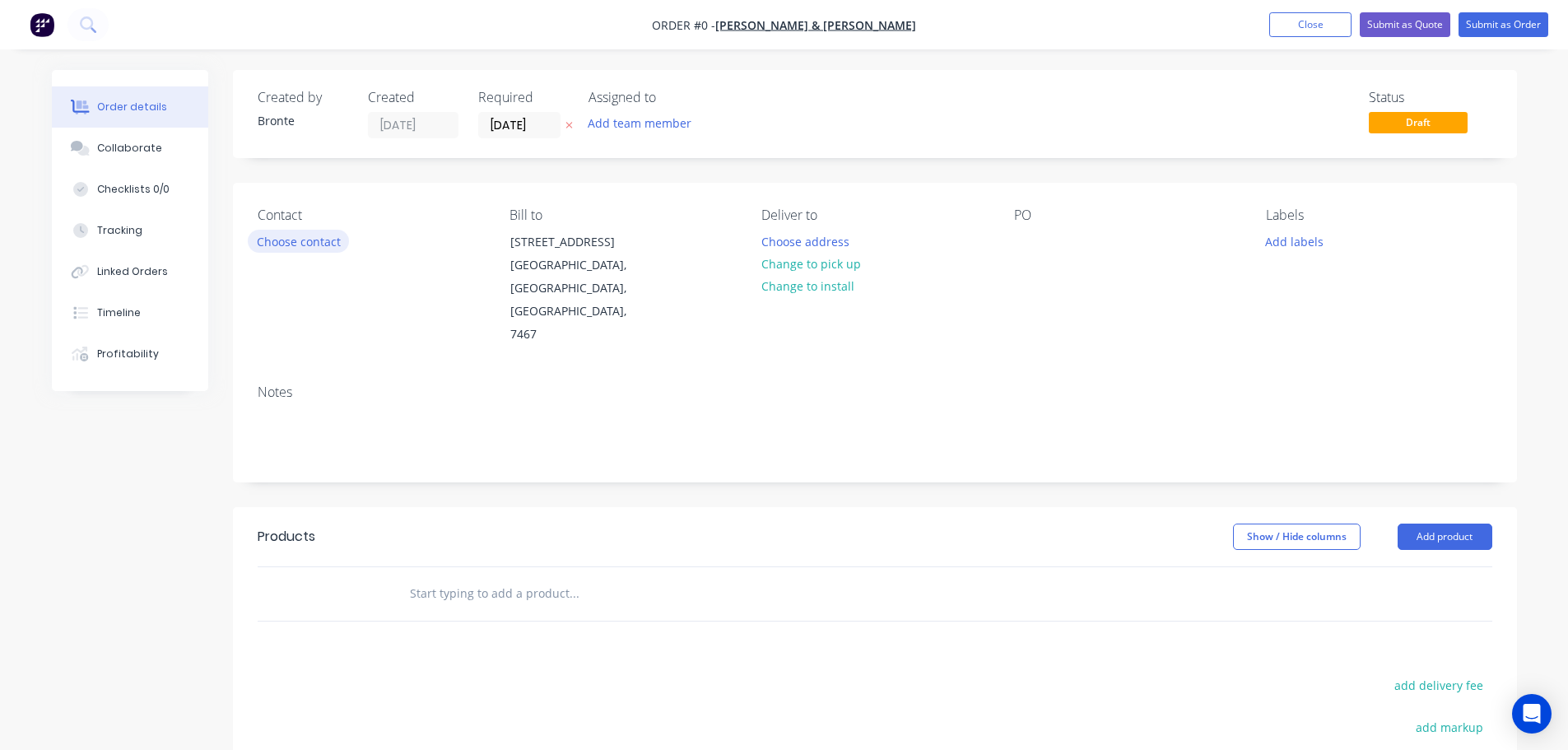
click at [310, 238] on button "Choose contact" at bounding box center [298, 241] width 101 height 22
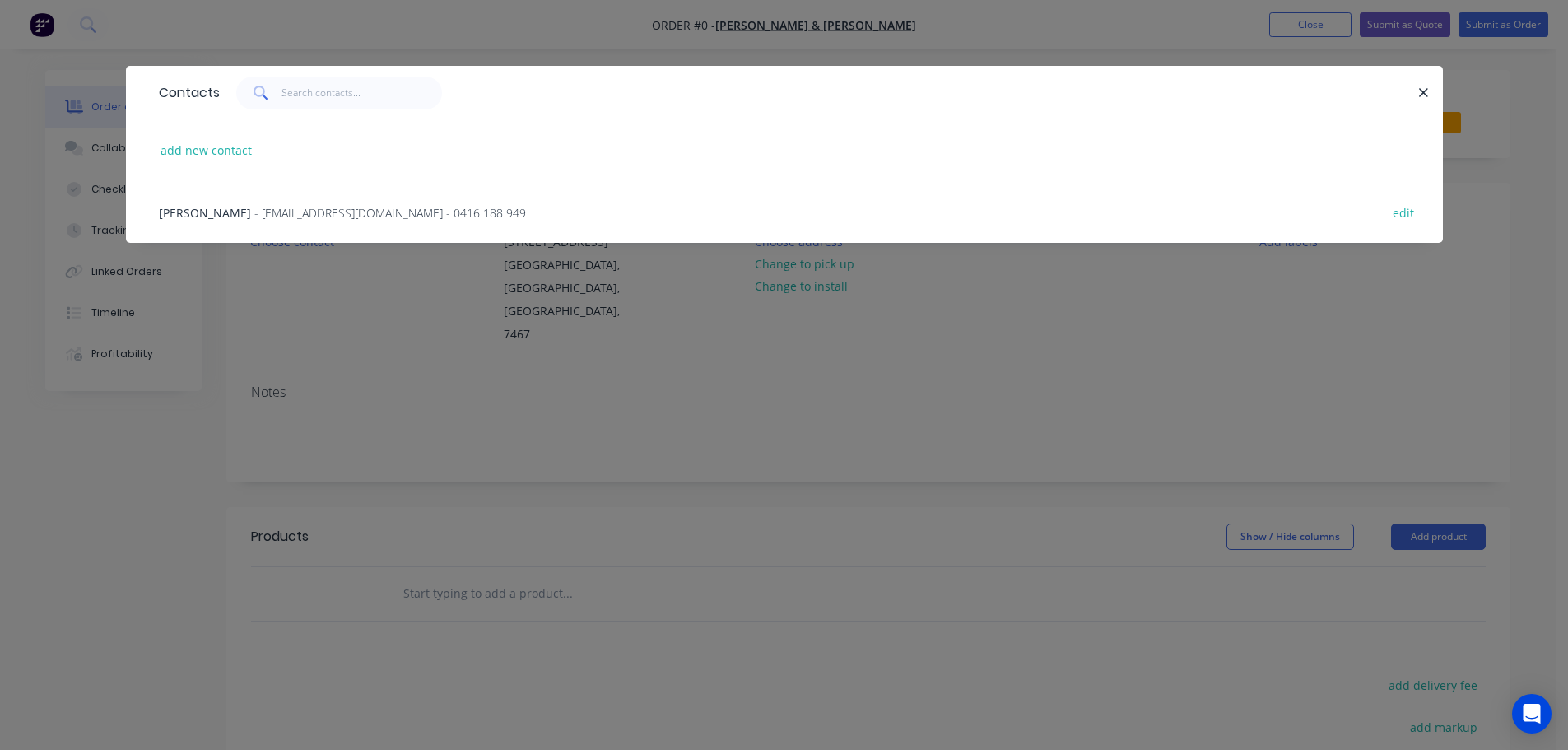
click at [216, 211] on span "[PERSON_NAME]" at bounding box center [205, 212] width 93 height 16
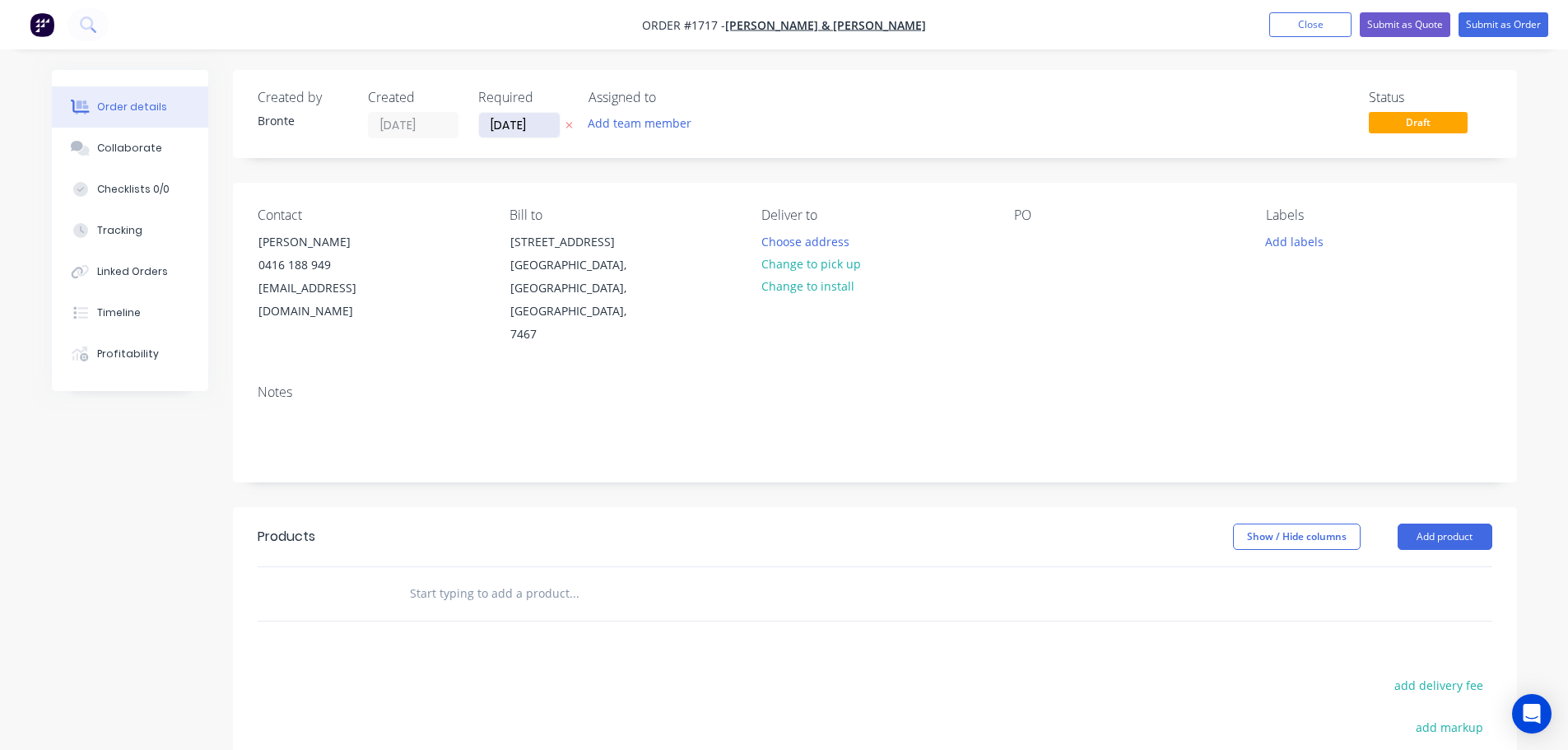
click at [556, 121] on input "[DATE]" at bounding box center [520, 125] width 80 height 24
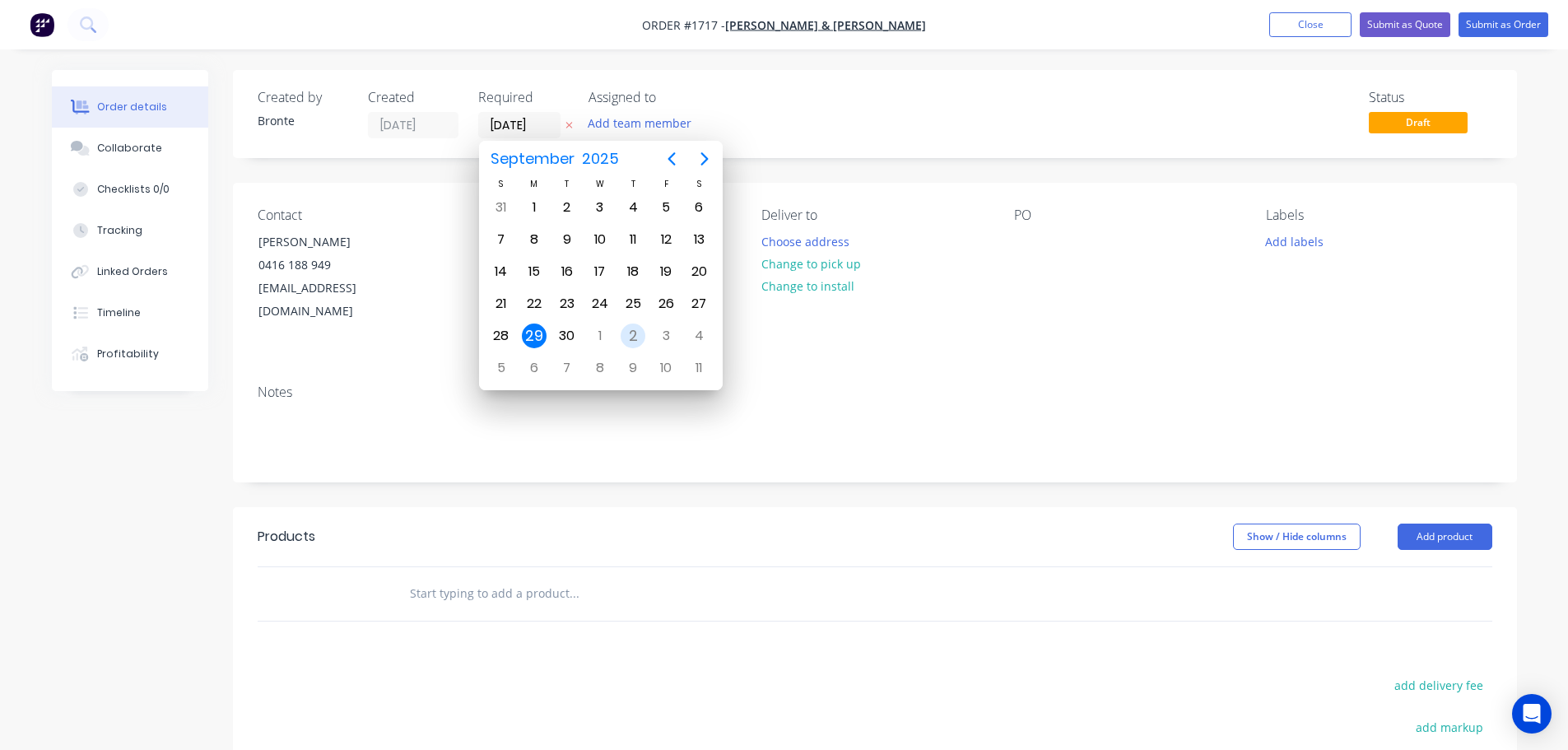
click at [635, 344] on div "2" at bounding box center [633, 335] width 24 height 24
type input "[DATE]"
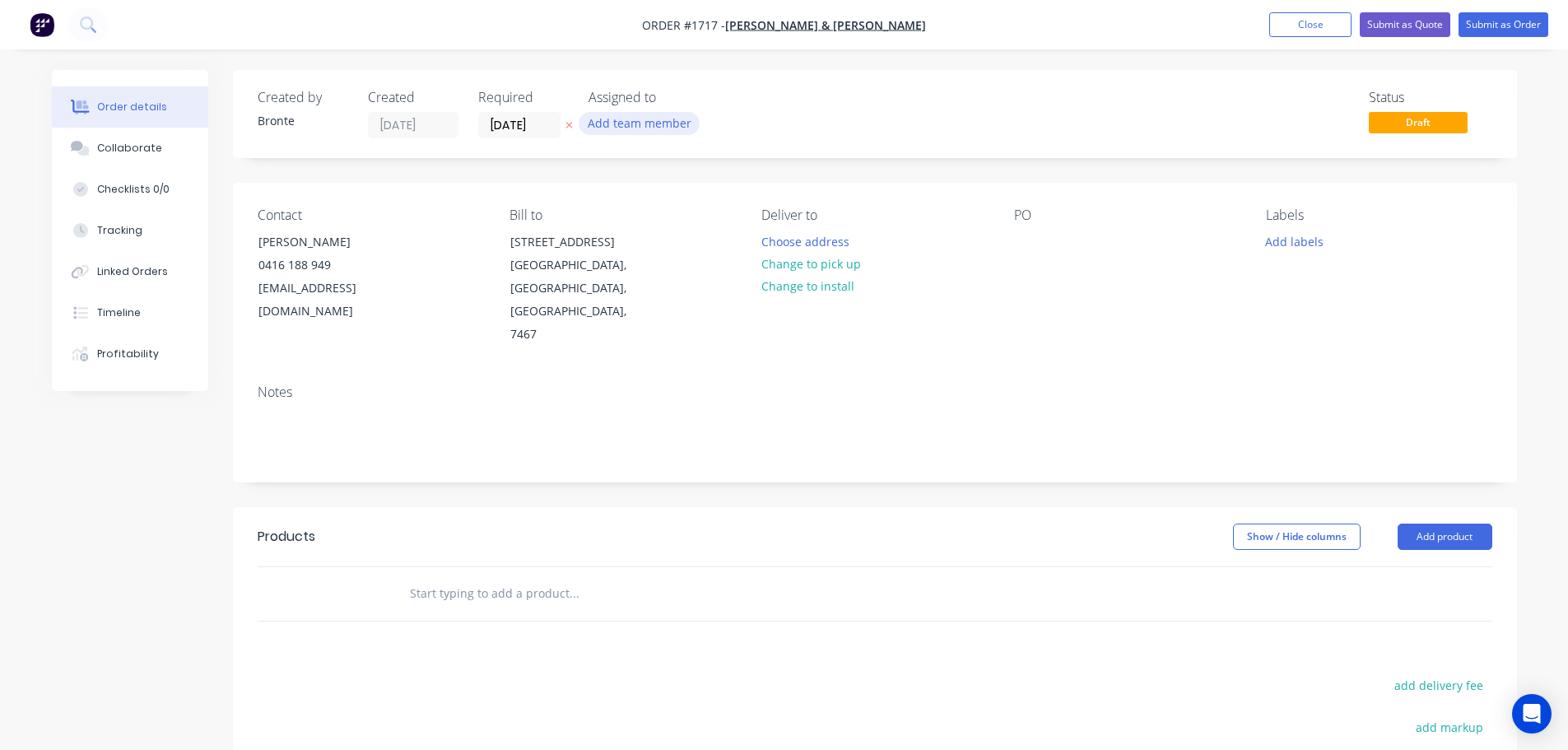
click at [643, 121] on button "Add team member" at bounding box center [639, 123] width 121 height 22
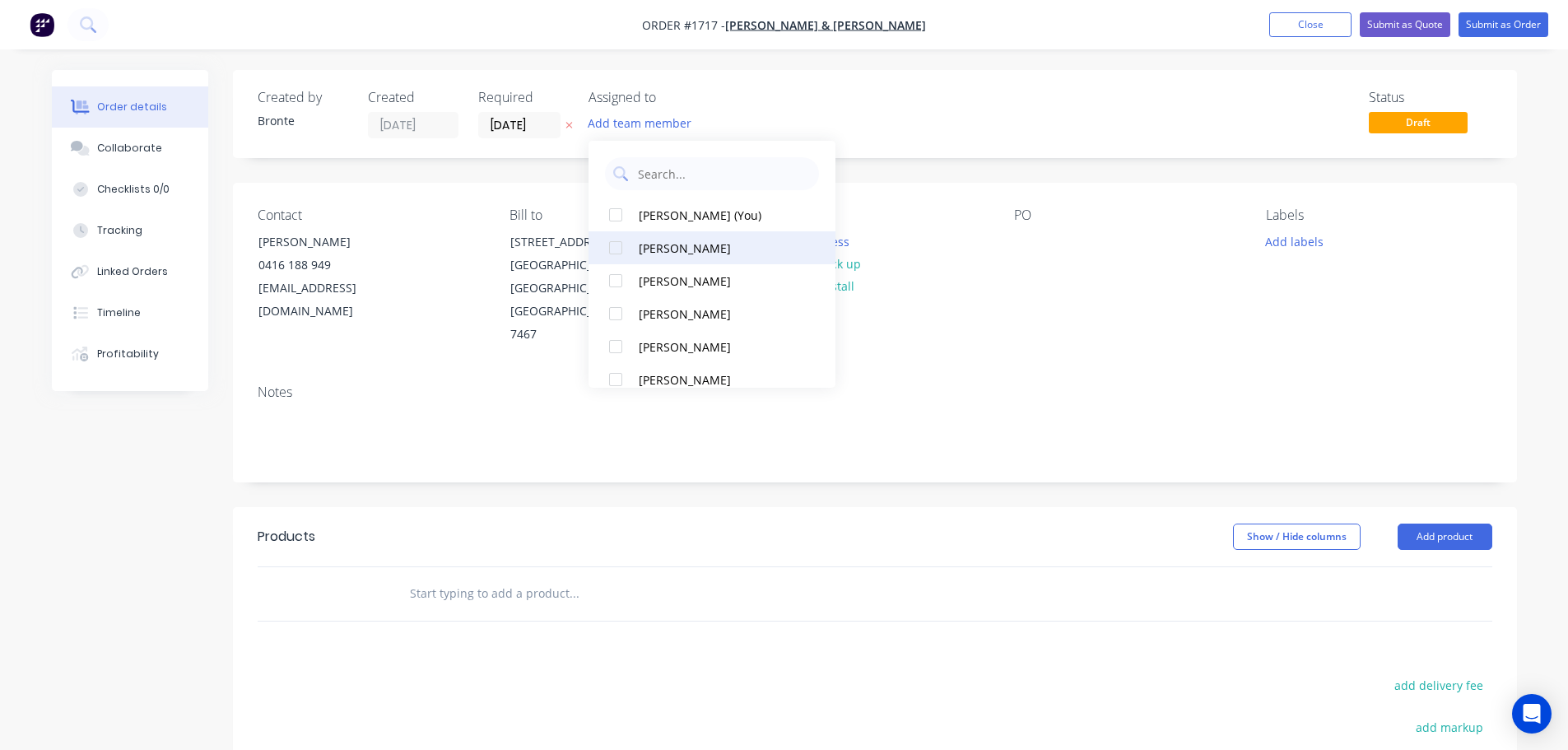
drag, startPoint x: 613, startPoint y: 215, endPoint x: 613, endPoint y: 243, distance: 28.0
click at [613, 214] on div at bounding box center [615, 214] width 33 height 33
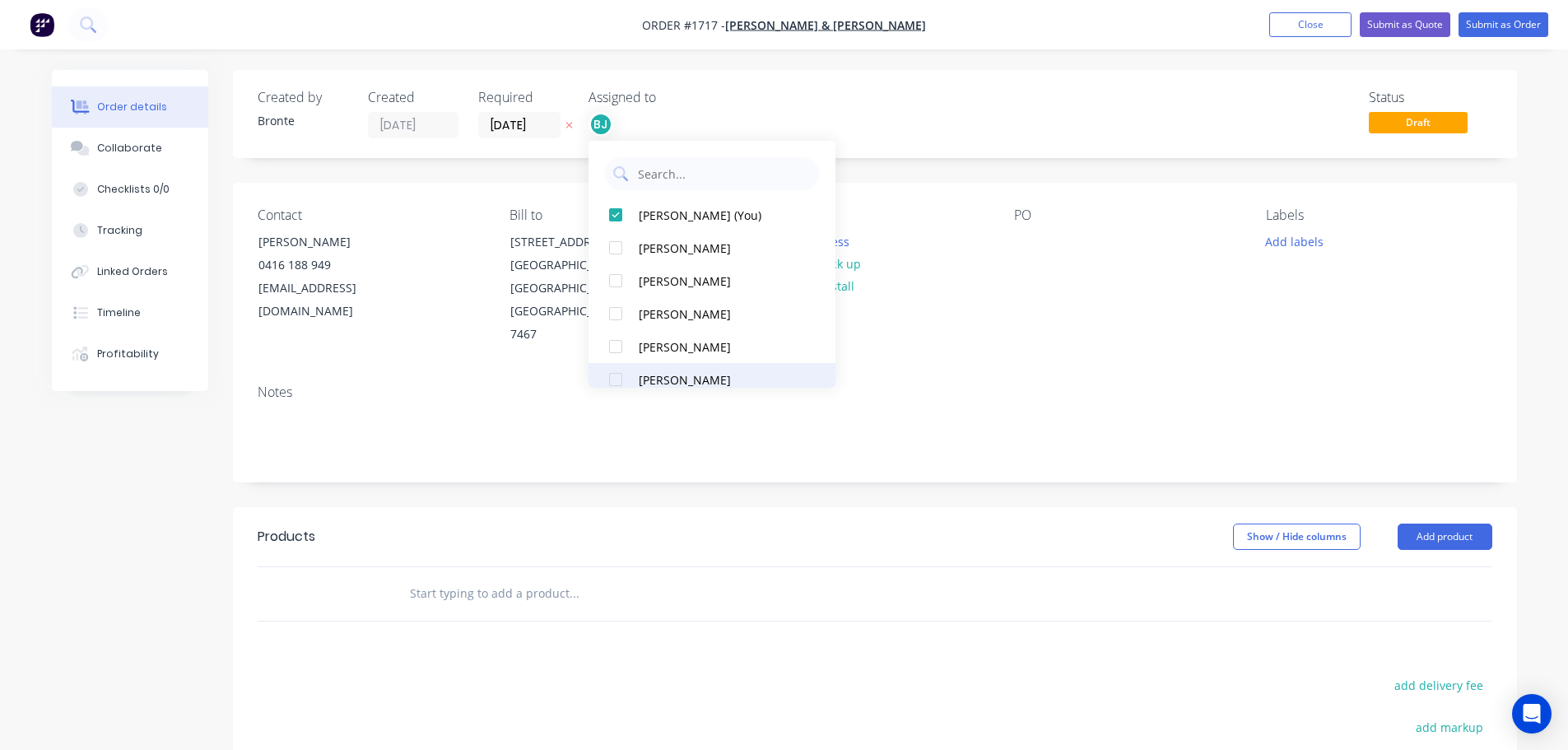
click at [611, 384] on div at bounding box center [615, 379] width 33 height 33
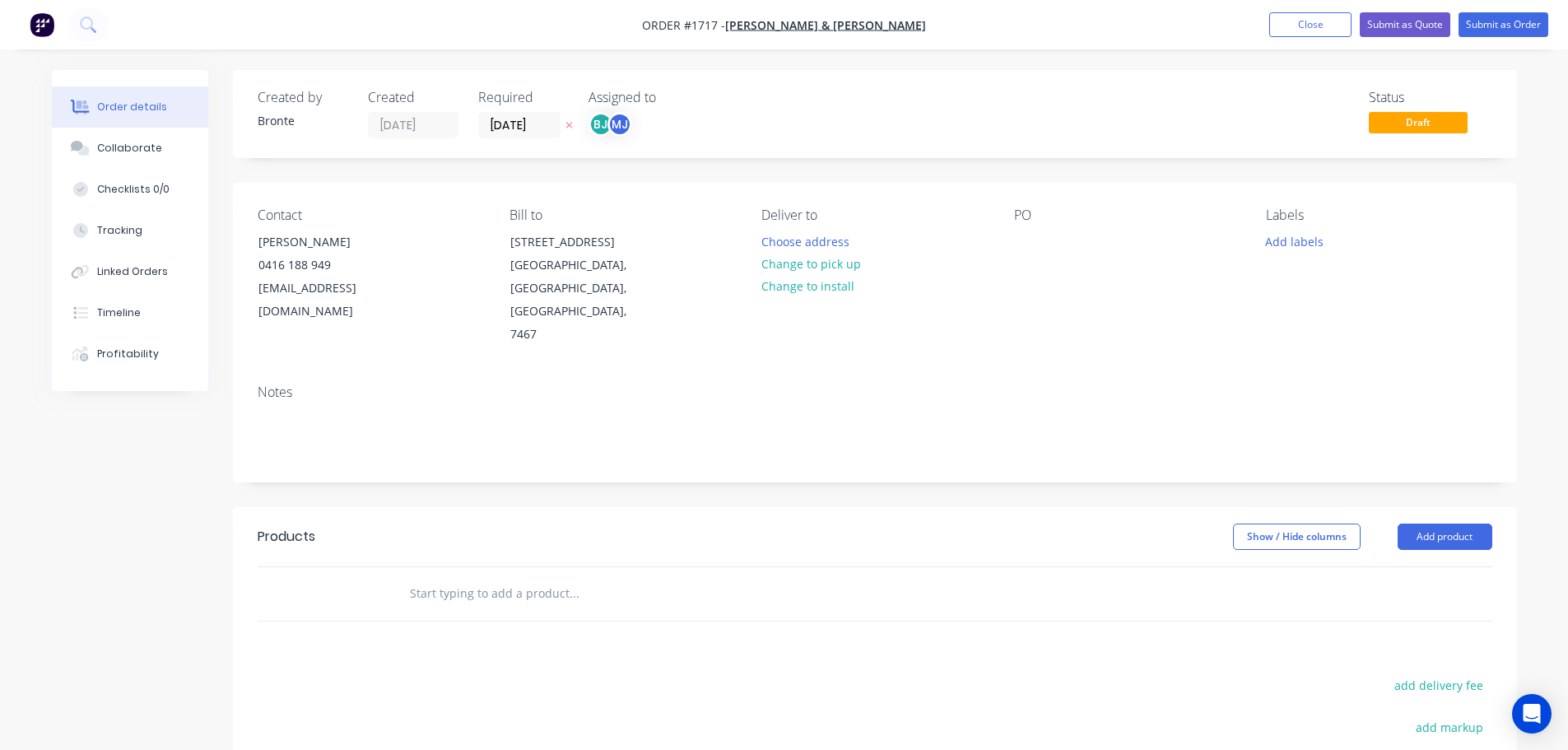
click at [975, 108] on div "Status Draft" at bounding box center [1122, 114] width 739 height 49
click at [835, 264] on button "Change to pick up" at bounding box center [810, 263] width 117 height 22
click at [1464, 523] on button "Add product" at bounding box center [1445, 536] width 94 height 26
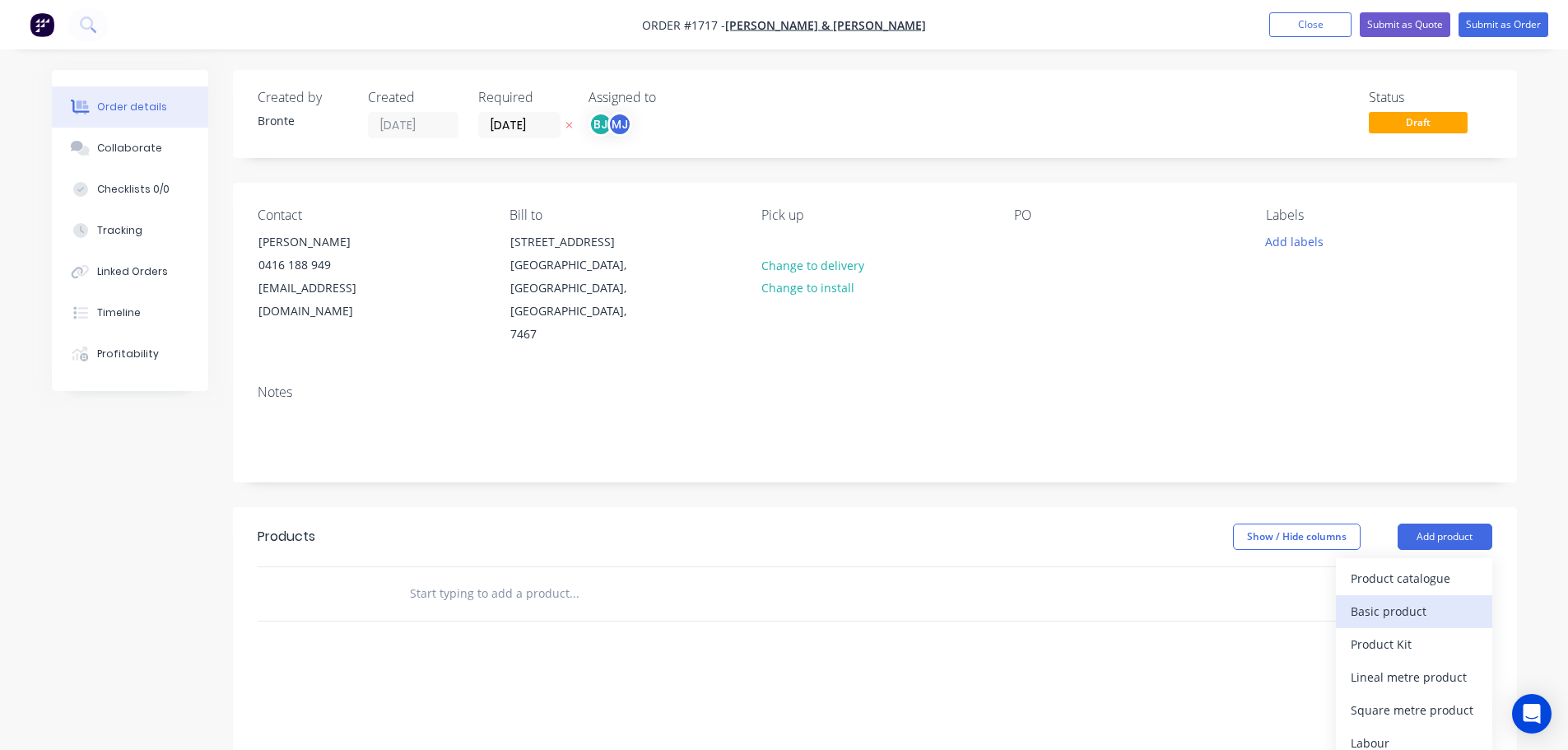
click at [1428, 599] on div "Basic product" at bounding box center [1415, 611] width 127 height 24
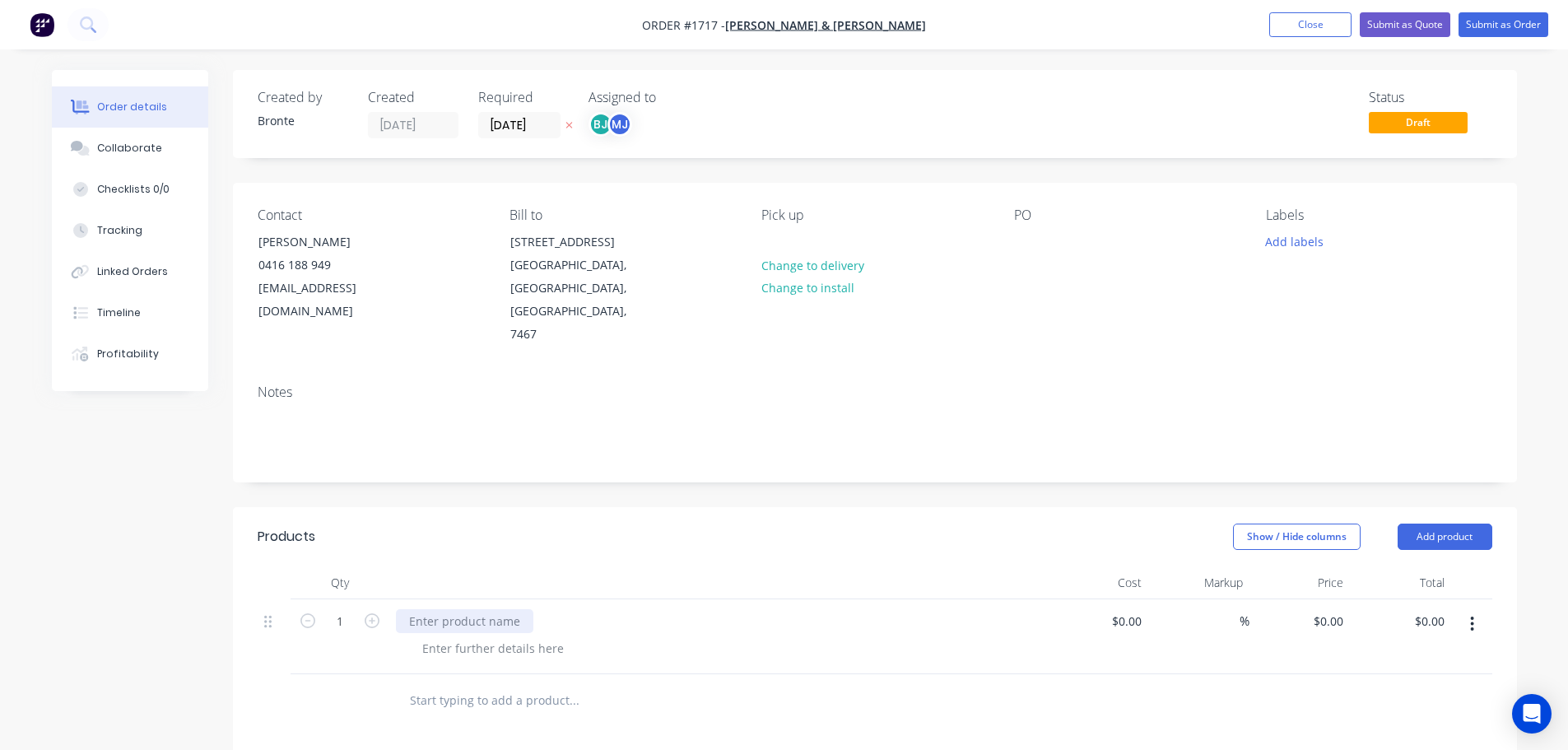
click at [478, 609] on div at bounding box center [464, 621] width 137 height 24
click at [481, 636] on div at bounding box center [493, 648] width 168 height 24
click at [484, 599] on div "5mm Aluminium" at bounding box center [719, 636] width 659 height 75
click at [483, 609] on div at bounding box center [464, 621] width 137 height 24
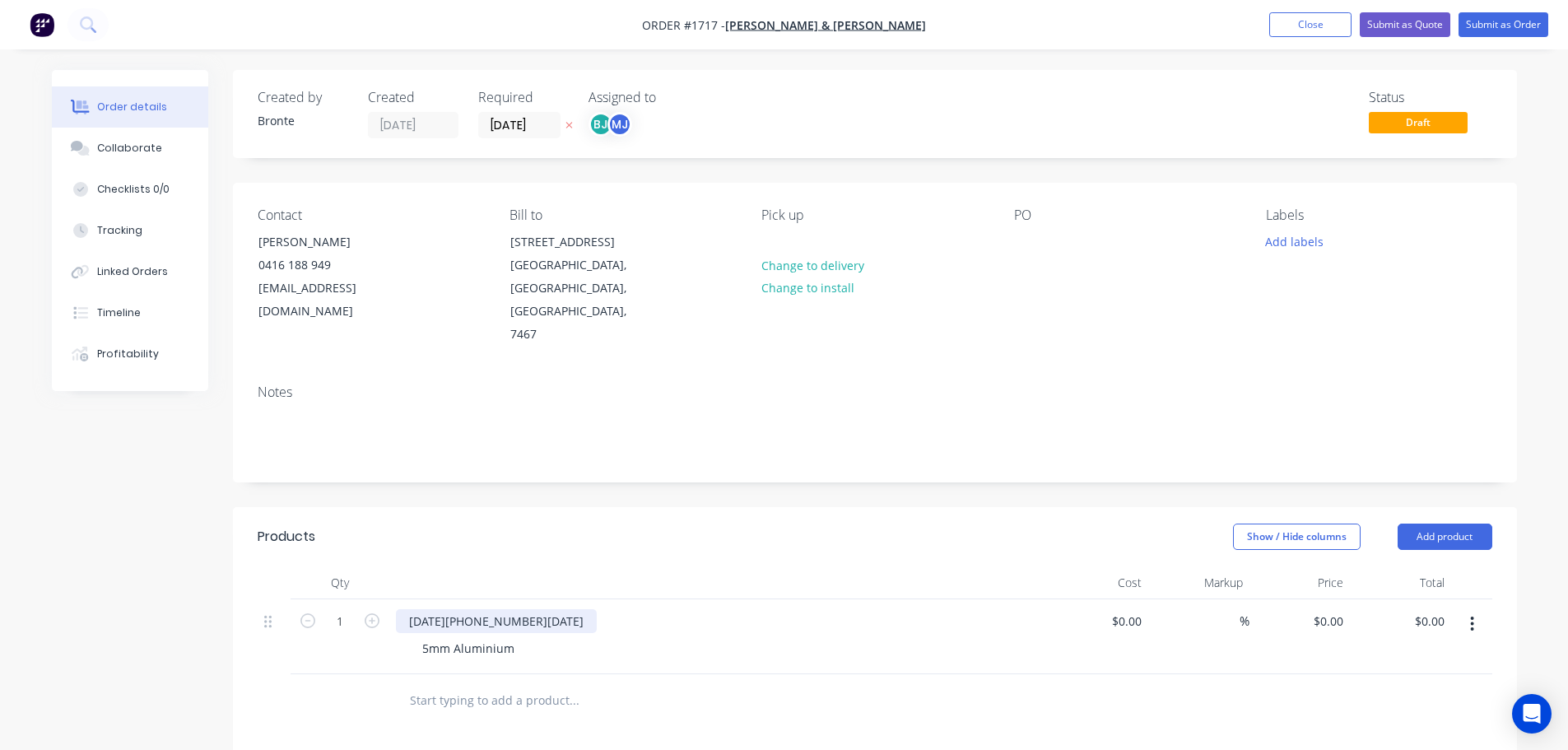
click at [489, 609] on div "[DATE][PHONE_NUMBER][DATE]" at bounding box center [496, 621] width 201 height 24
click at [550, 517] on header "Products Show / Hide columns Add product" at bounding box center [875, 536] width 1284 height 59
click at [609, 508] on header "Products Show / Hide columns Add product" at bounding box center [875, 536] width 1284 height 59
click at [506, 609] on div "[DATE][PHONE_NUMBER][DATE]" at bounding box center [496, 621] width 201 height 24
click at [573, 507] on header "Products Show / Hide columns Add product" at bounding box center [875, 536] width 1284 height 59
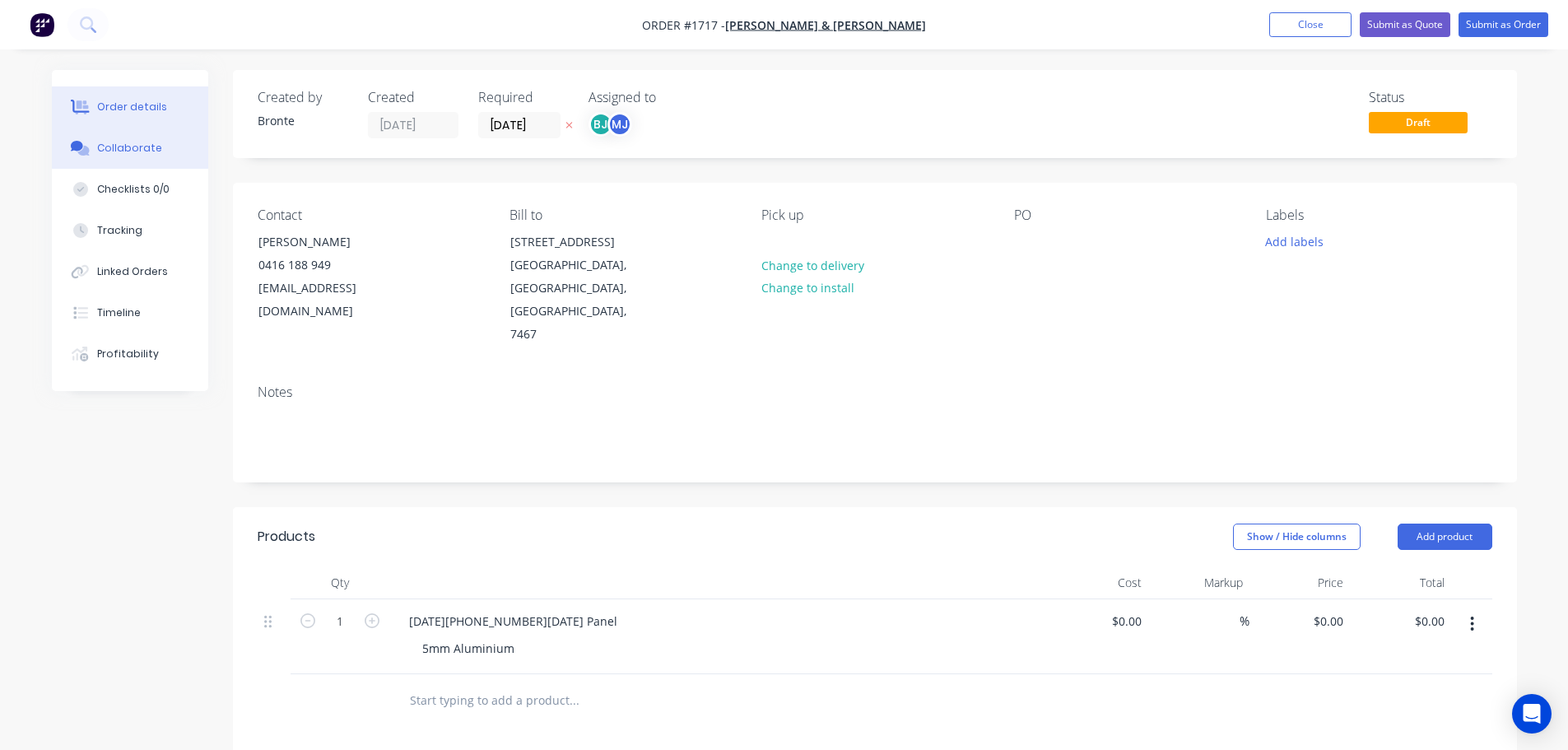
click at [120, 158] on button "Collaborate" at bounding box center [130, 149] width 156 height 41
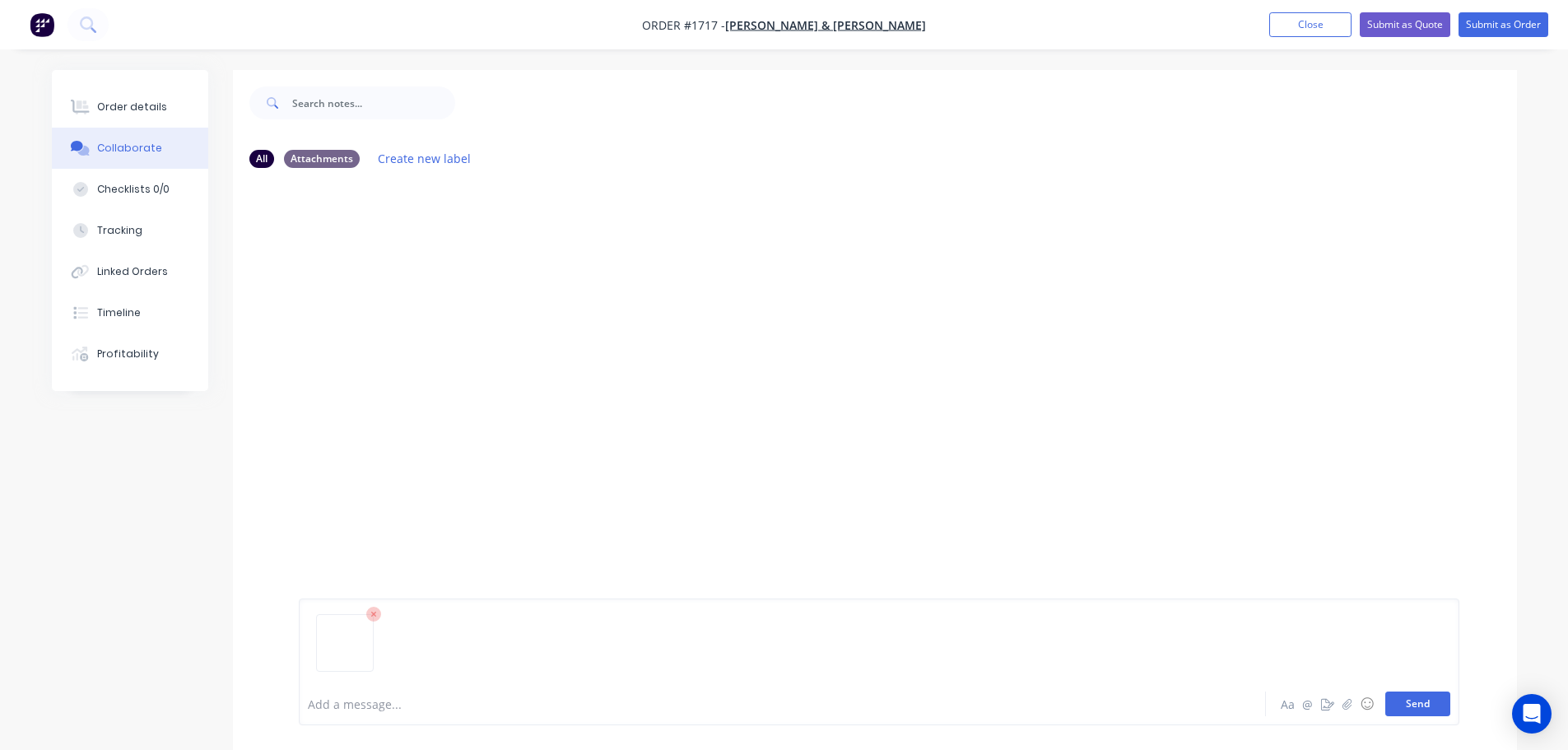
click at [1425, 703] on button "Send" at bounding box center [1418, 703] width 65 height 24
drag, startPoint x: 140, startPoint y: 107, endPoint x: 197, endPoint y: 169, distance: 84.2
click at [140, 107] on div "Order details" at bounding box center [132, 107] width 70 height 15
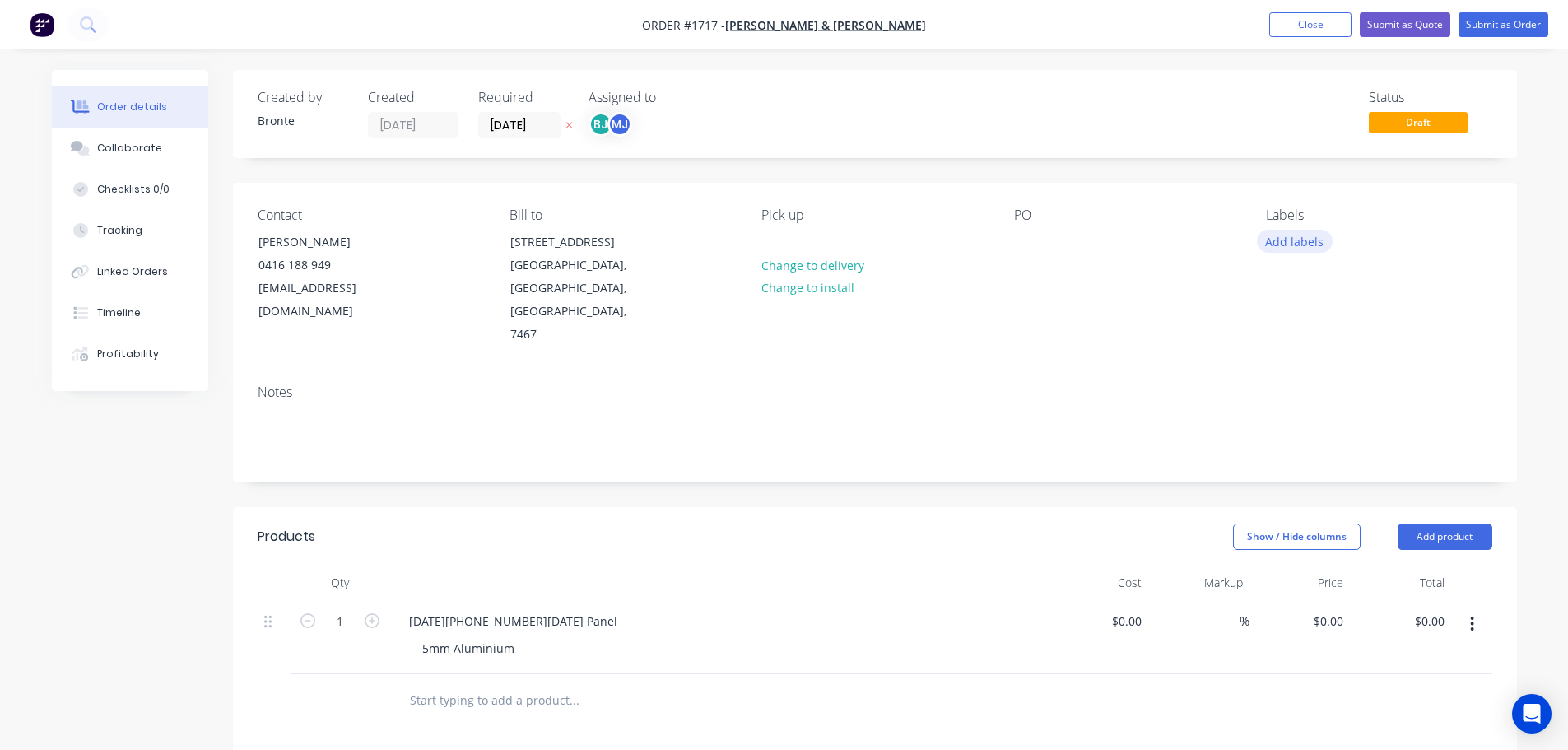
click at [1298, 241] on button "Add labels" at bounding box center [1294, 241] width 76 height 22
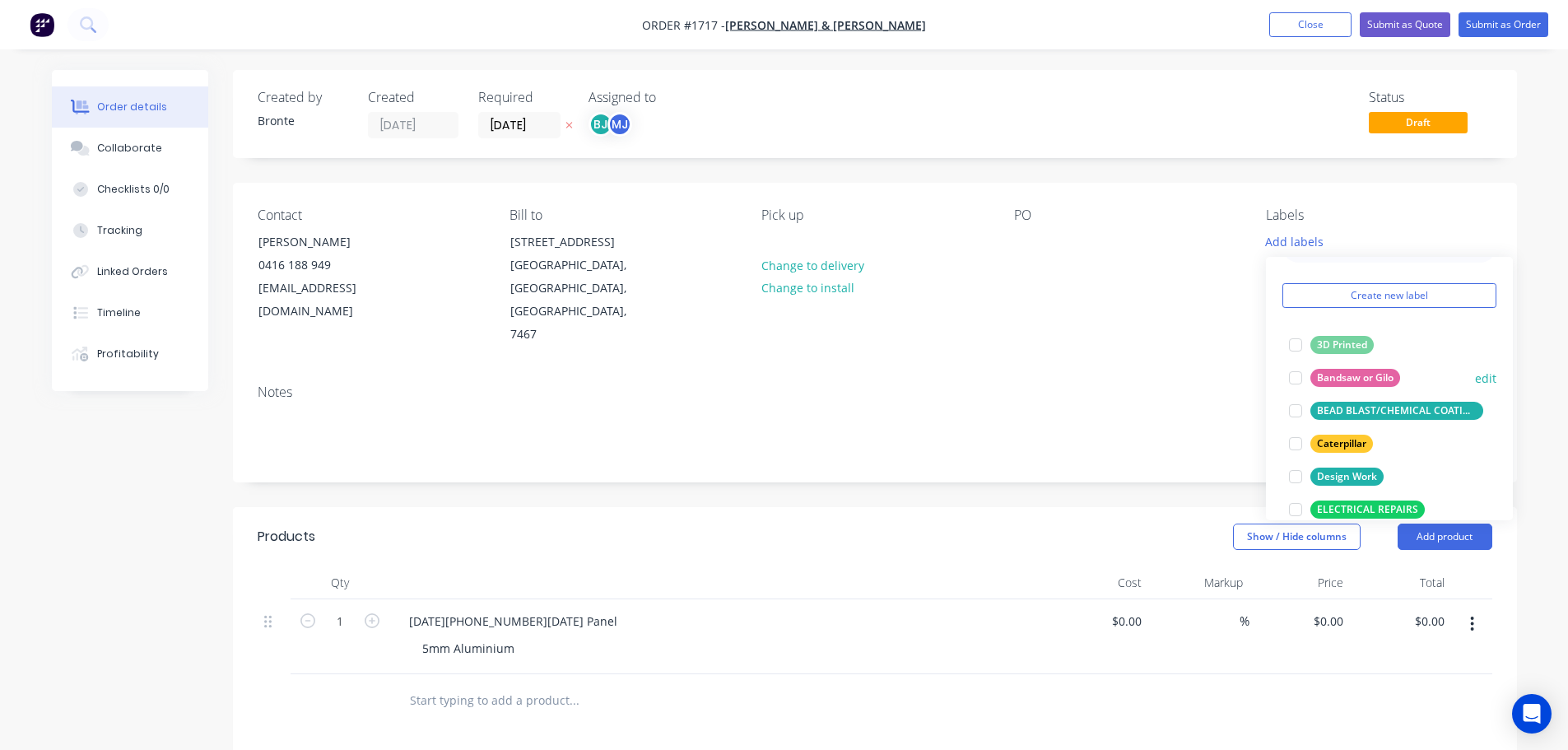
scroll to position [82, 0]
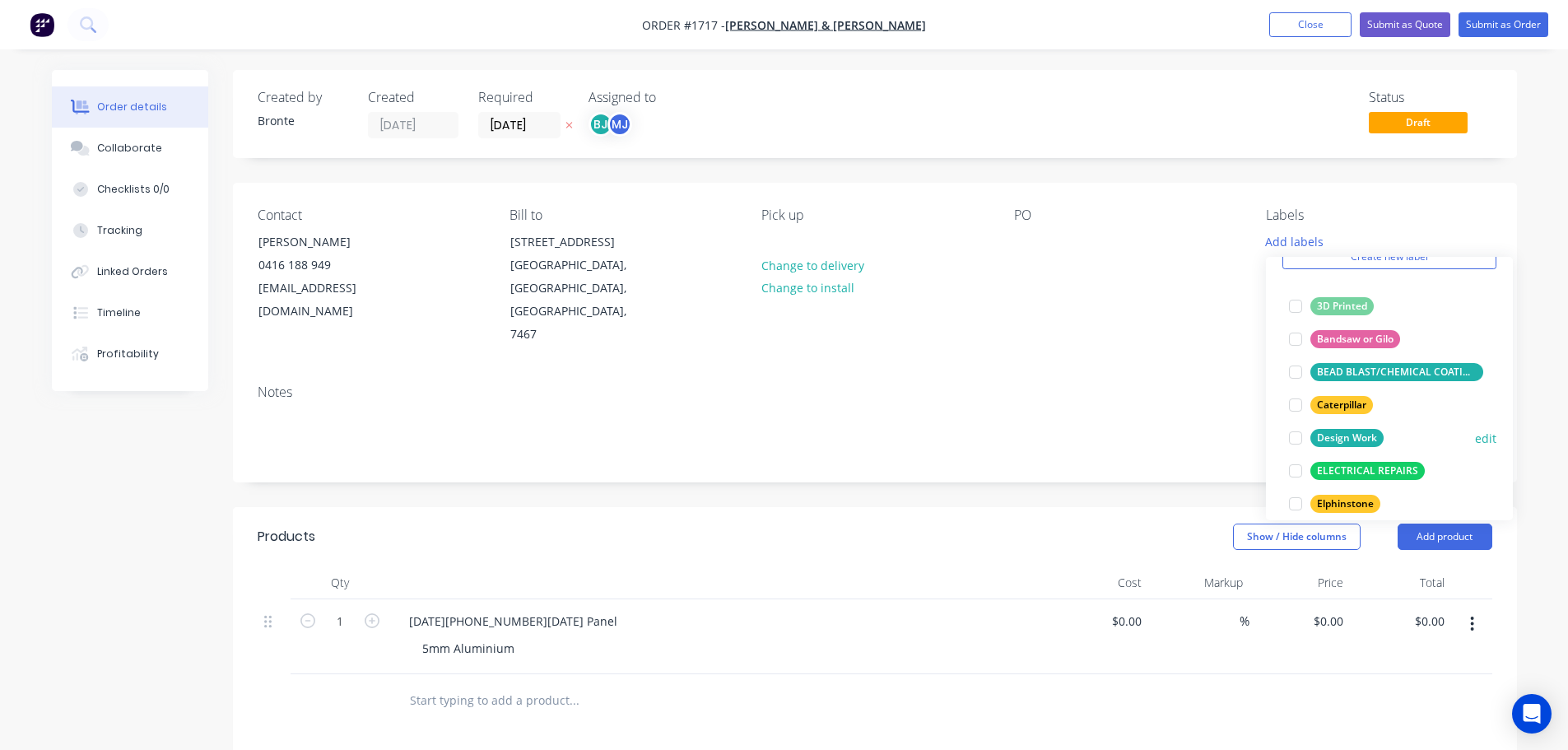
click at [1293, 436] on div at bounding box center [1295, 437] width 33 height 33
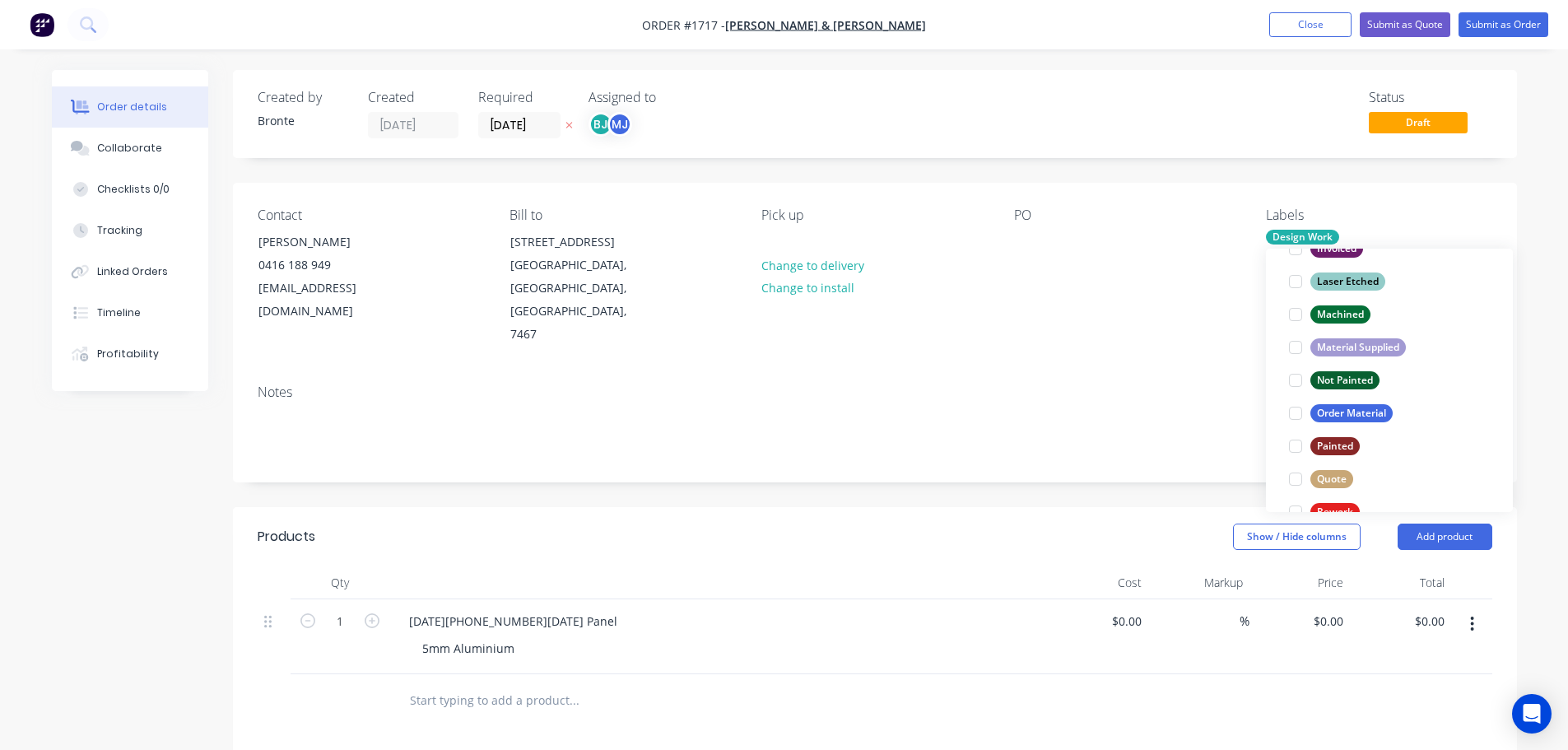
scroll to position [576, 0]
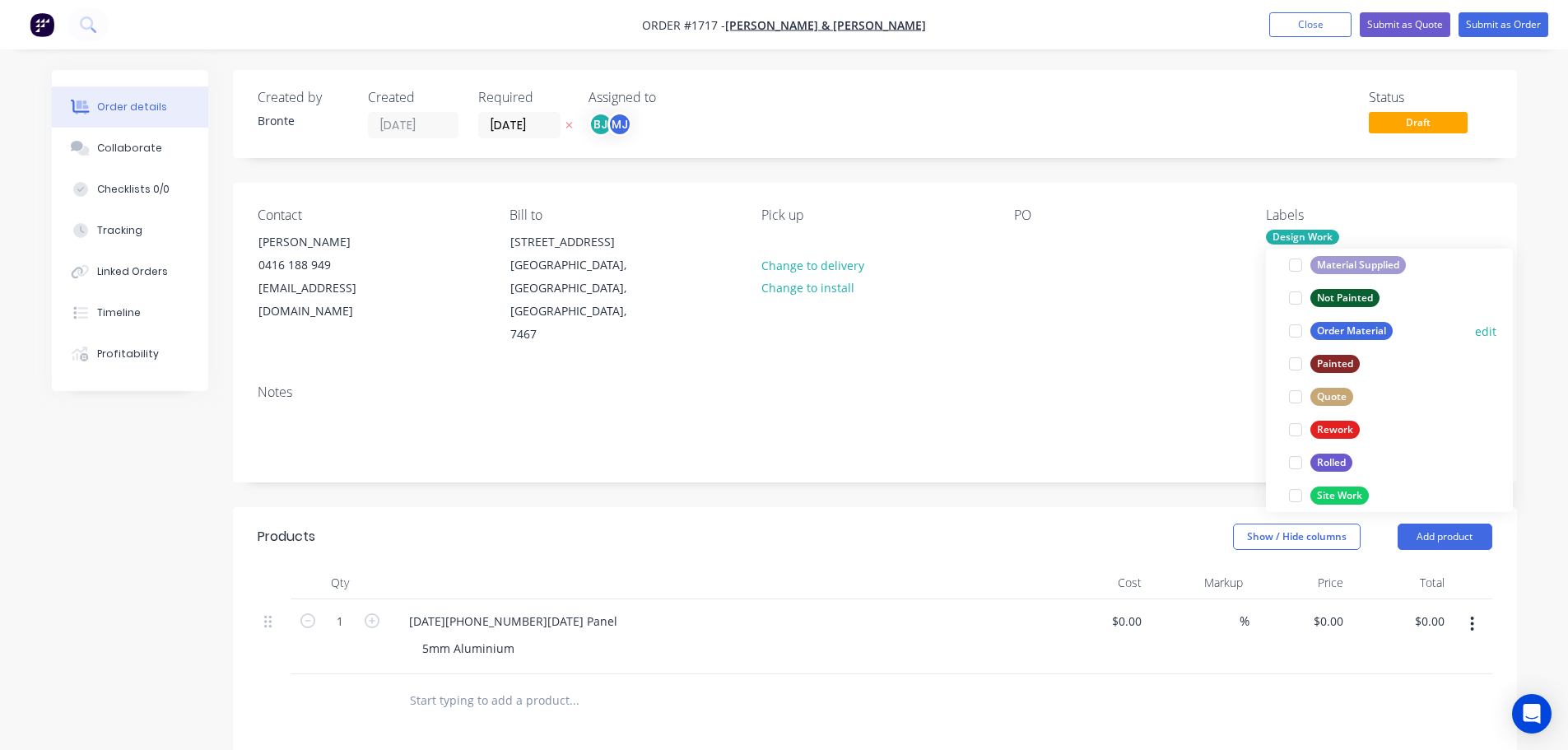
click at [1297, 324] on div at bounding box center [1295, 331] width 33 height 33
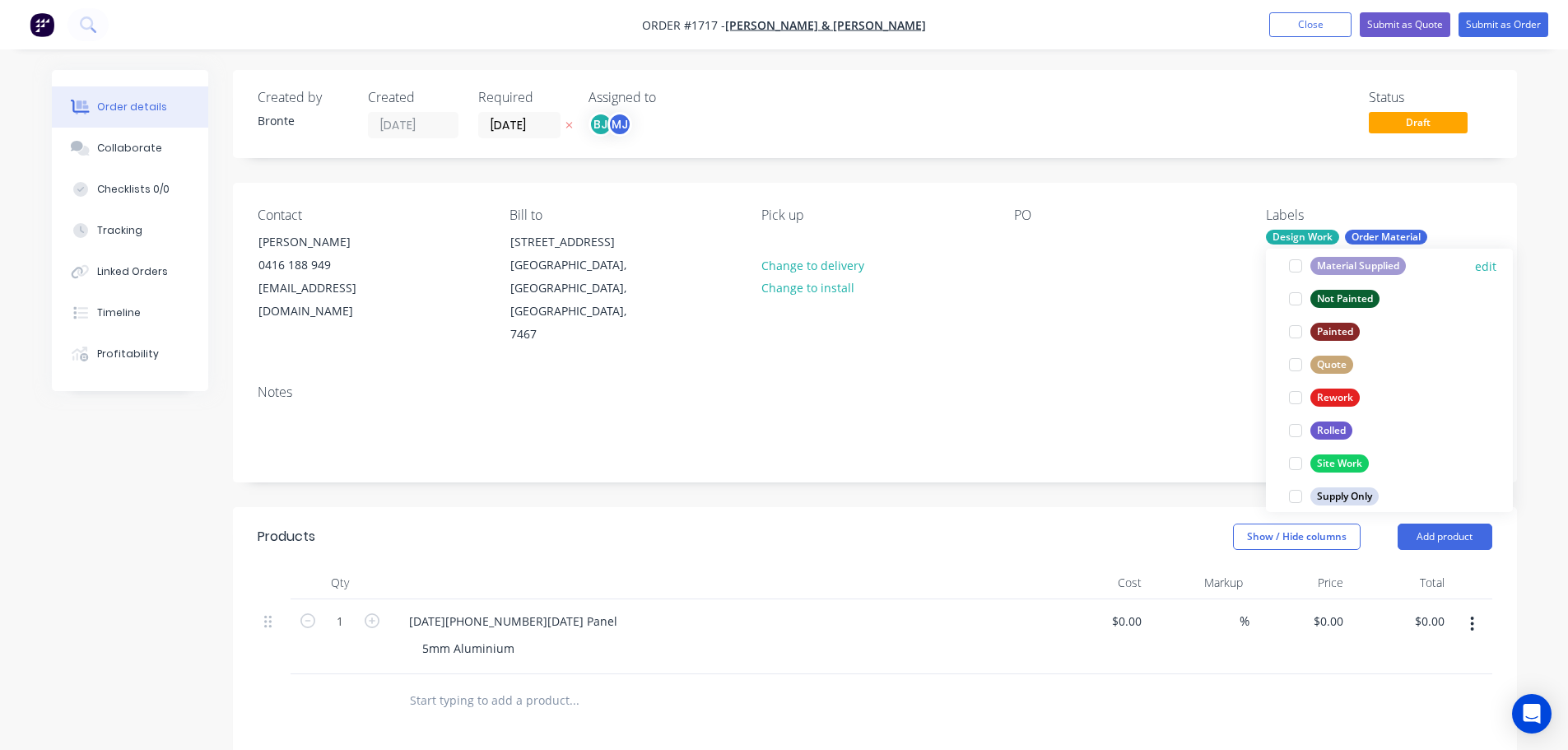
scroll to position [658, 0]
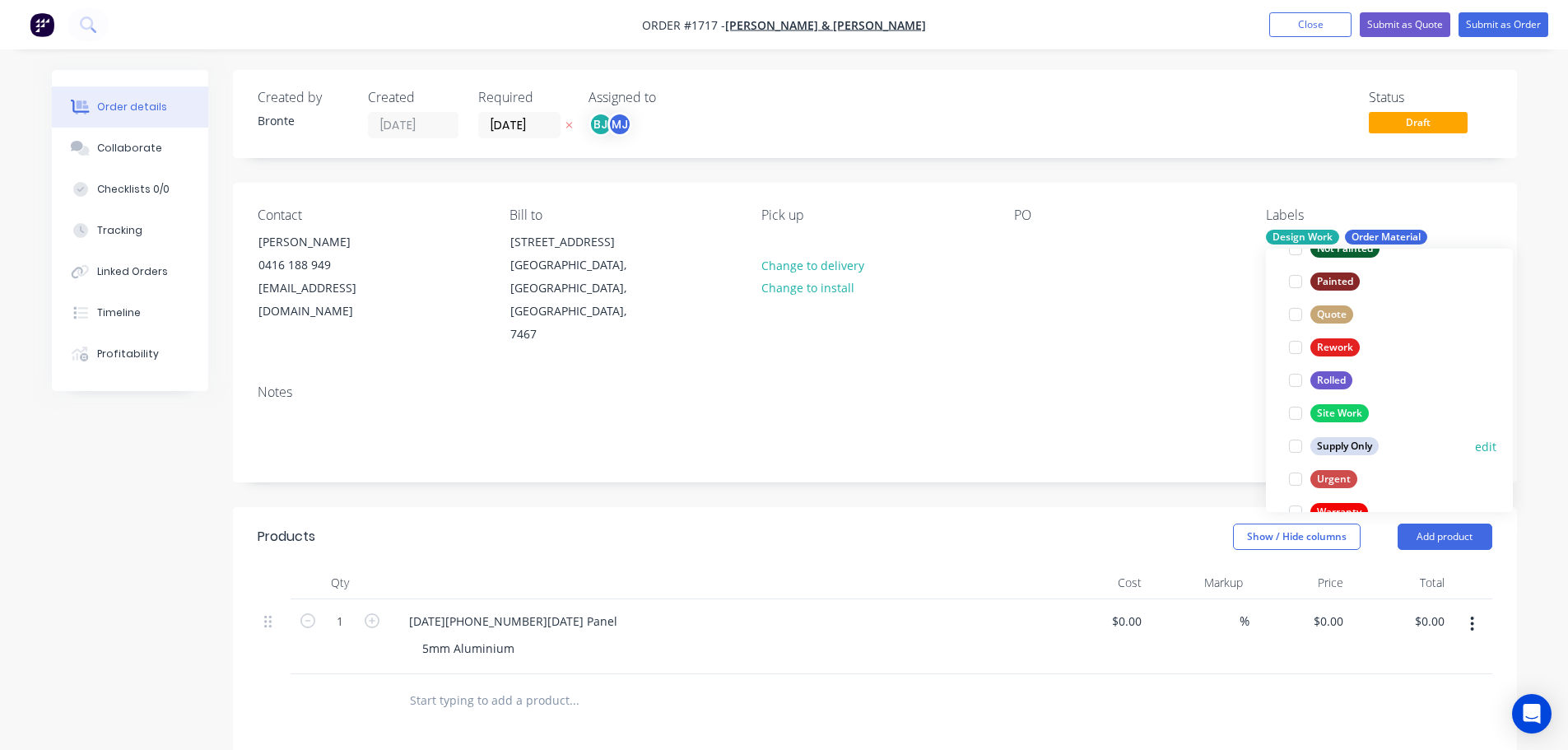
click at [1294, 446] on div at bounding box center [1295, 446] width 33 height 33
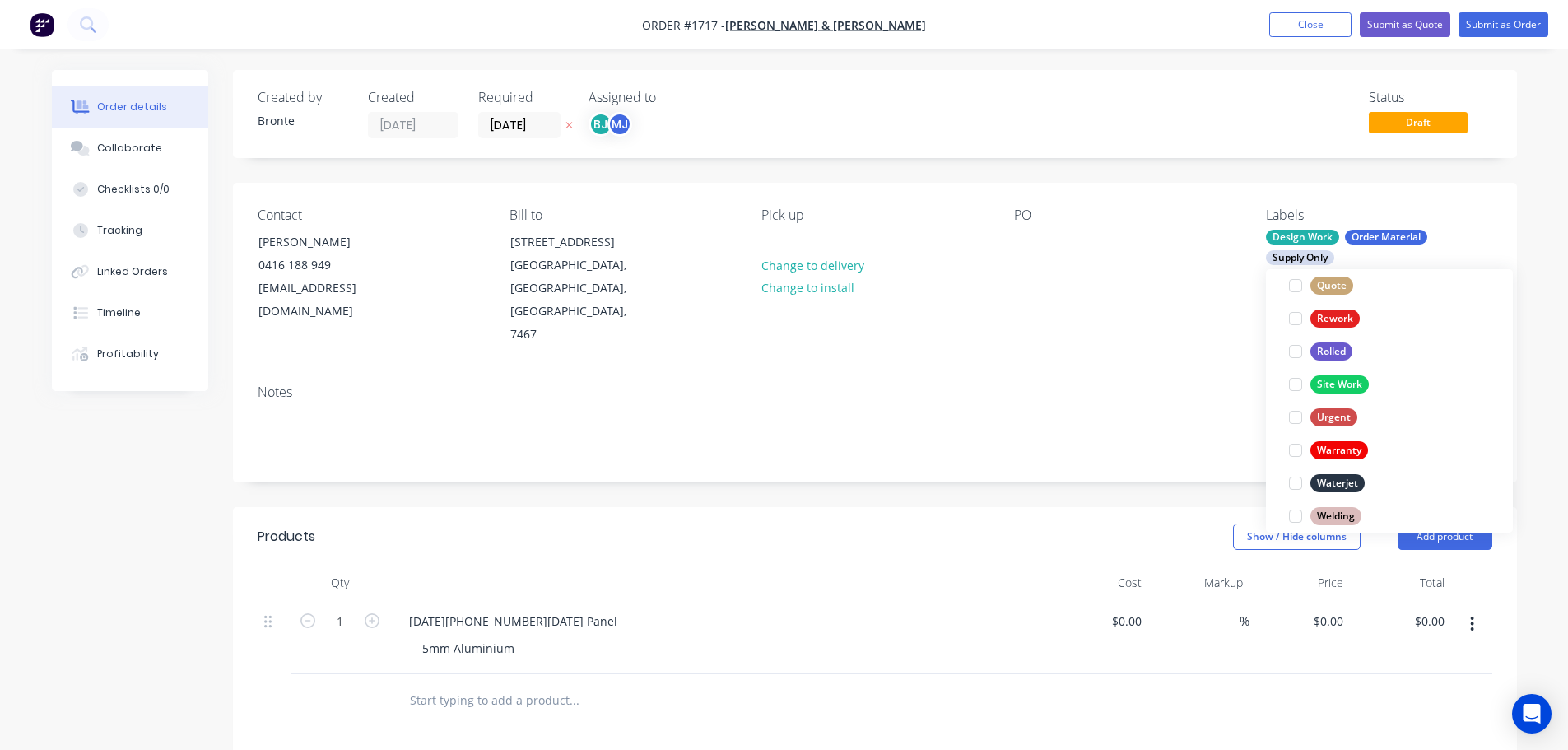
scroll to position [790, 0]
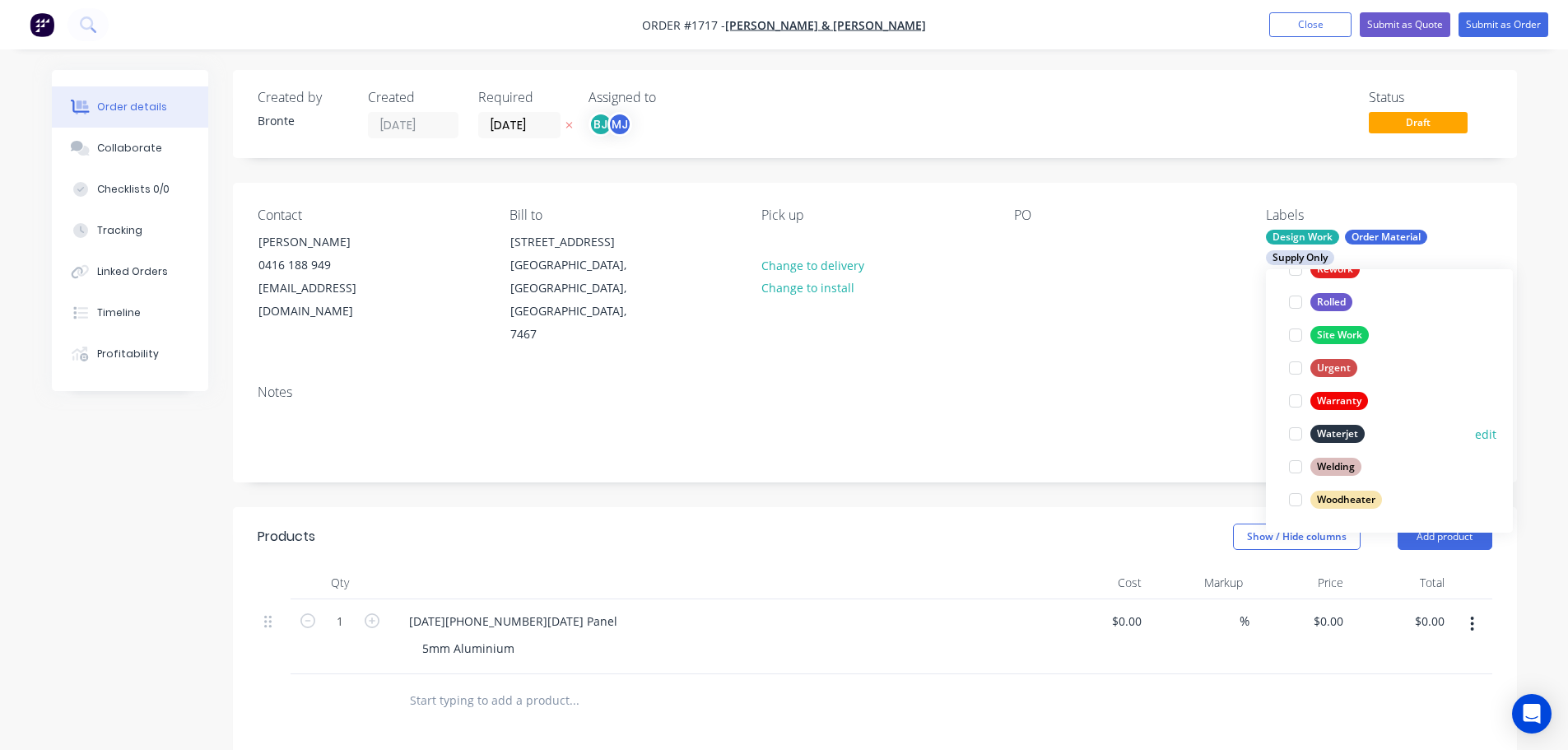
click at [1302, 434] on div at bounding box center [1295, 433] width 33 height 33
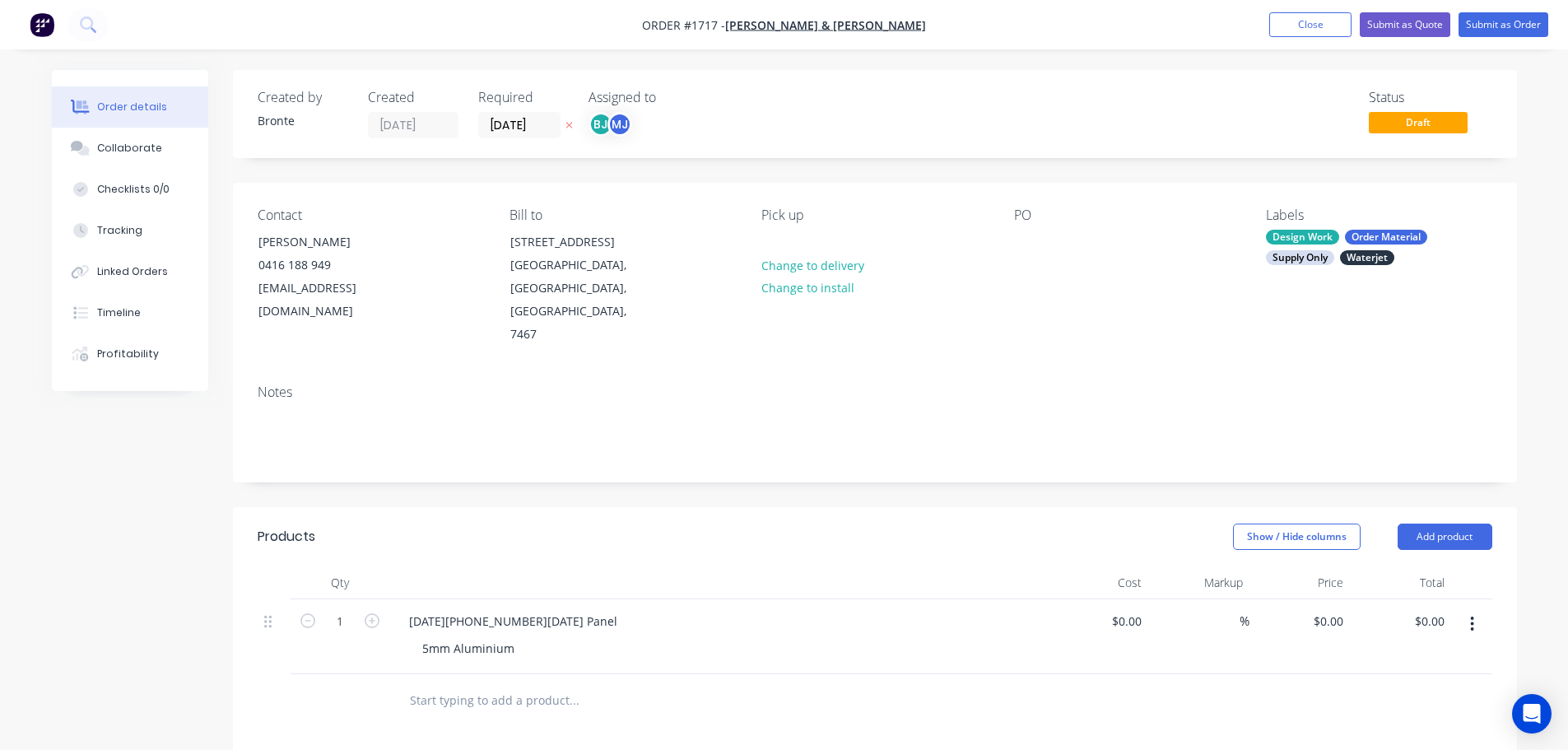
click at [1526, 213] on div "Order details Collaborate Checklists 0/0 Tracking Linked Orders Timeline Profit…" at bounding box center [785, 608] width 1499 height 1077
click at [1503, 28] on button "Submit as Order" at bounding box center [1504, 24] width 90 height 24
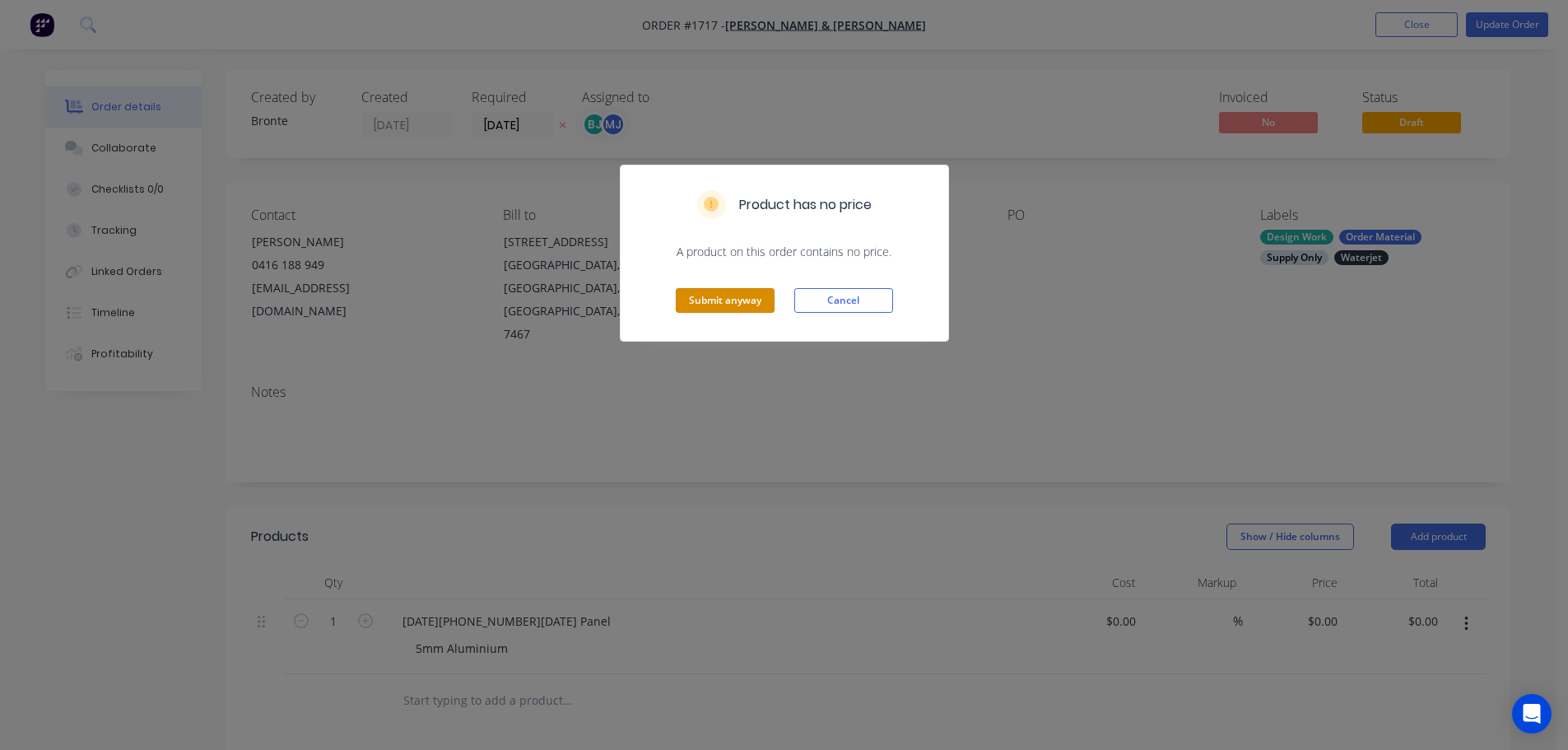
drag, startPoint x: 760, startPoint y: 298, endPoint x: 904, endPoint y: 282, distance: 144.9
click at [760, 297] on button "Submit anyway" at bounding box center [725, 300] width 99 height 24
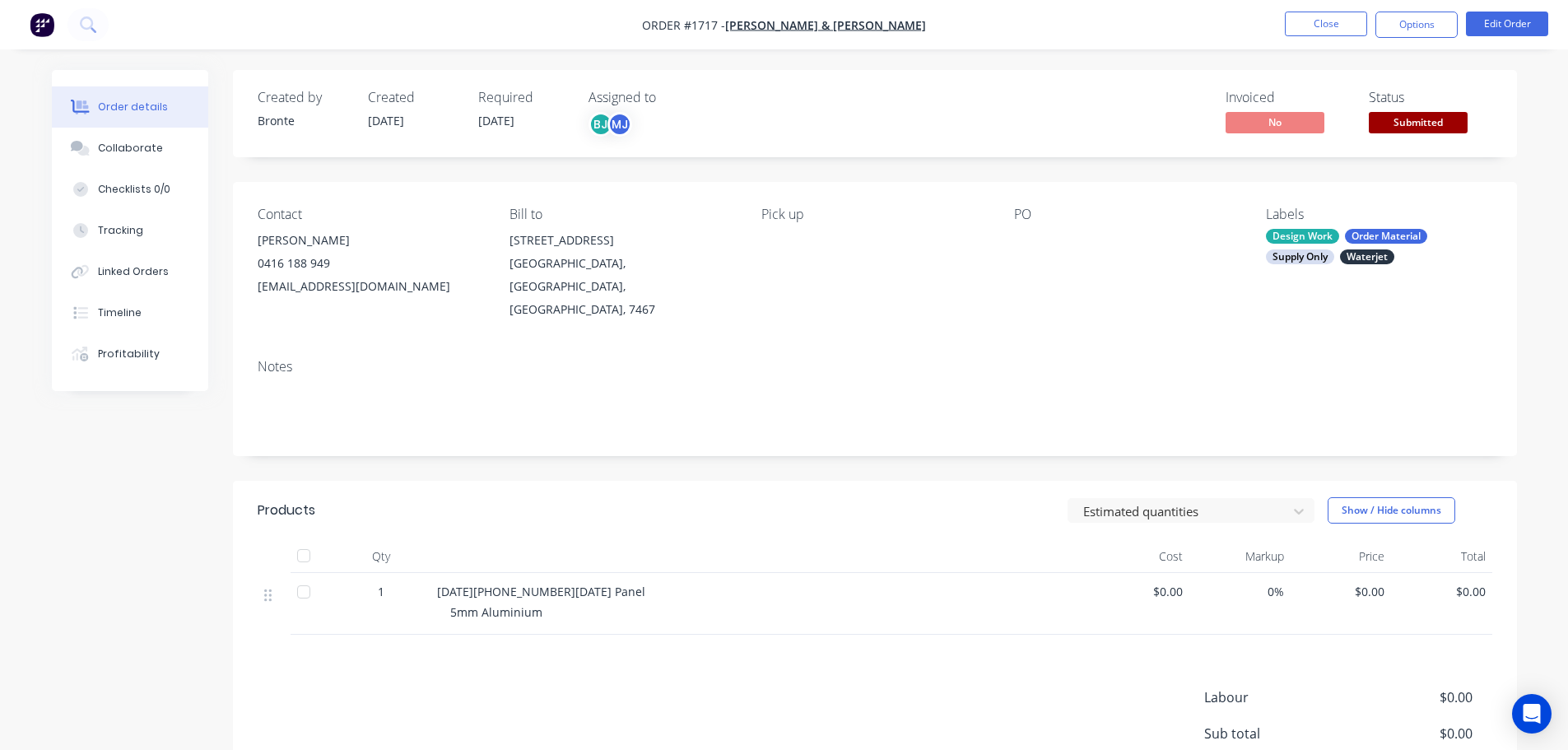
click at [1450, 111] on div "Status Submitted" at bounding box center [1431, 113] width 123 height 48
click at [1444, 119] on span "Submitted" at bounding box center [1418, 122] width 99 height 21
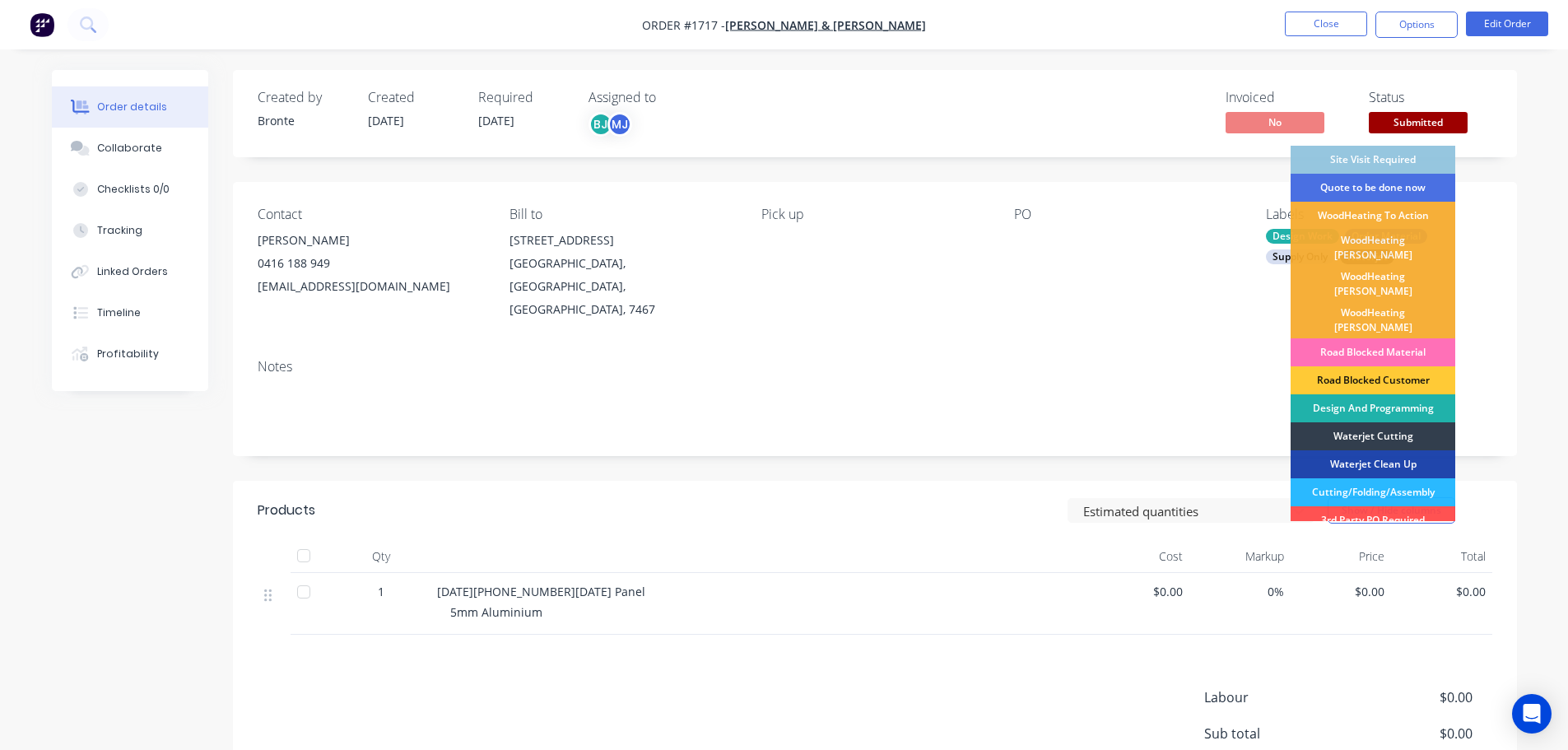
click at [1404, 394] on div "Design And Programming" at bounding box center [1373, 408] width 164 height 28
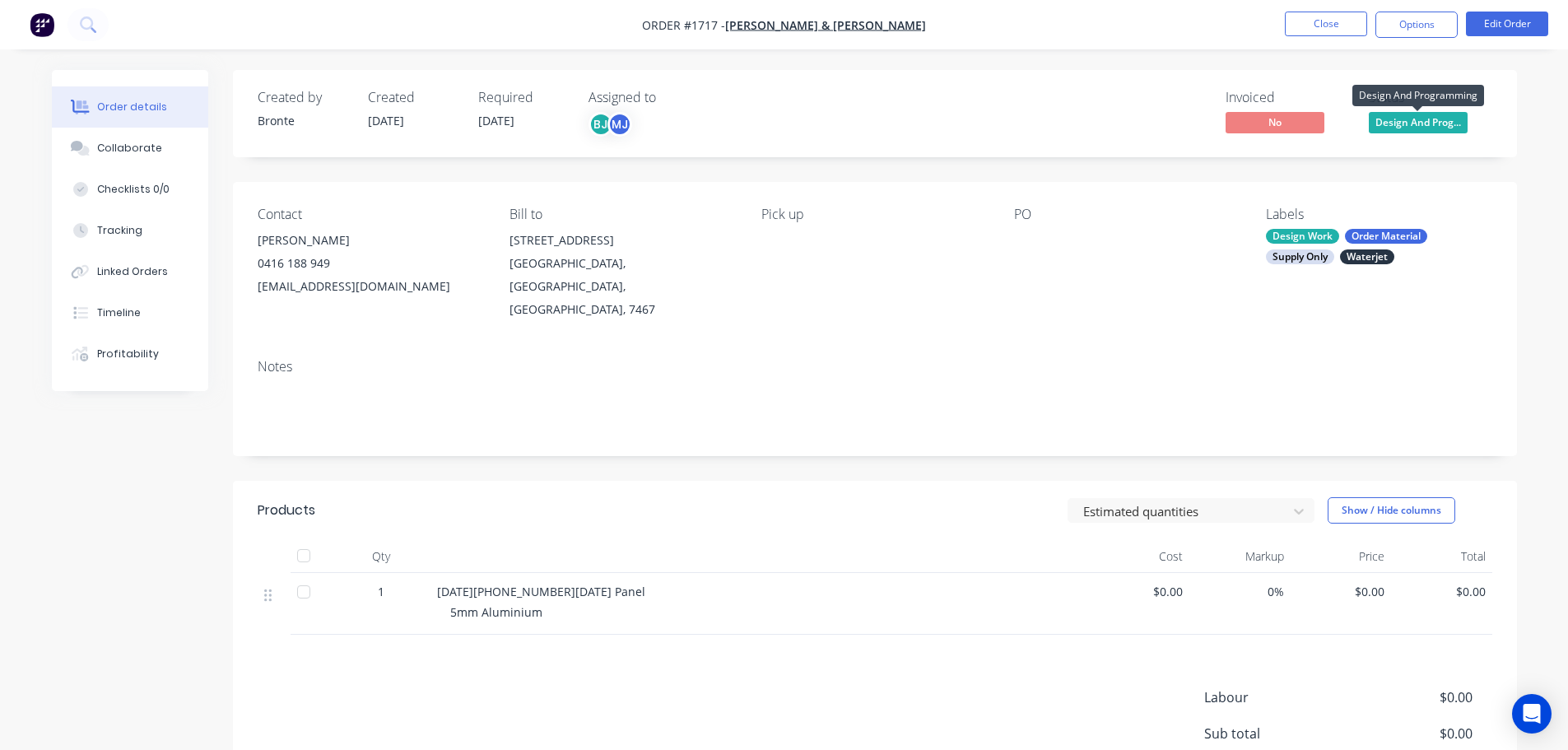
click at [1448, 114] on span "Design And Prog..." at bounding box center [1418, 122] width 99 height 21
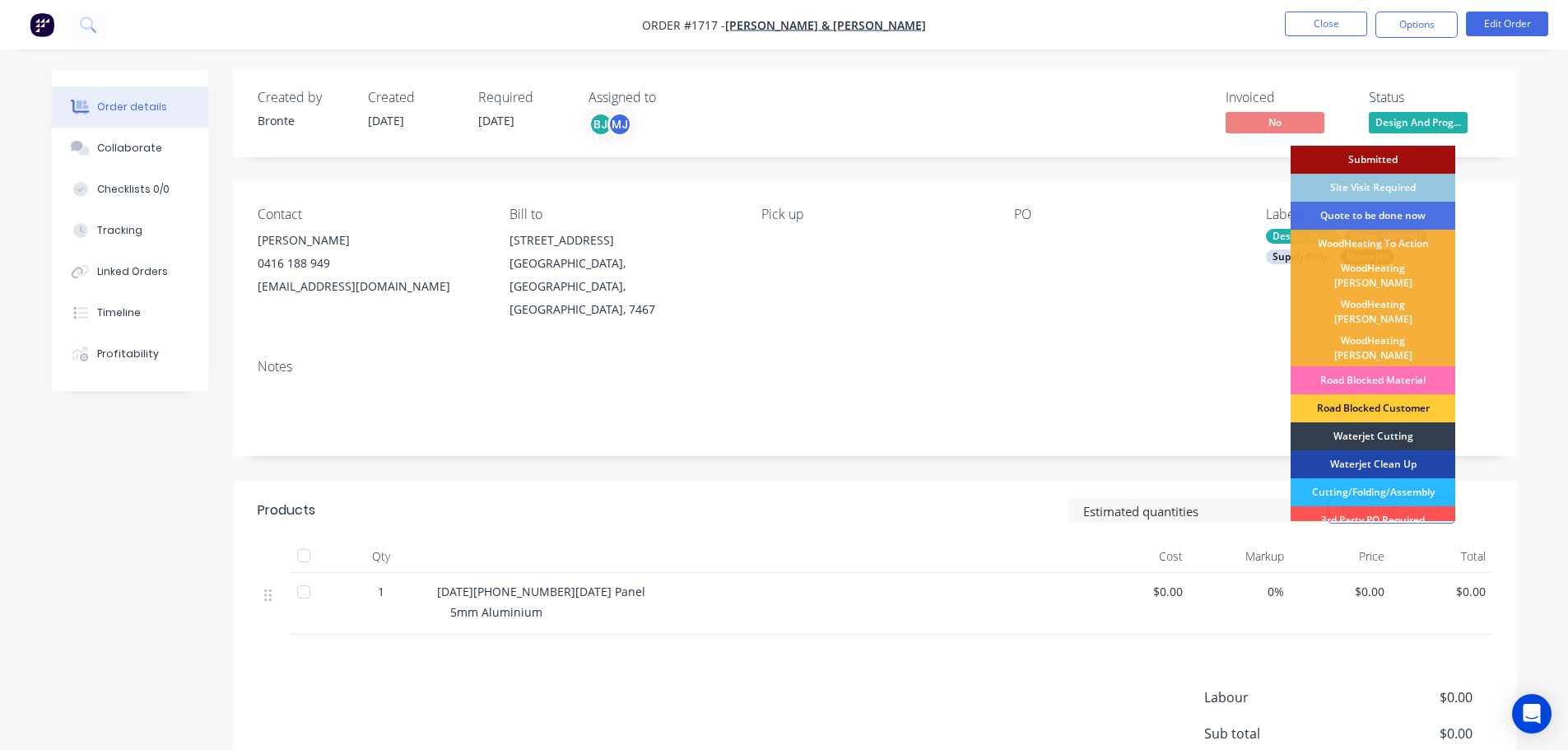
click at [1547, 260] on div "Order details Collaborate Checklists 0/0 Tracking Linked Orders Timeline Profit…" at bounding box center [784, 463] width 1568 height 927
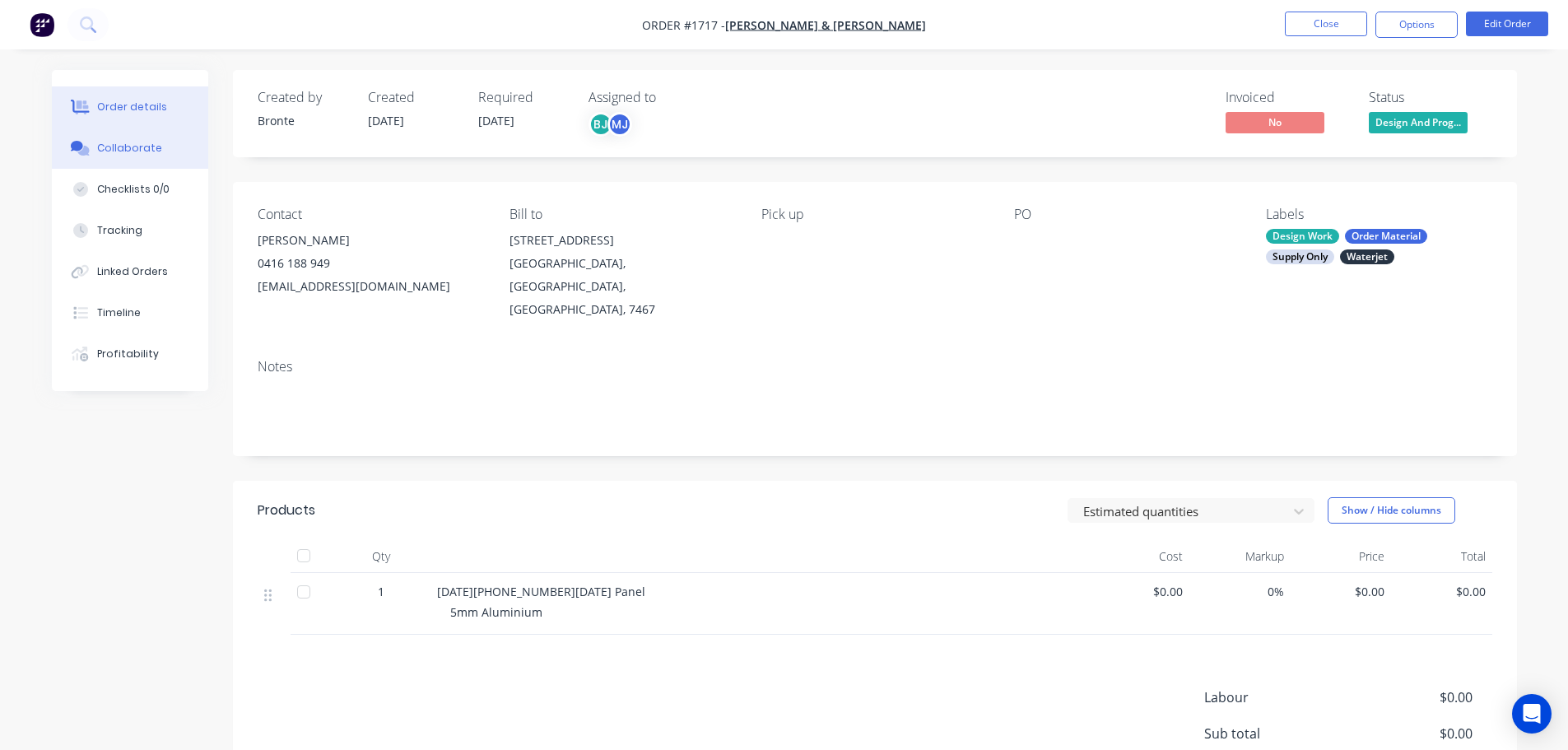
click at [137, 149] on div "Collaborate" at bounding box center [130, 149] width 65 height 15
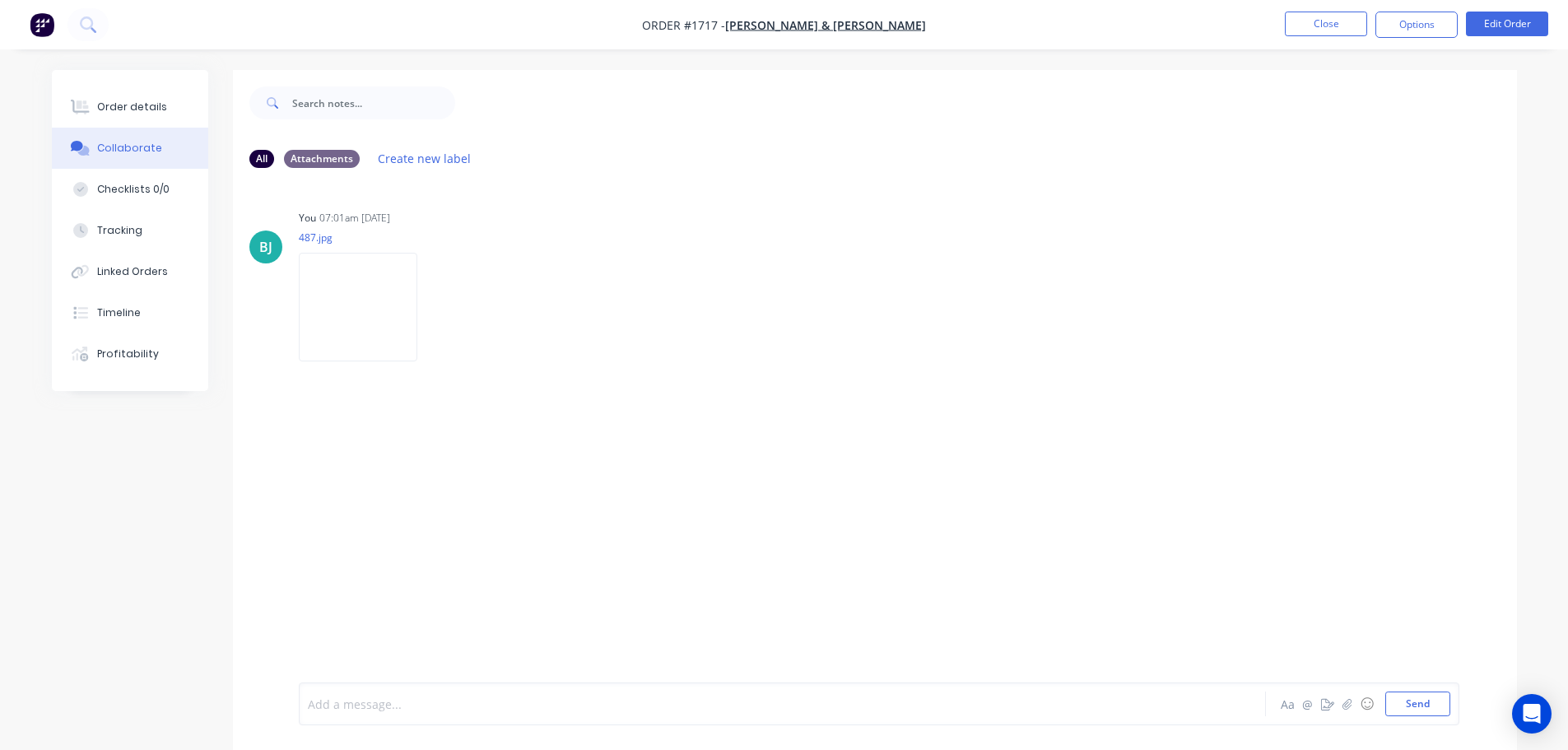
click at [515, 709] on div at bounding box center [736, 703] width 856 height 18
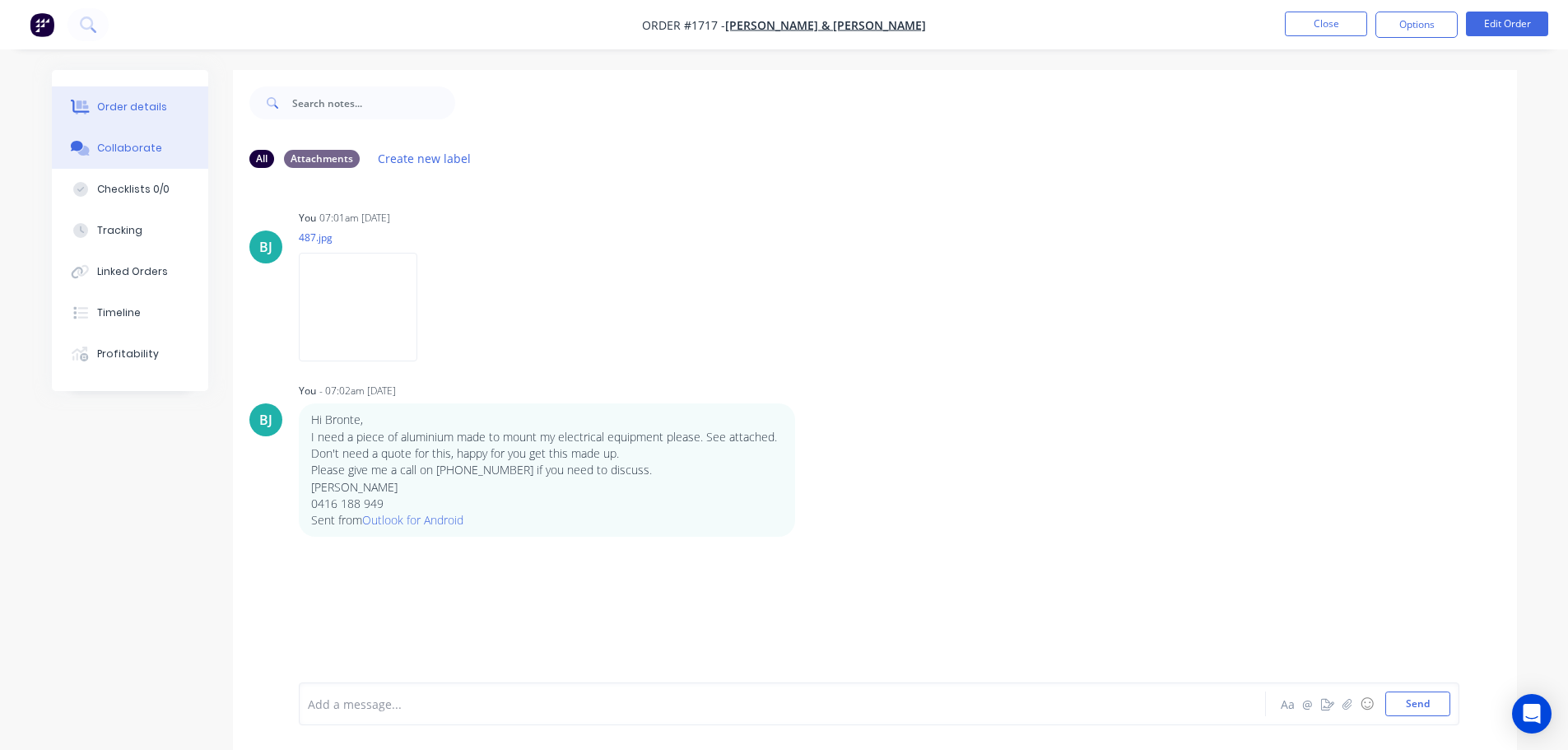
click at [107, 110] on div "Order details" at bounding box center [132, 107] width 70 height 15
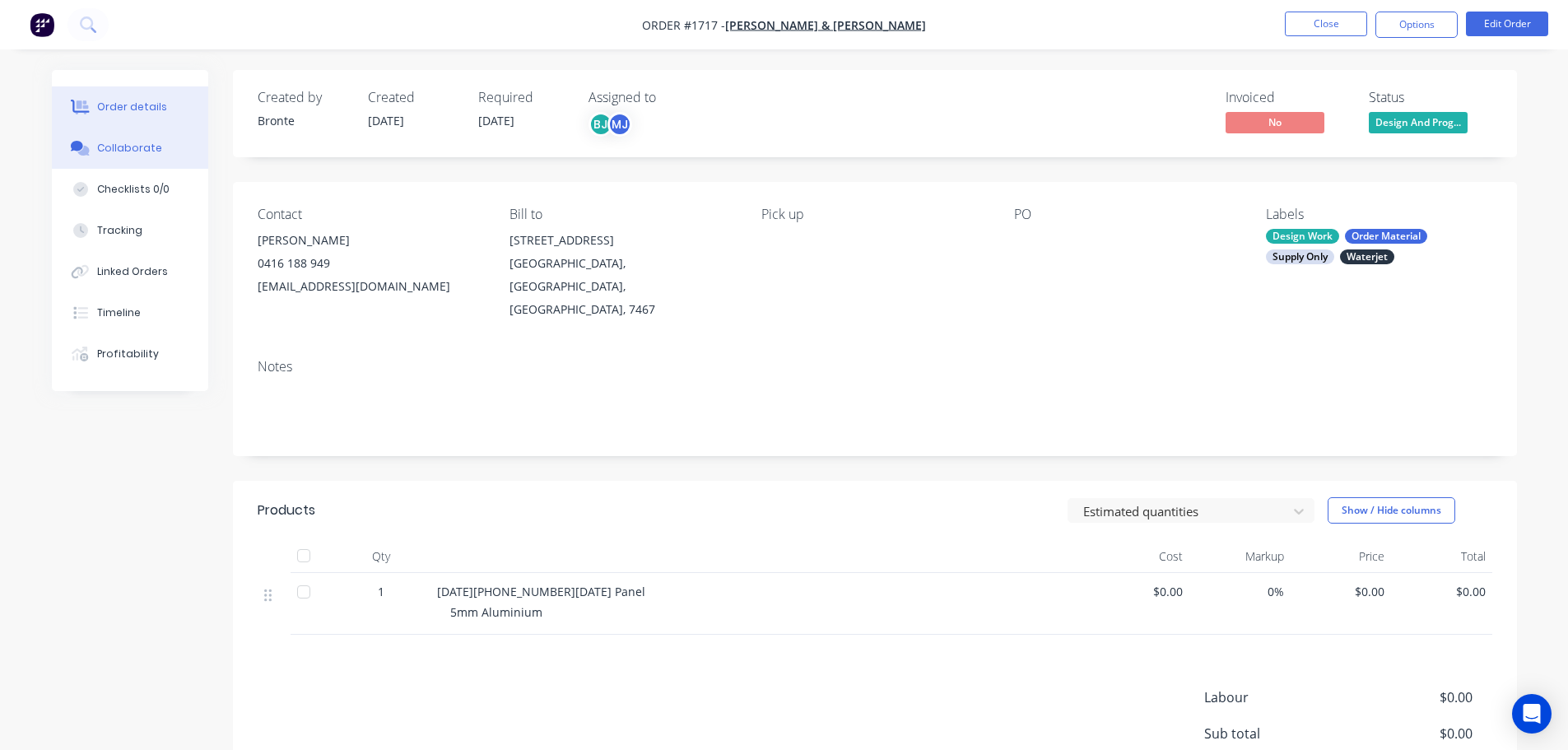
click at [154, 148] on div "Collaborate" at bounding box center [130, 149] width 65 height 15
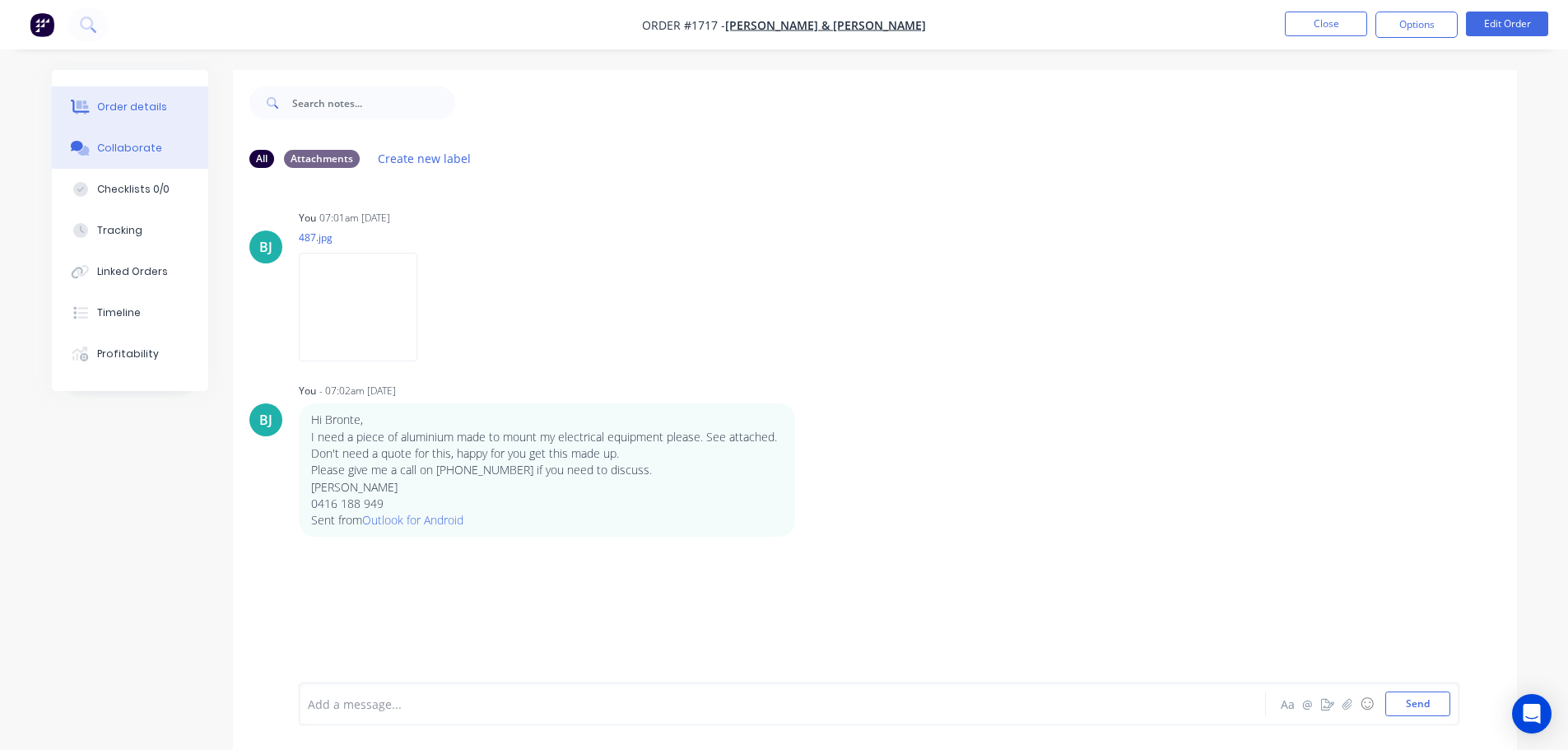
click at [147, 121] on button "Order details" at bounding box center [130, 107] width 156 height 41
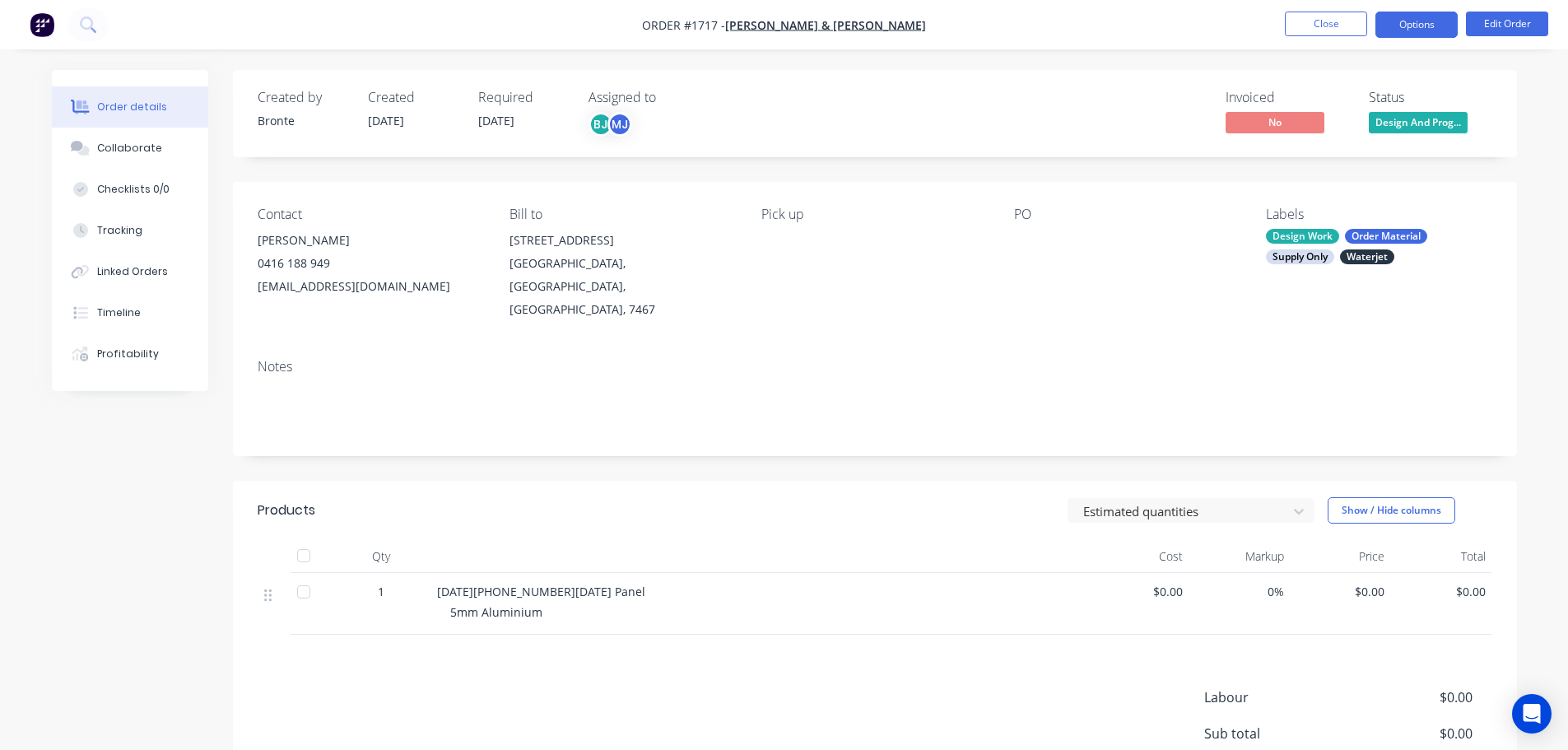
click at [1446, 21] on button "Options" at bounding box center [1417, 24] width 82 height 26
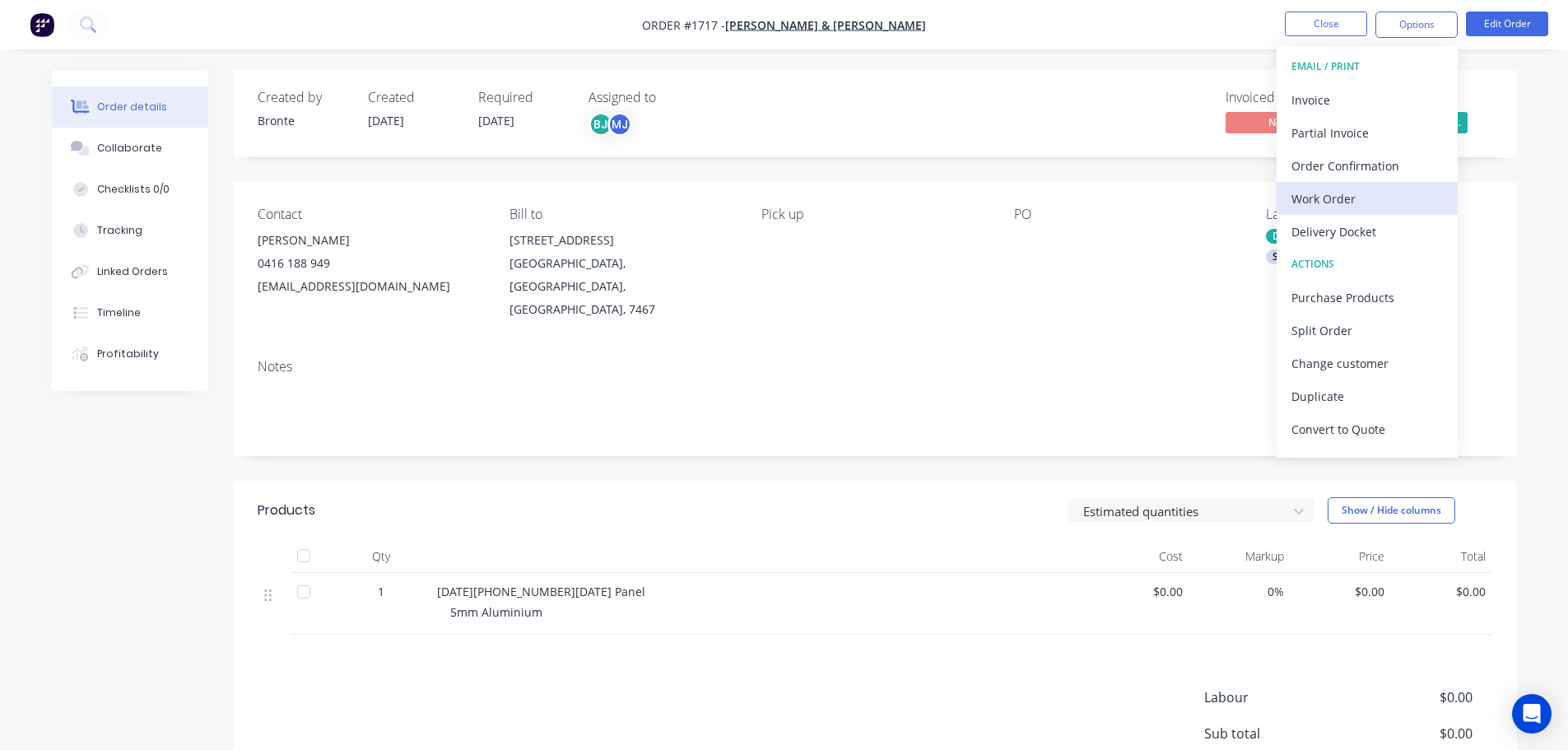
click at [1321, 202] on div "Work Order" at bounding box center [1367, 199] width 151 height 24
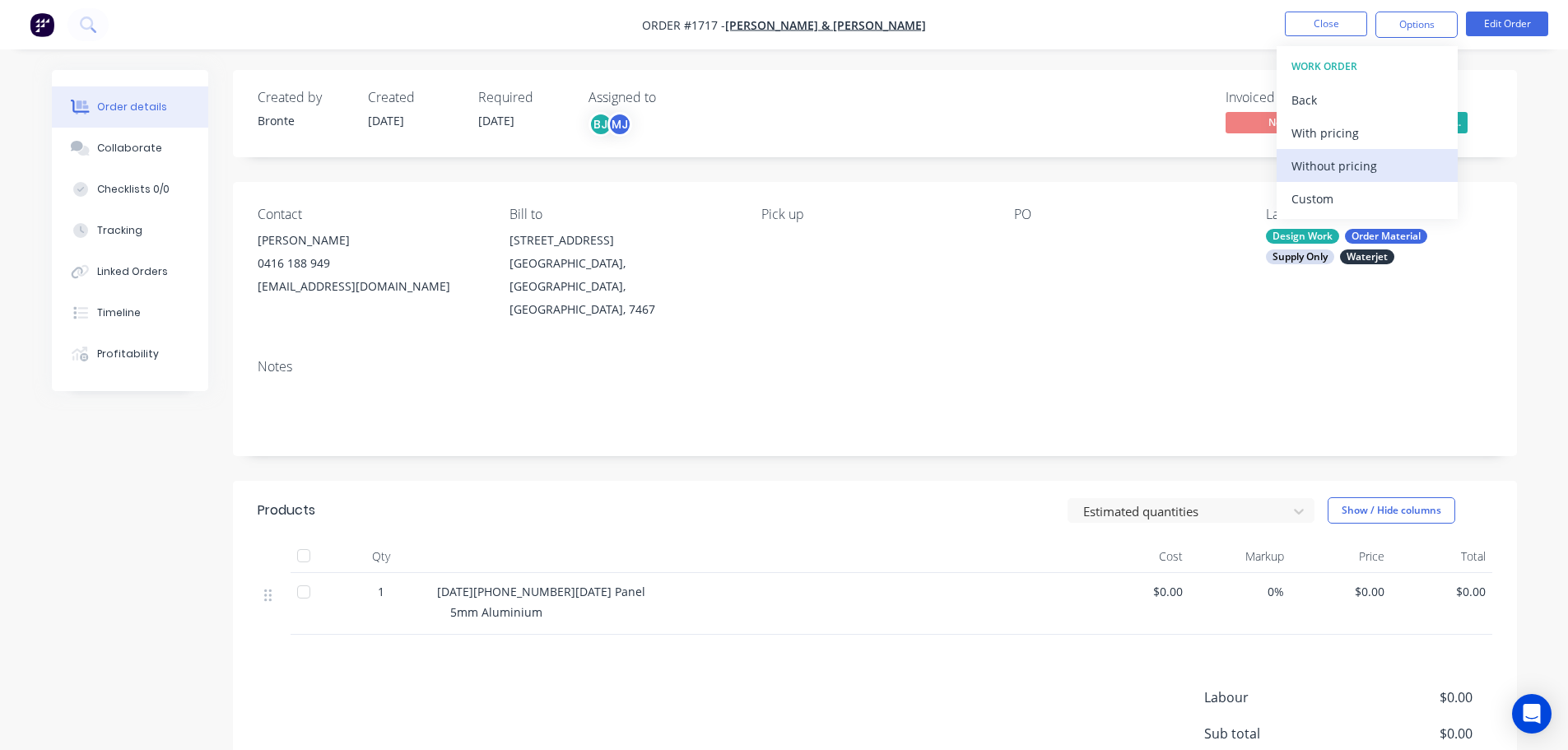
click at [1346, 163] on div "Without pricing" at bounding box center [1367, 166] width 151 height 24
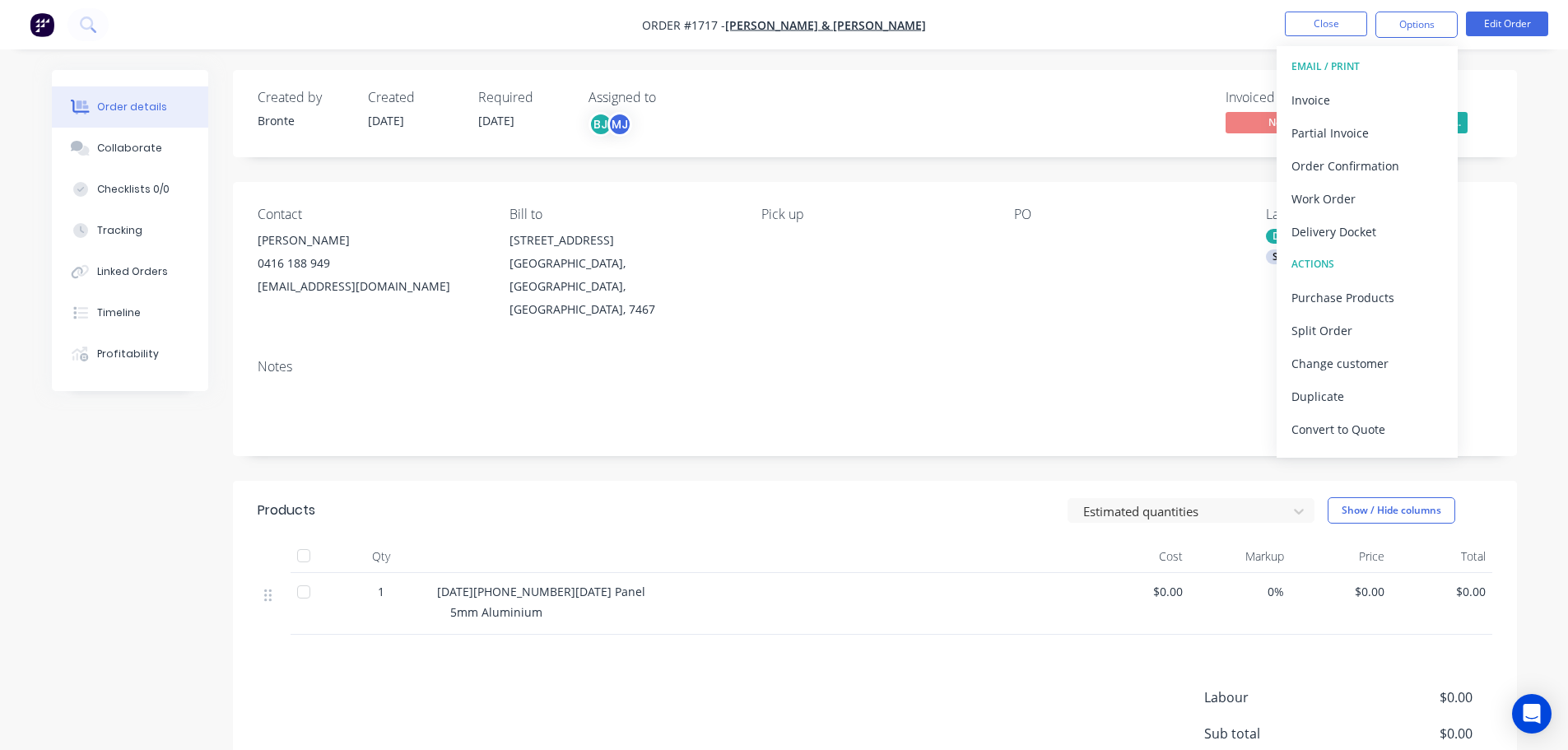
click at [1093, 123] on div "Invoiced No Status Design And Prog..." at bounding box center [1122, 113] width 739 height 48
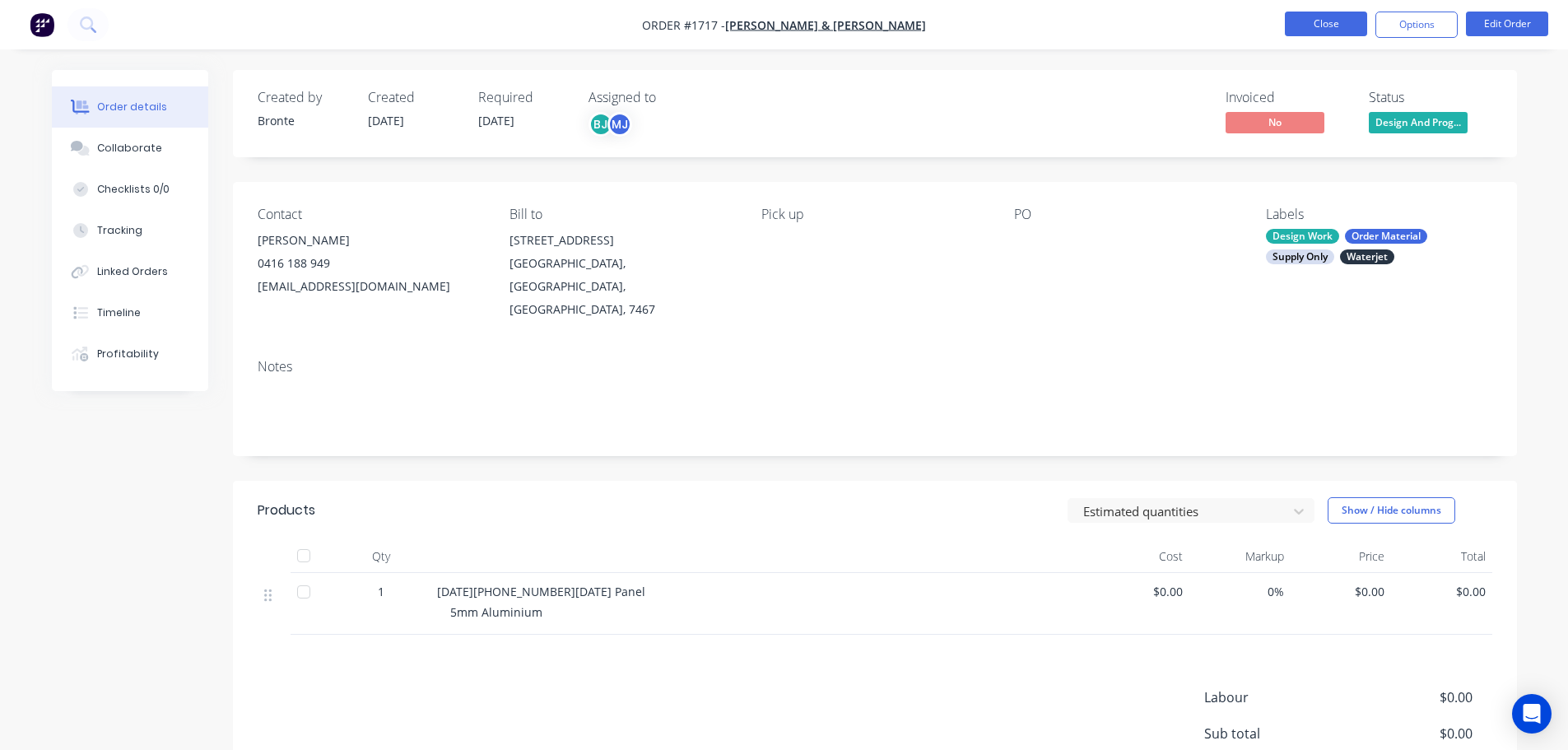
click at [1324, 24] on button "Close" at bounding box center [1326, 23] width 82 height 24
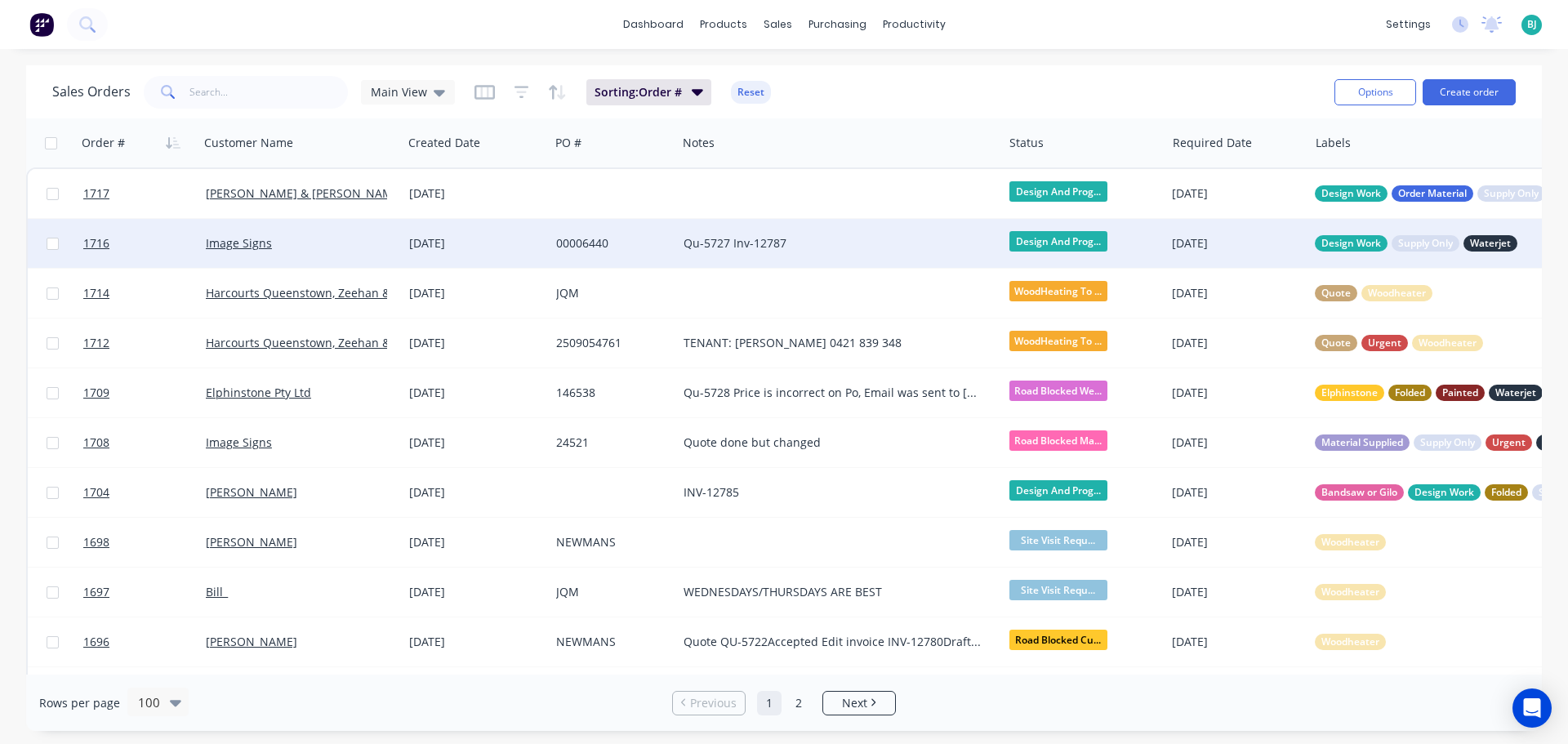
click at [385, 244] on div "Image Signs" at bounding box center [297, 244] width 182 height 17
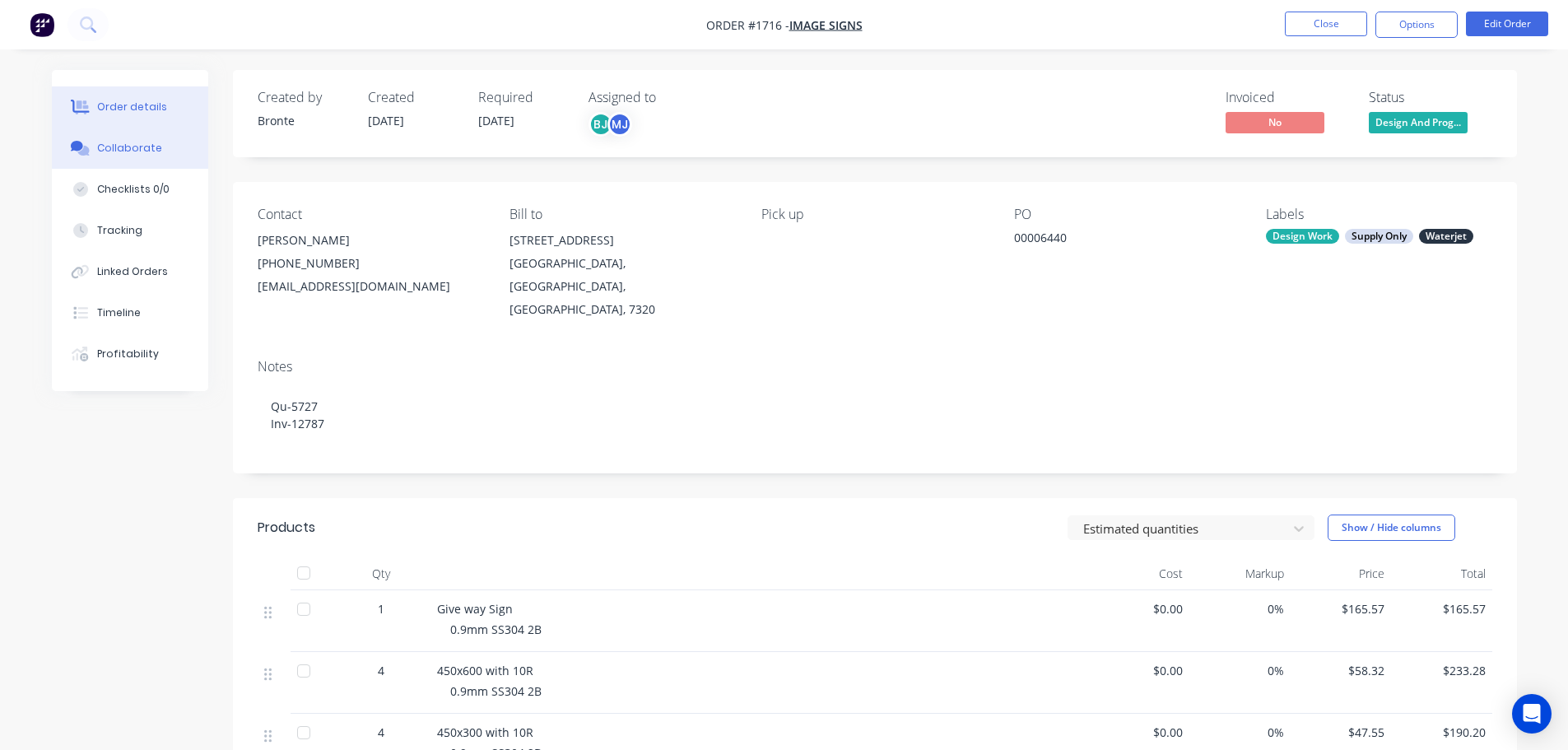
click at [156, 153] on button "Collaborate" at bounding box center [130, 149] width 156 height 41
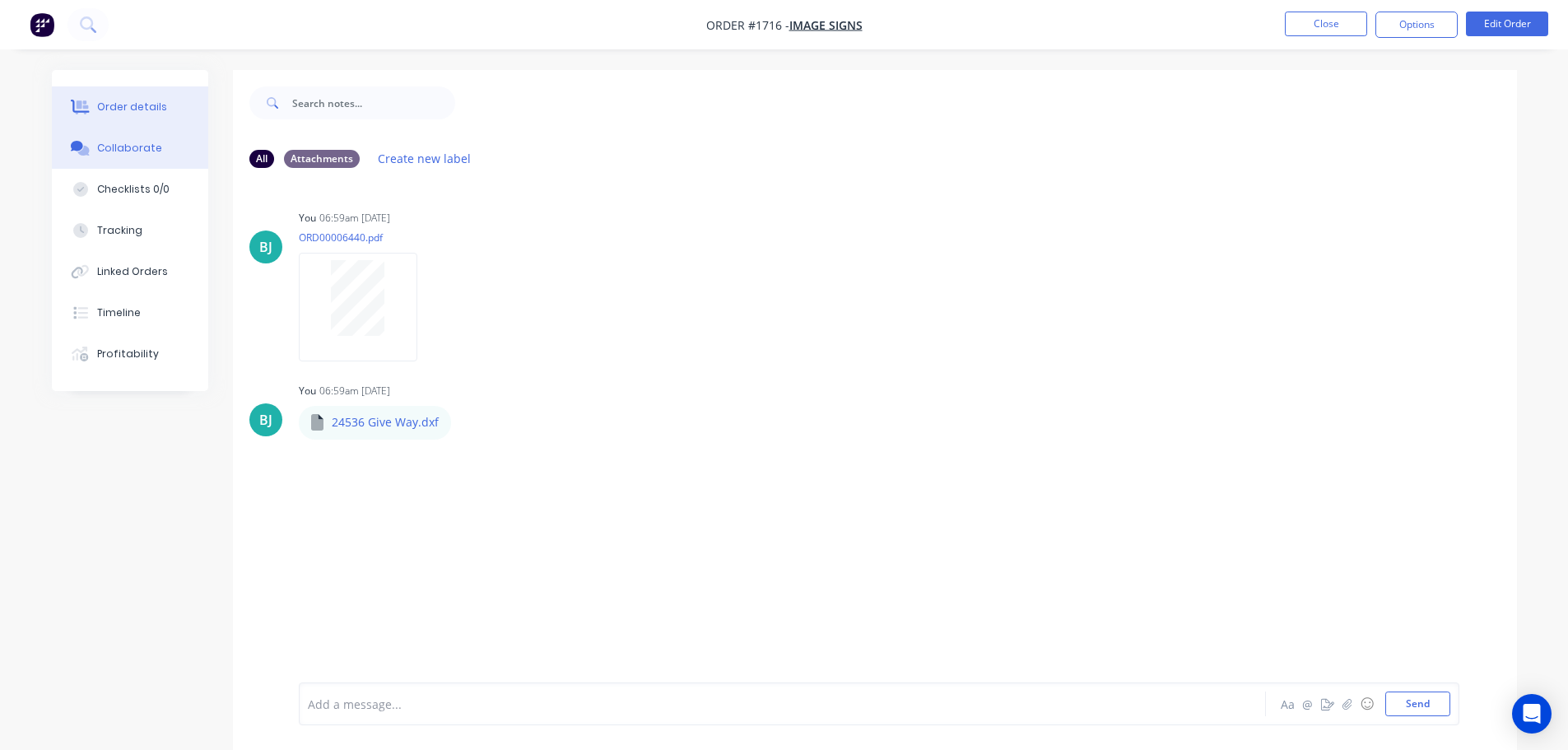
click at [137, 103] on div "Order details" at bounding box center [132, 107] width 70 height 15
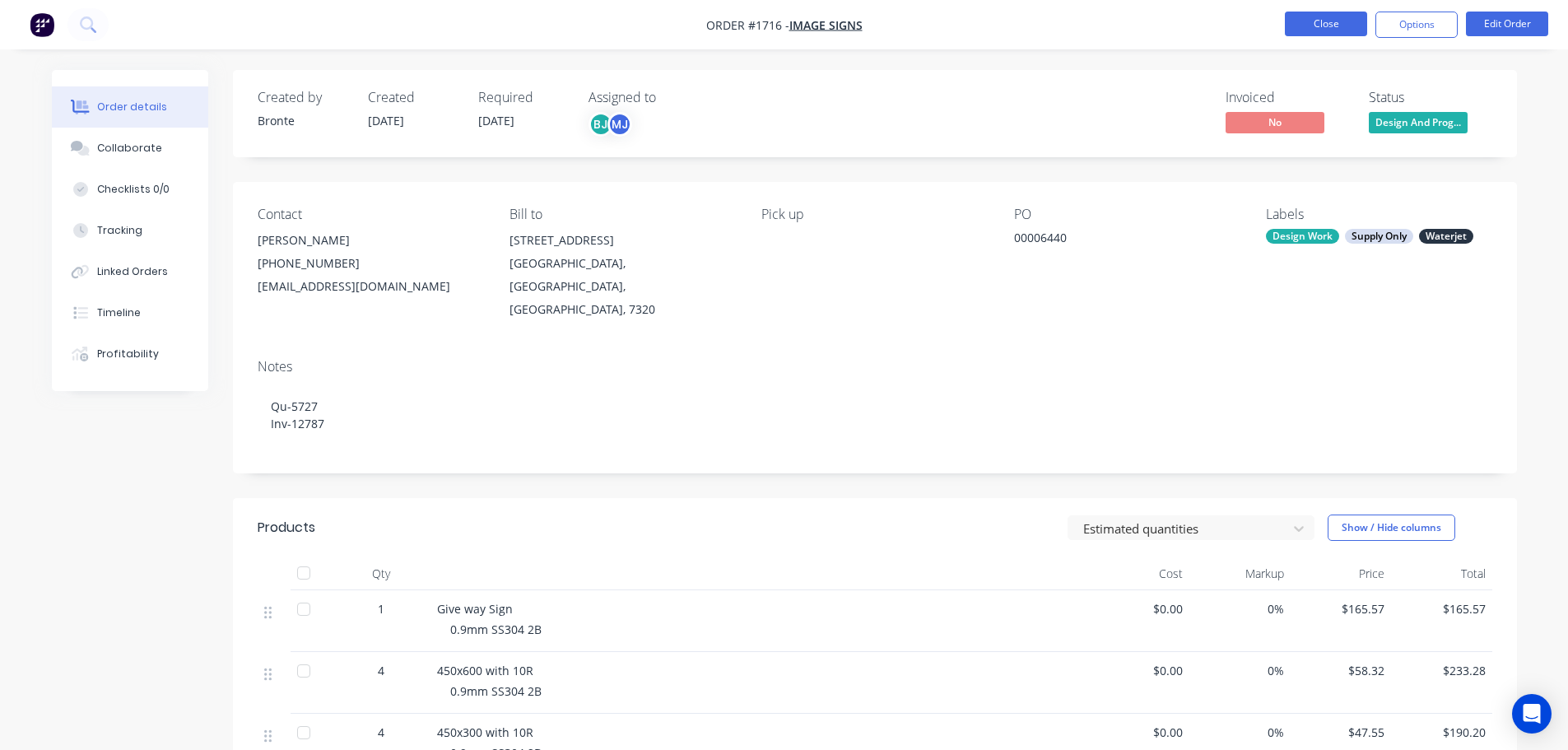
click at [1333, 24] on button "Close" at bounding box center [1326, 23] width 82 height 24
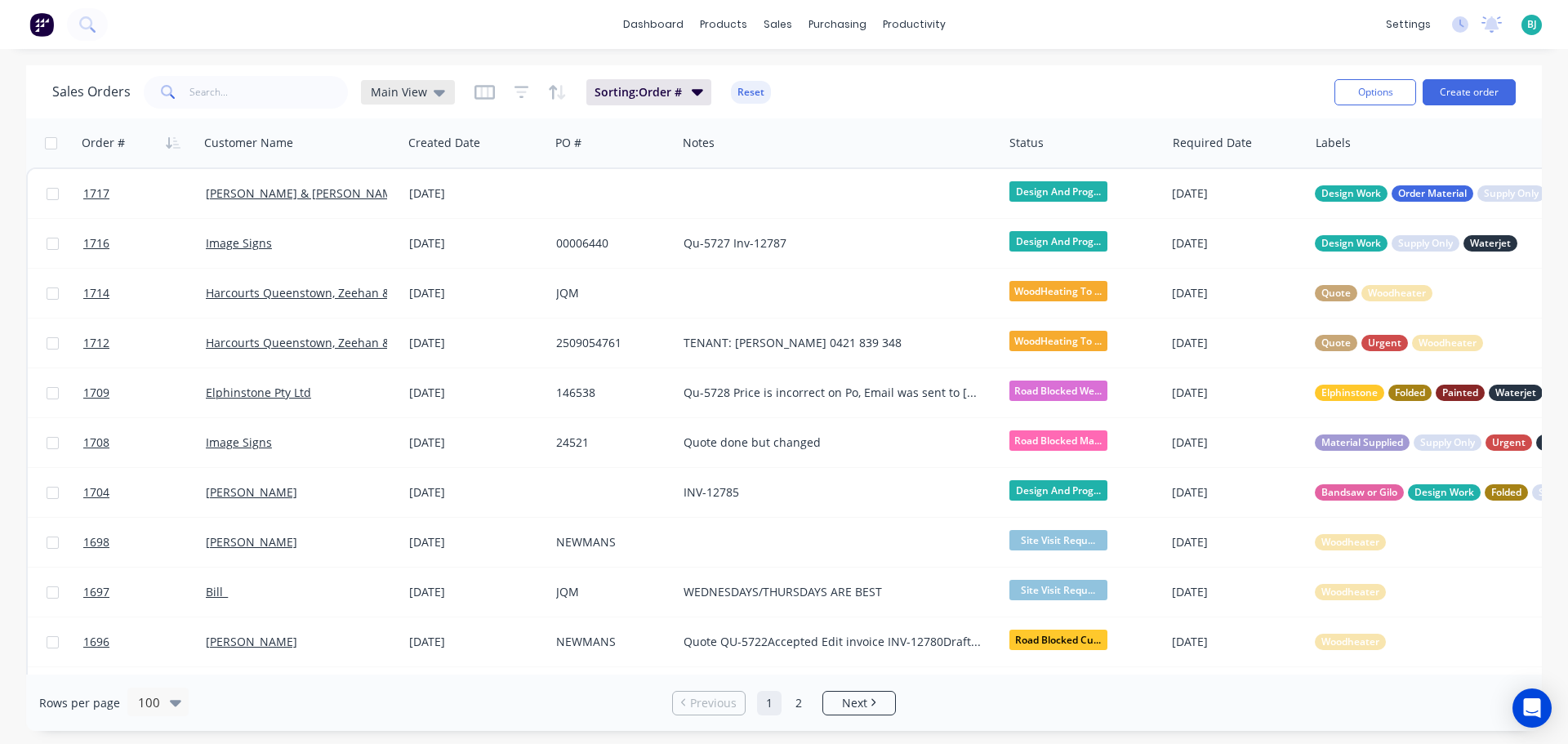
click at [425, 85] on div "Main View" at bounding box center [408, 93] width 74 height 15
click at [401, 295] on button "Archived" at bounding box center [459, 296] width 186 height 19
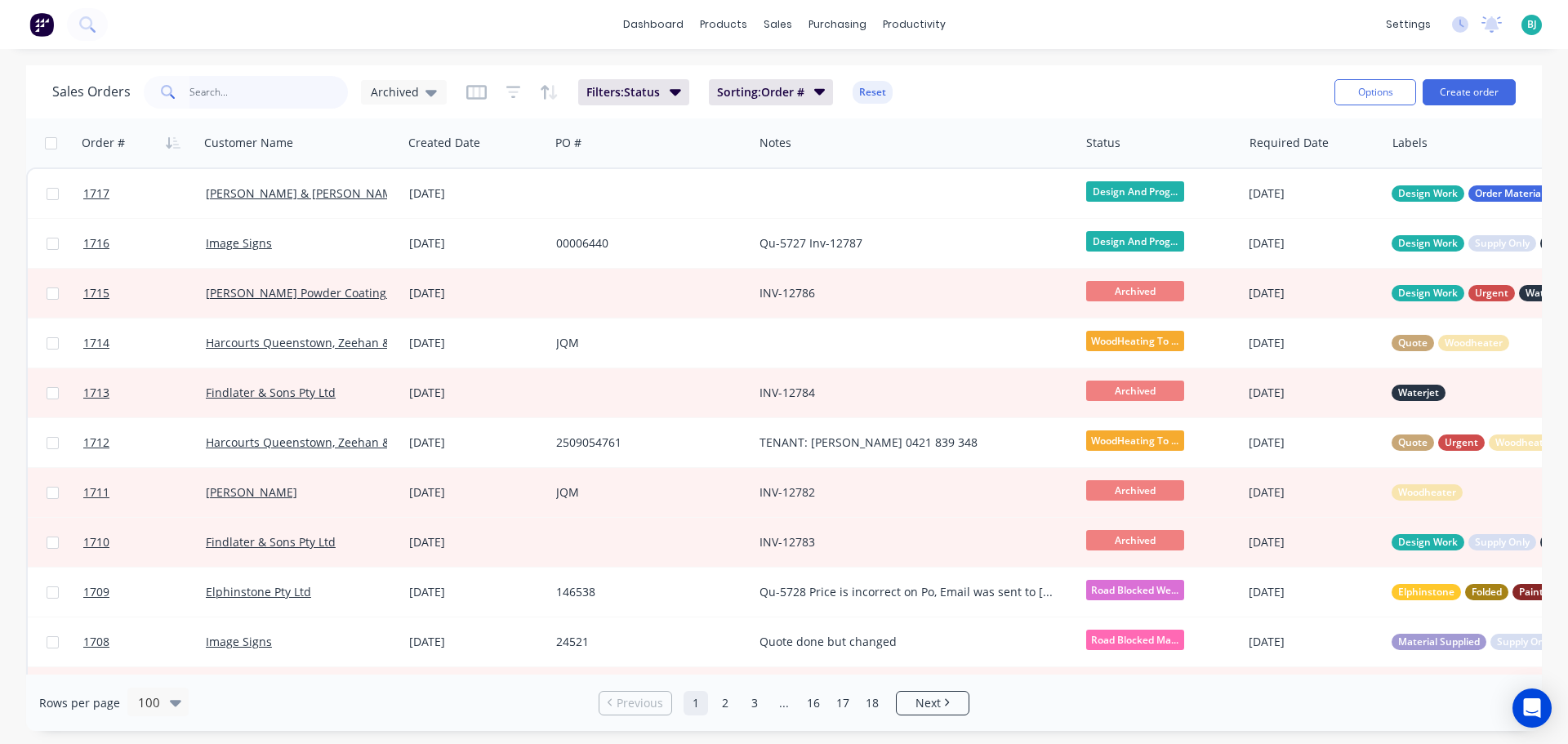
click at [278, 104] on input "text" at bounding box center [269, 92] width 159 height 32
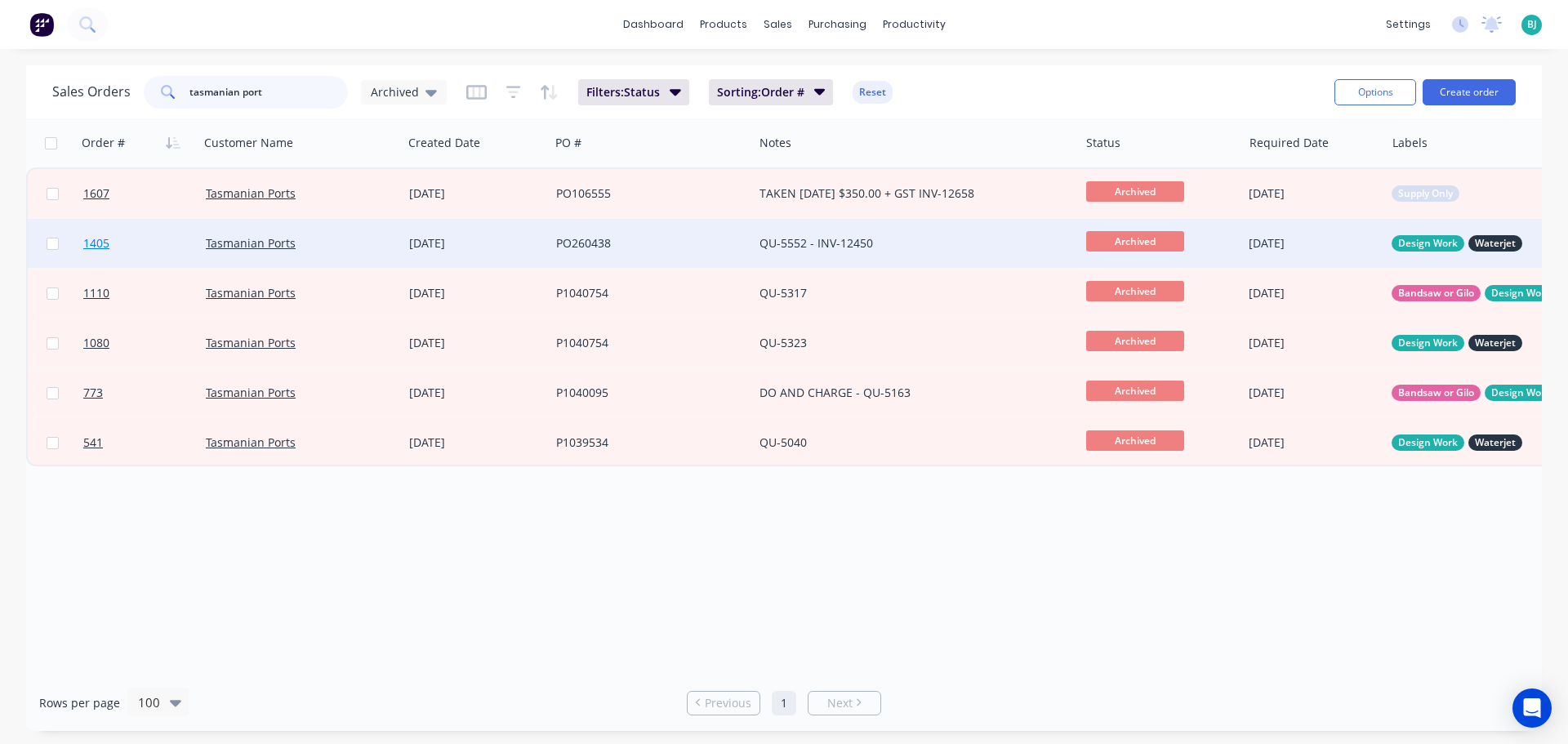
type input "tasmanian port"
click at [160, 263] on link "1405" at bounding box center [145, 243] width 122 height 49
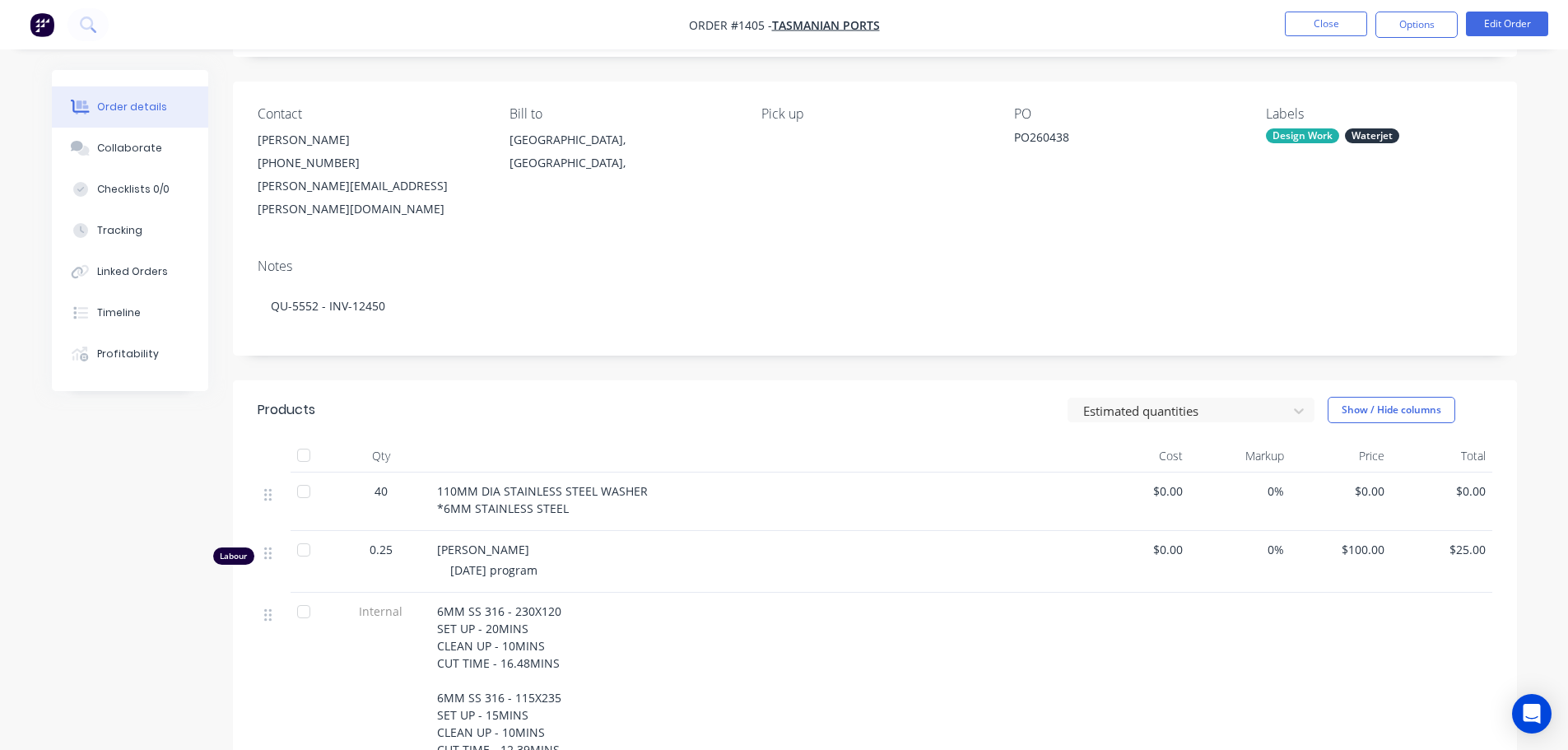
scroll to position [82, 0]
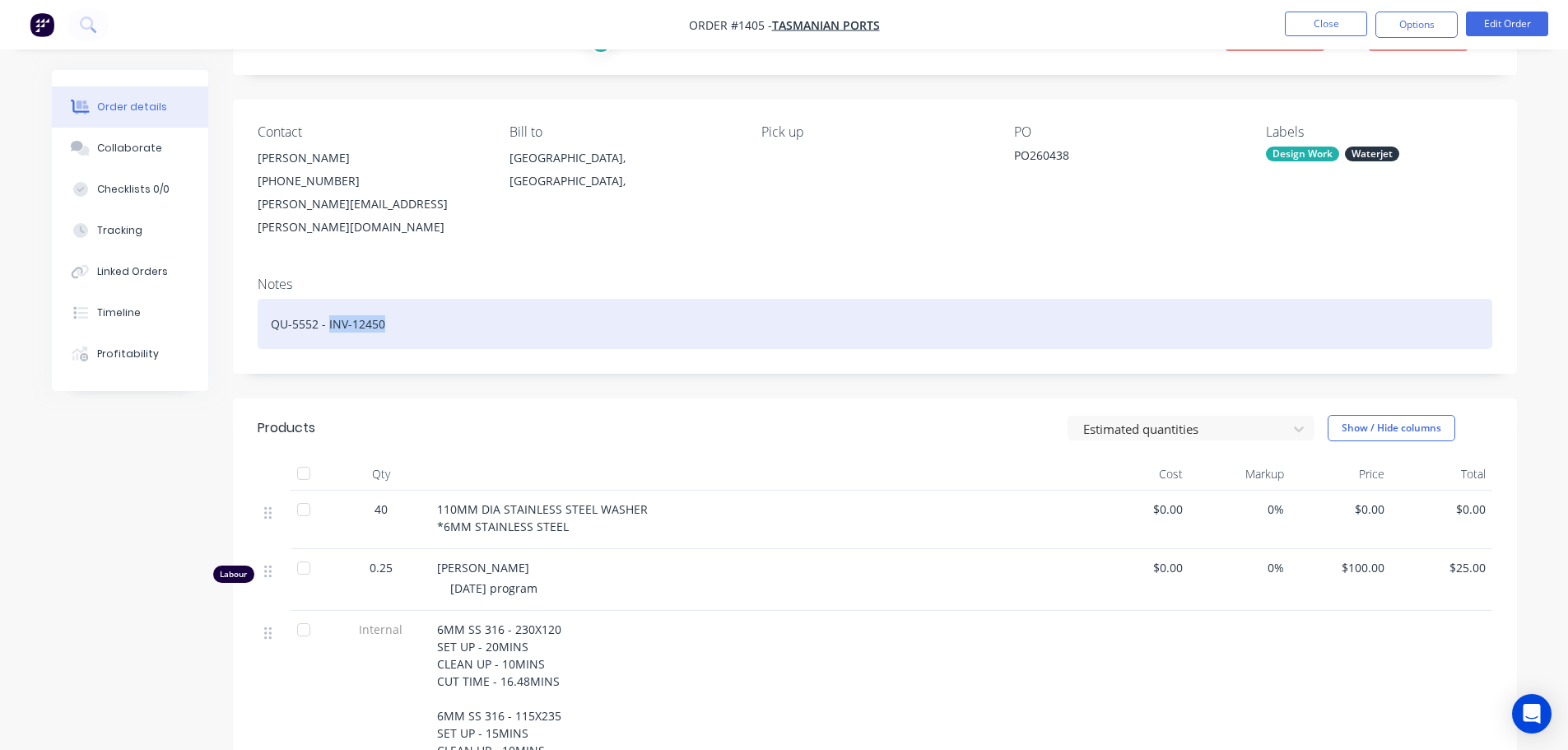
drag, startPoint x: 403, startPoint y: 295, endPoint x: 328, endPoint y: 293, distance: 75.0
click at [328, 299] on div "QU-5552 - INV-12450" at bounding box center [876, 324] width 1235 height 50
copy div "INV-12450"
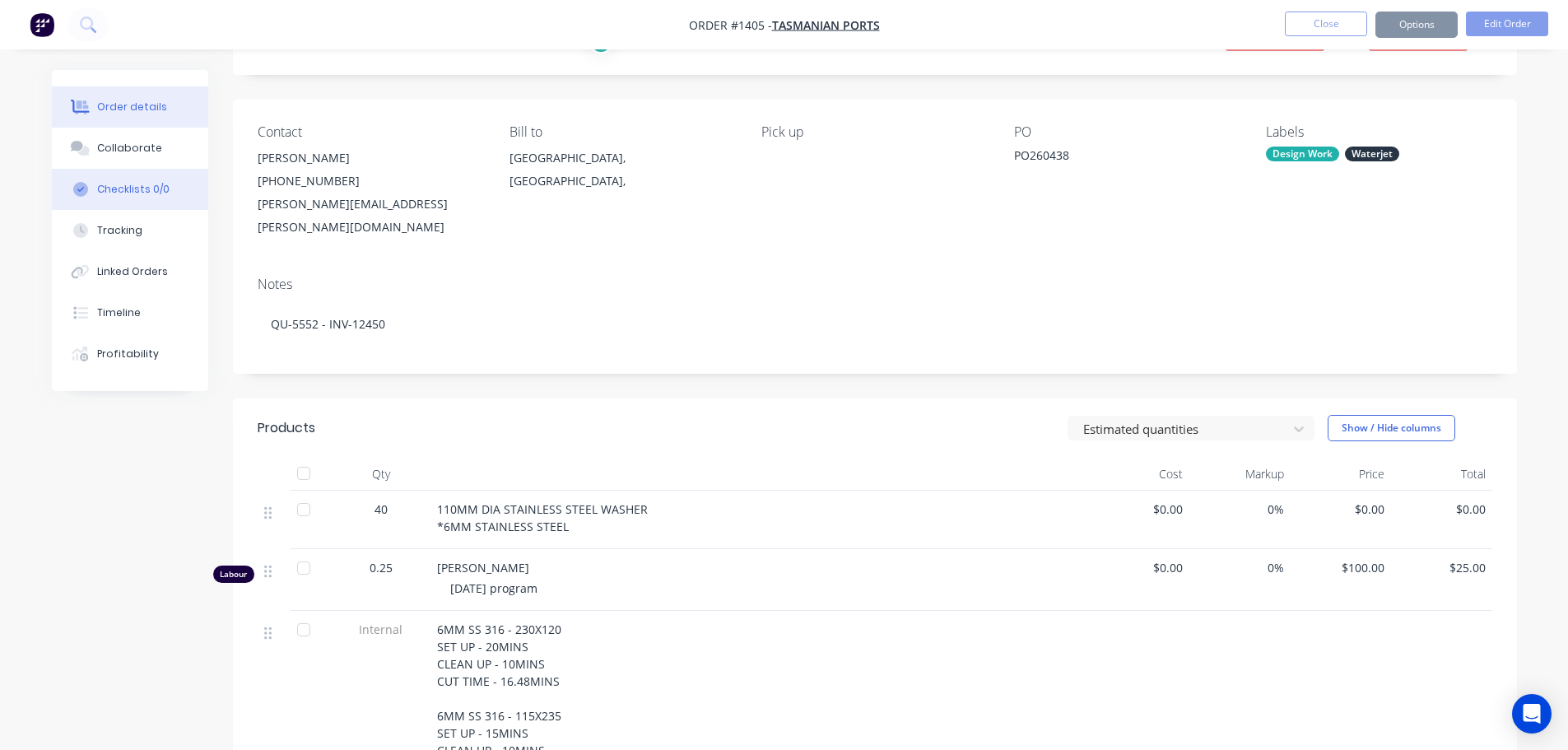
drag, startPoint x: 128, startPoint y: 537, endPoint x: 77, endPoint y: 186, distance: 354.7
click at [128, 536] on div "Created by Admin Created [DATE] Required [DATE] Assigned to BJ Invoiced No Stat…" at bounding box center [785, 623] width 1465 height 1271
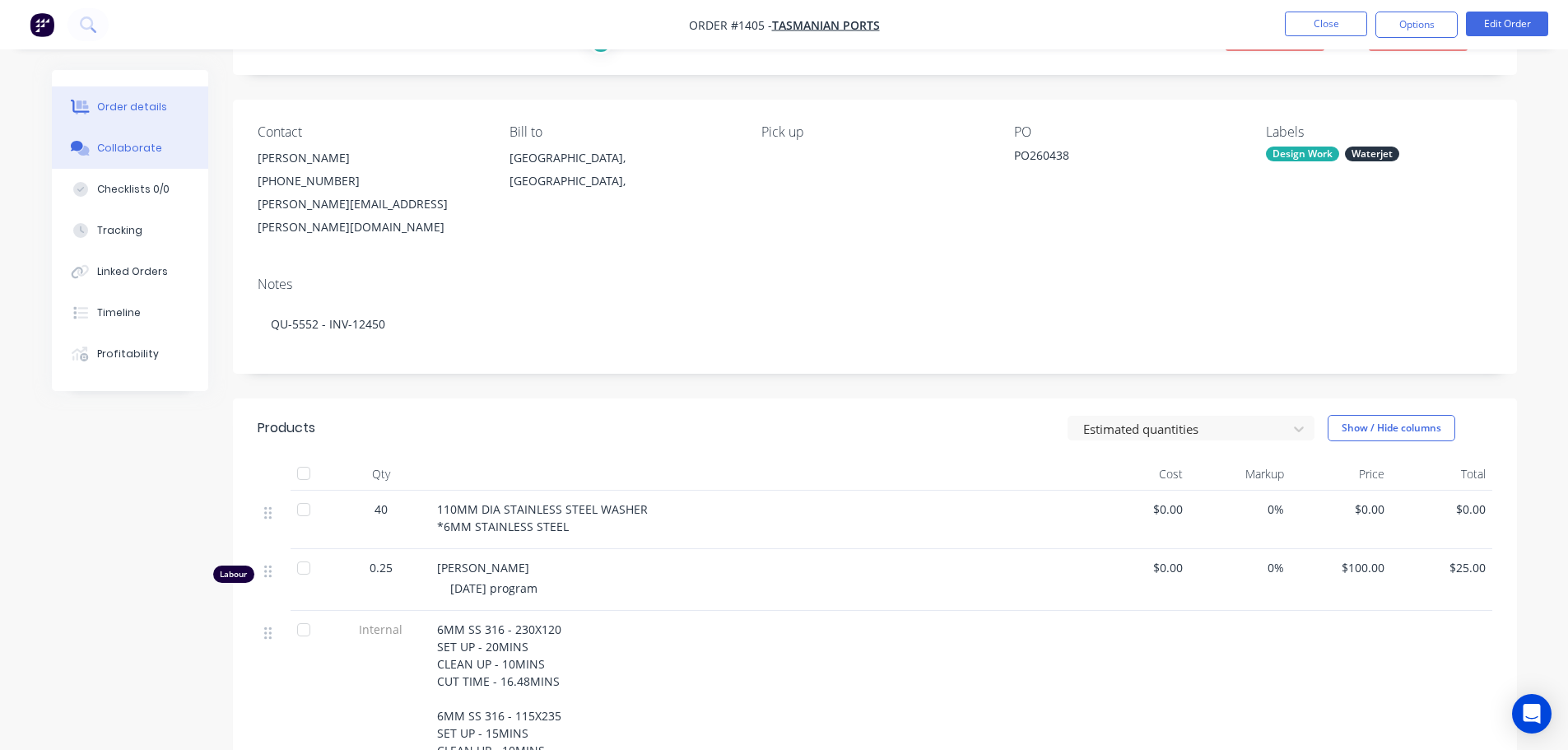
click at [117, 148] on div "Collaborate" at bounding box center [130, 149] width 65 height 15
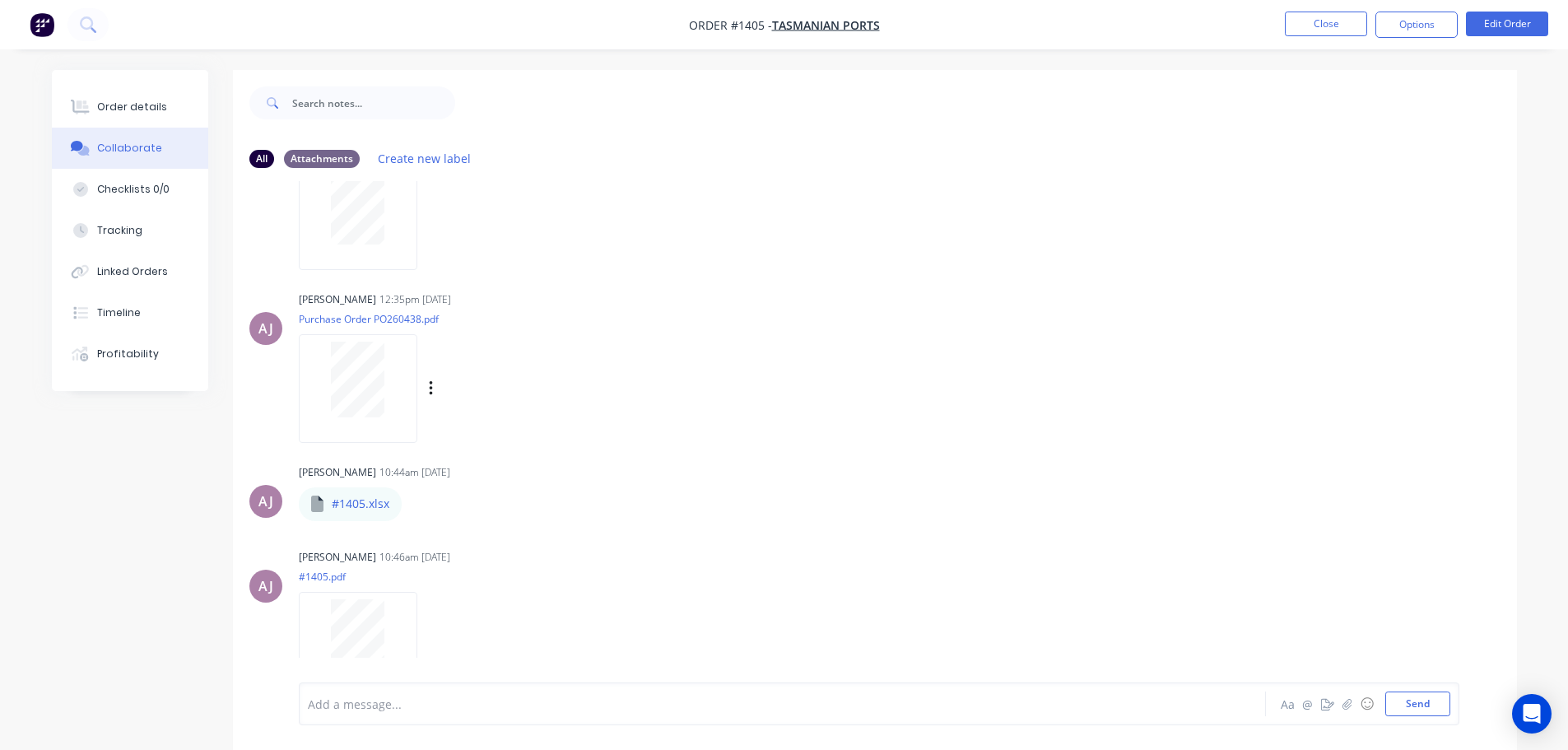
scroll to position [116, 0]
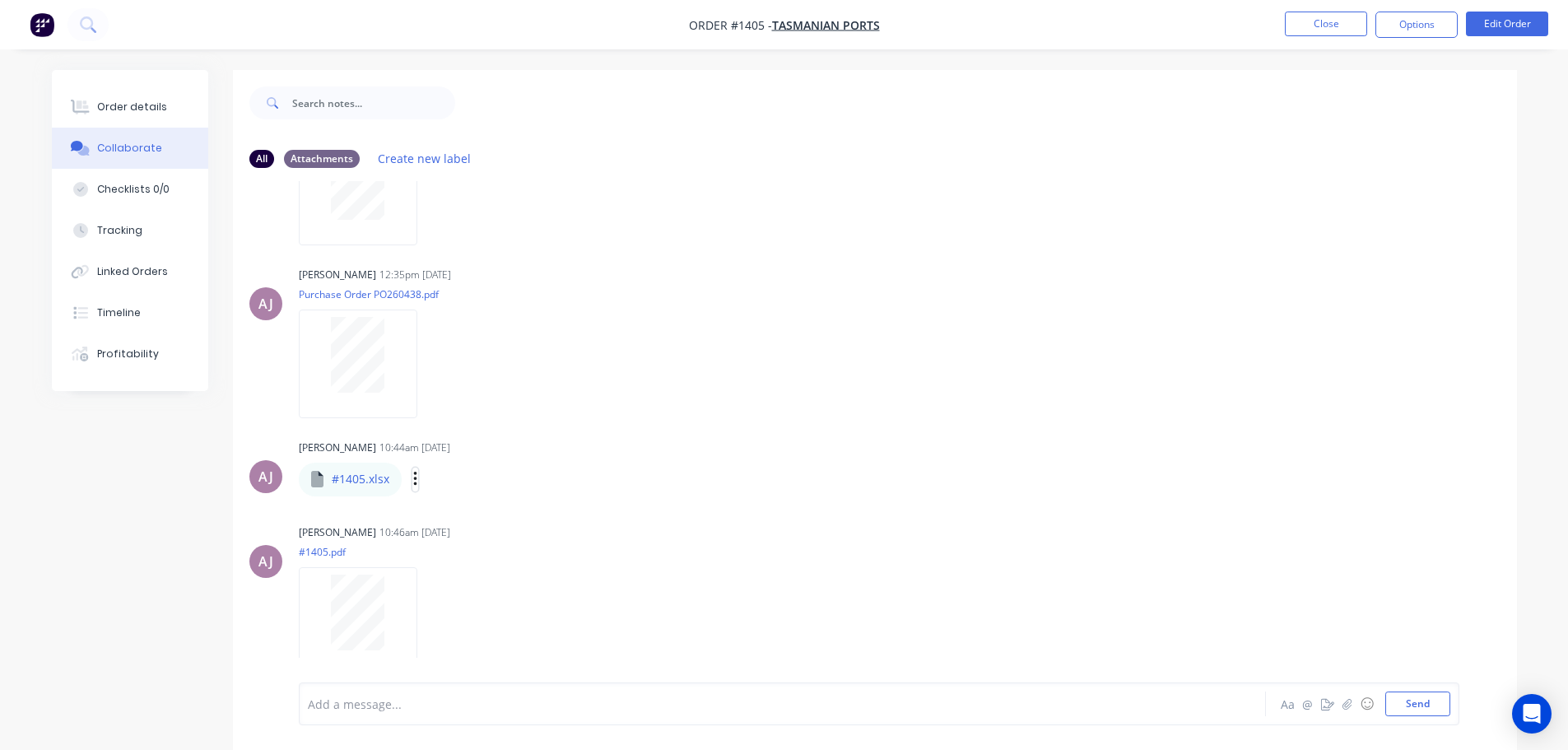
click at [414, 477] on icon "button" at bounding box center [415, 479] width 5 height 19
click at [0, 0] on button "Download" at bounding box center [0, 0] width 0 height 0
click at [171, 107] on button "Order details" at bounding box center [130, 107] width 156 height 41
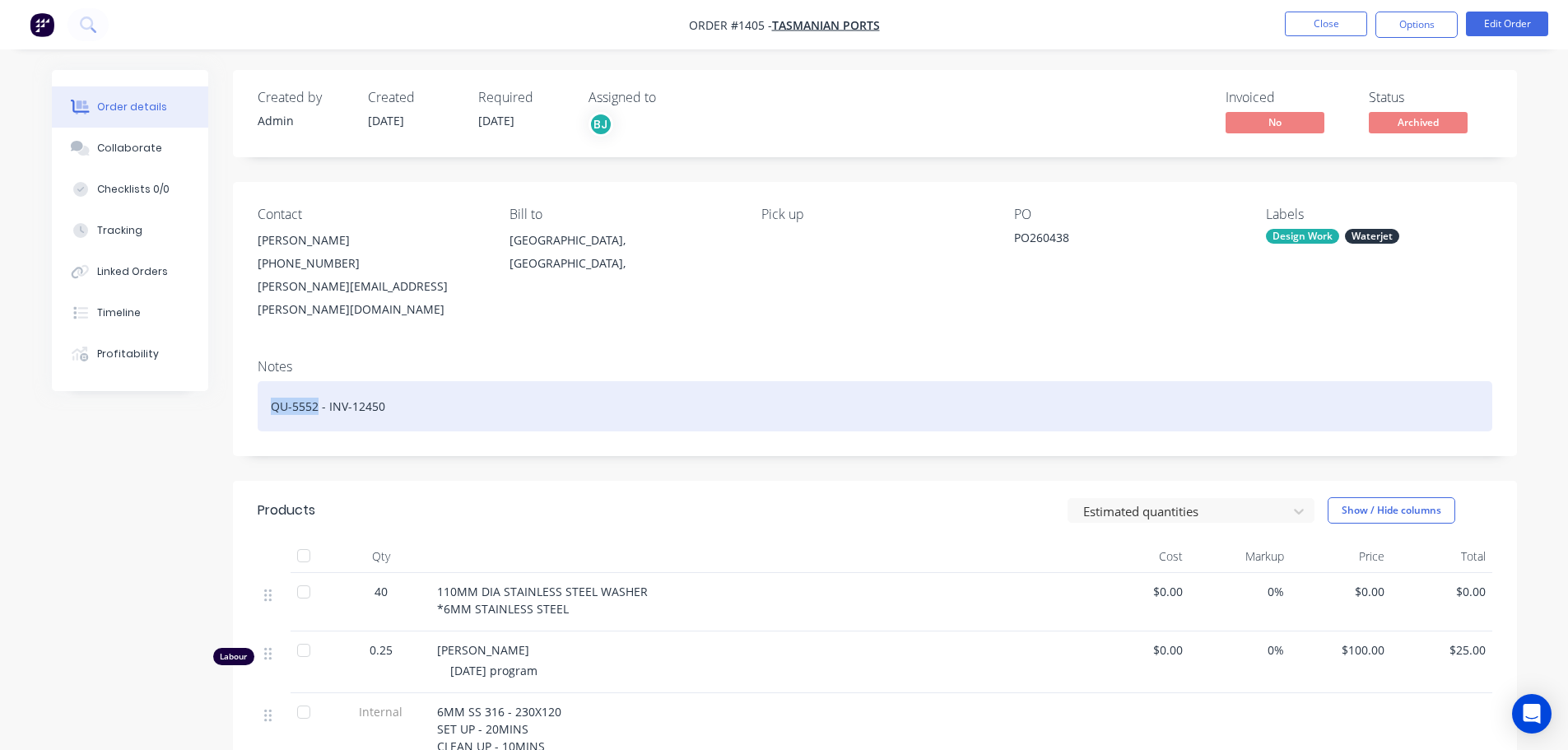
drag, startPoint x: 315, startPoint y: 386, endPoint x: 266, endPoint y: 382, distance: 49.2
click at [266, 382] on div "QU-5552 - INV-12450" at bounding box center [876, 406] width 1235 height 50
copy div "QU-5552"
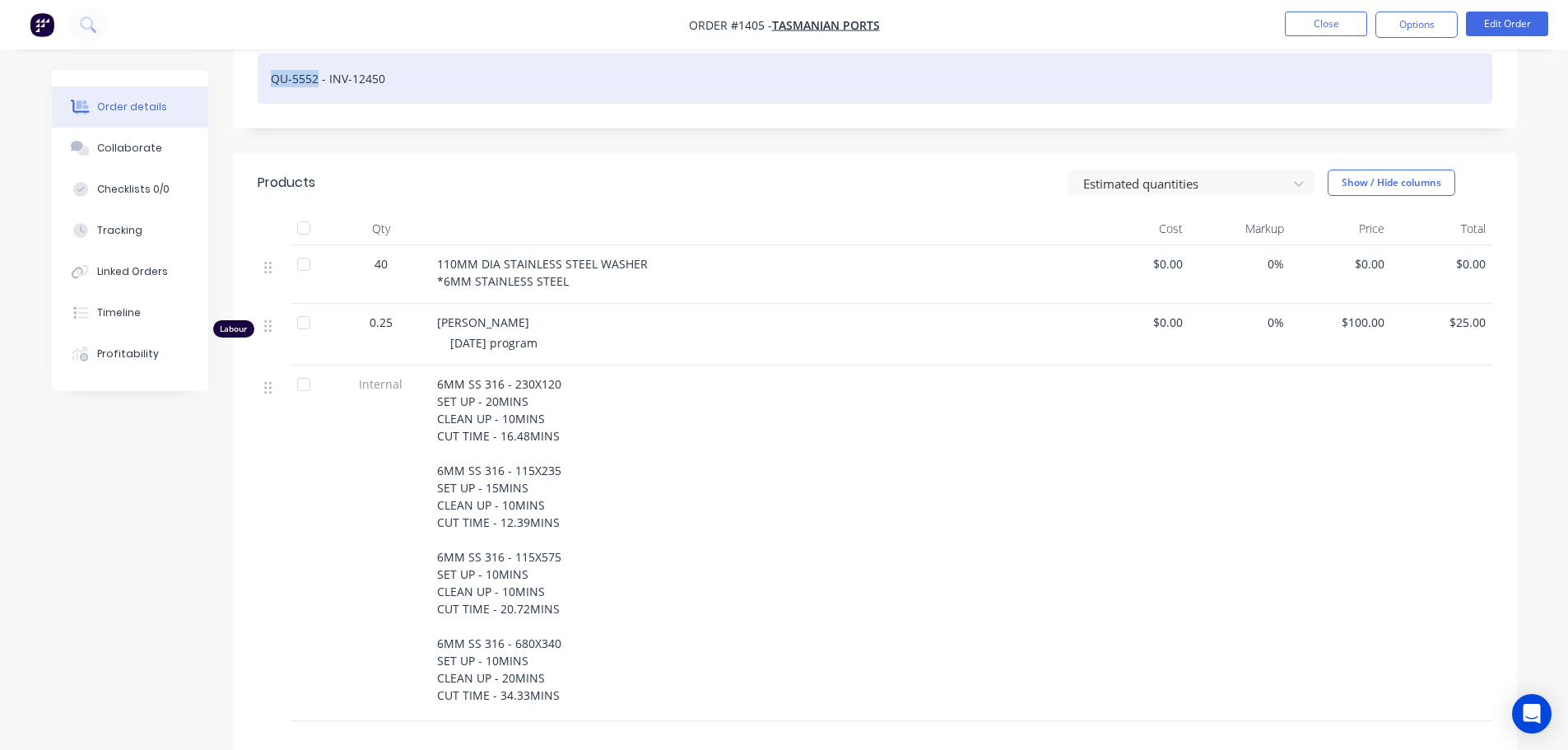
scroll to position [321, 0]
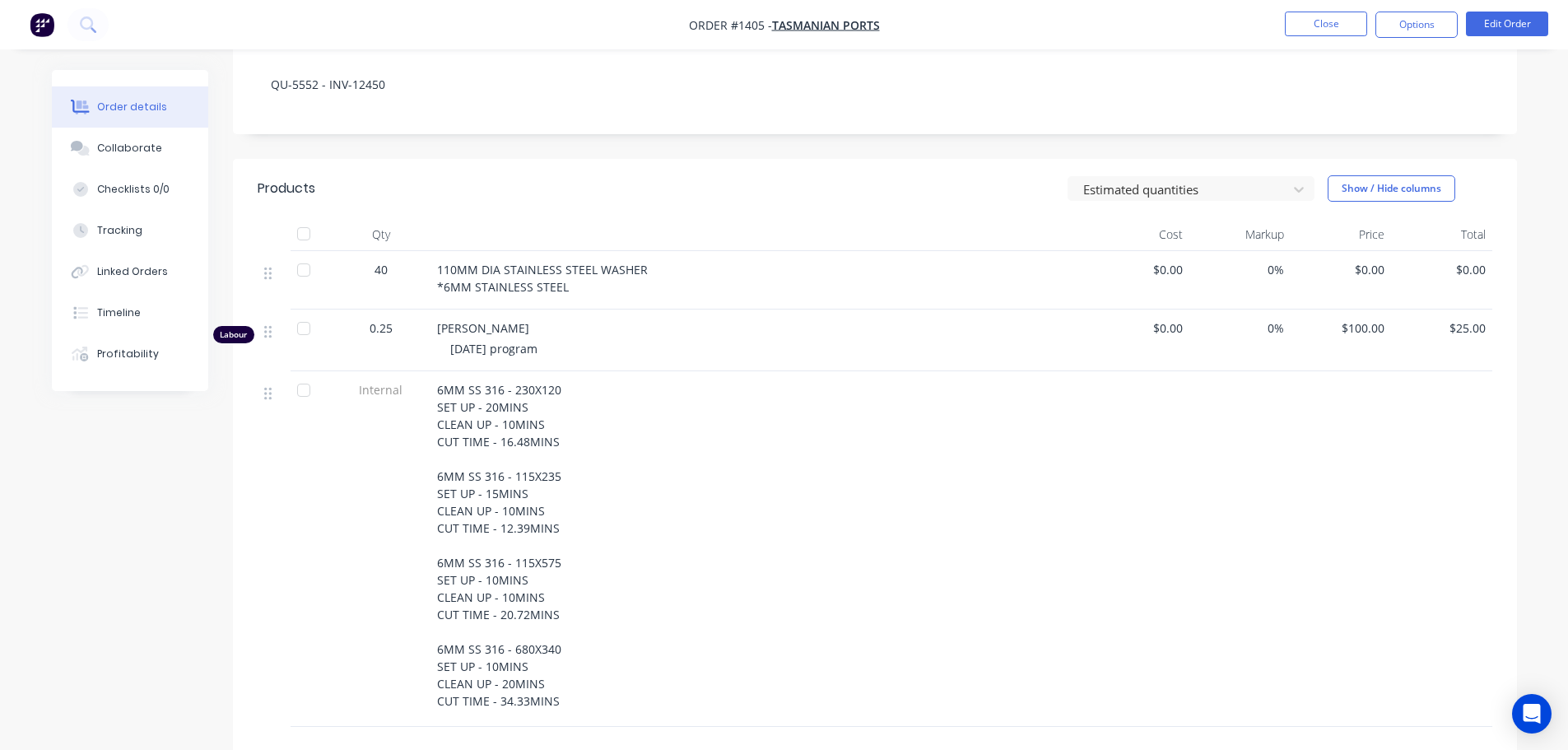
click at [1132, 497] on div at bounding box center [1140, 548] width 101 height 356
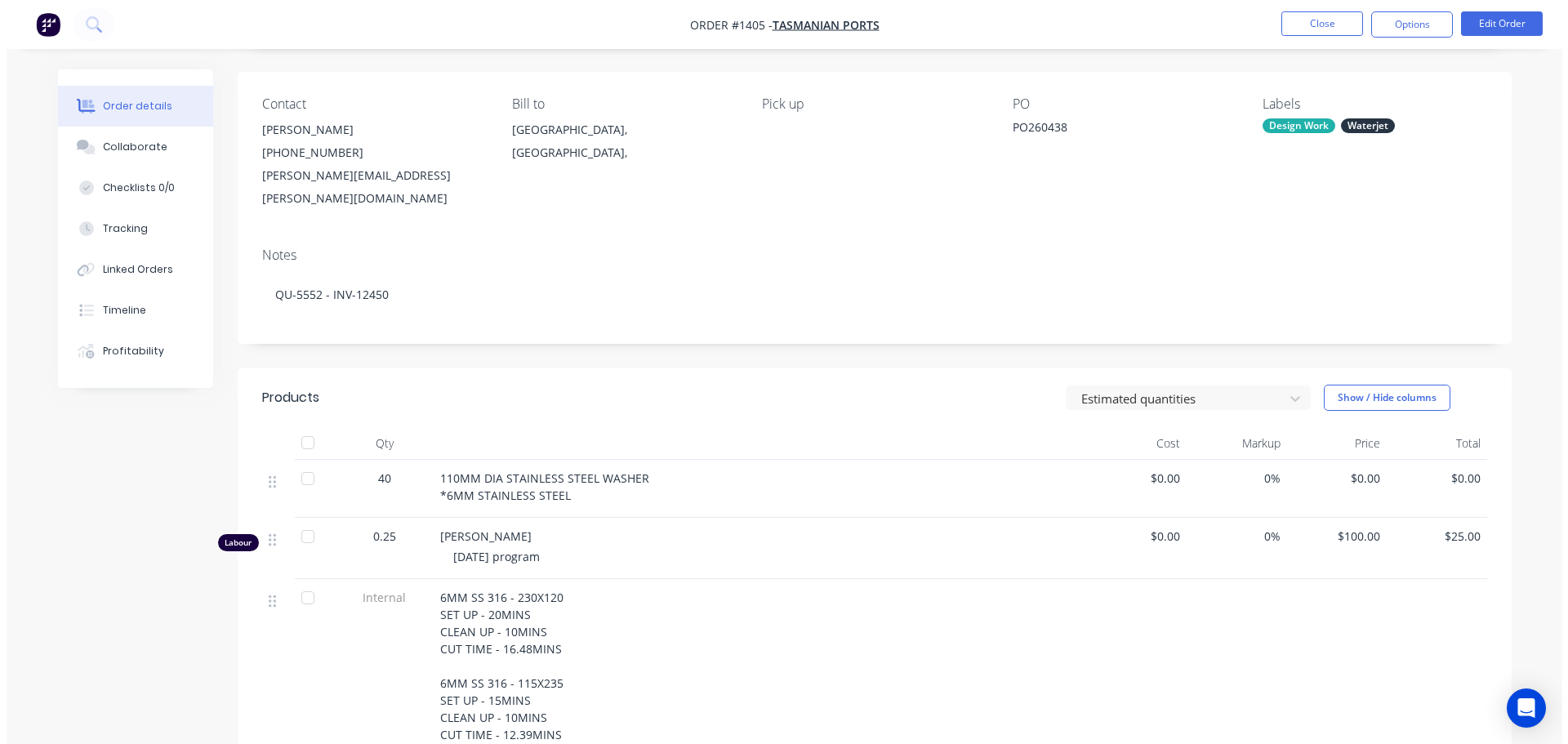
scroll to position [0, 0]
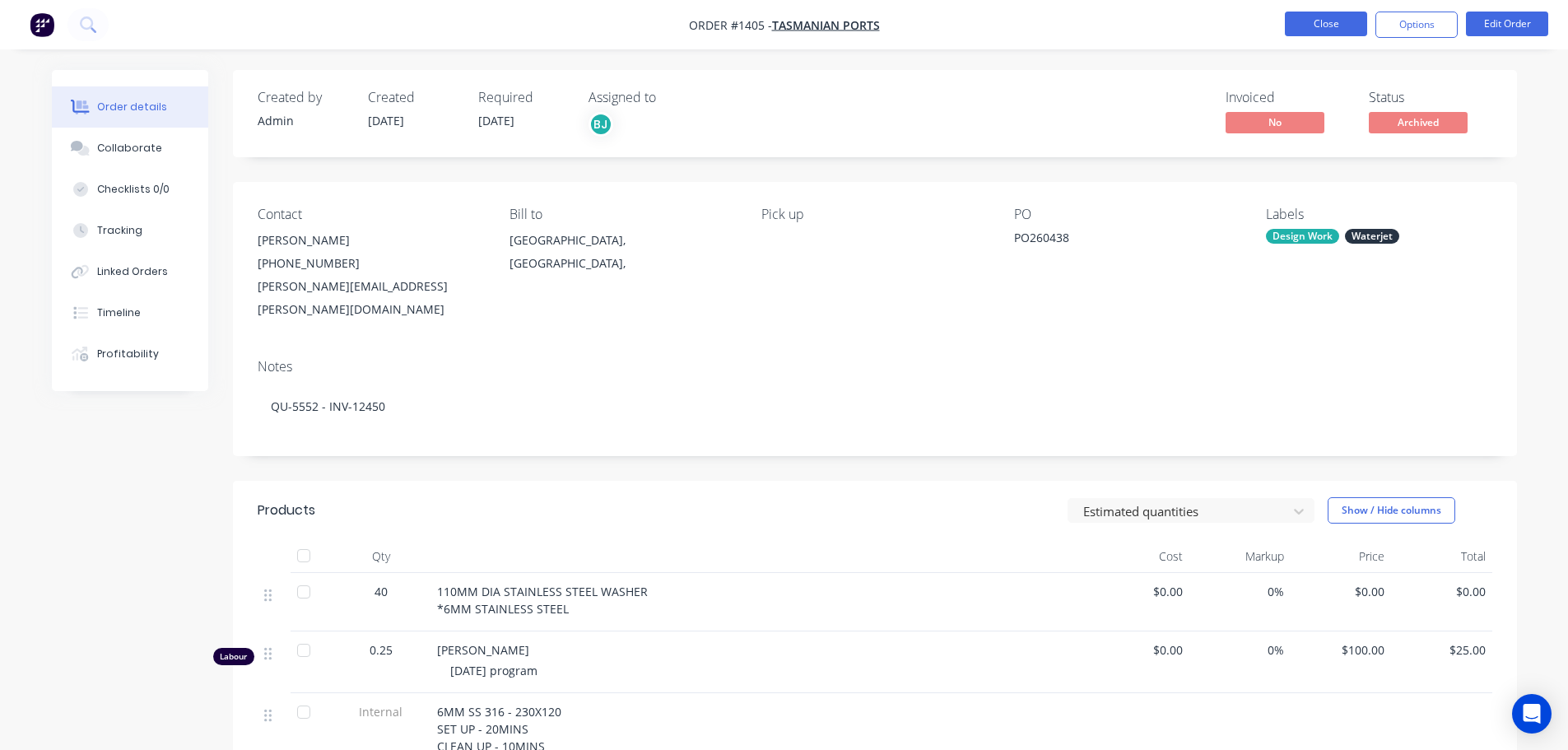
click at [1313, 34] on button "Close" at bounding box center [1326, 23] width 82 height 24
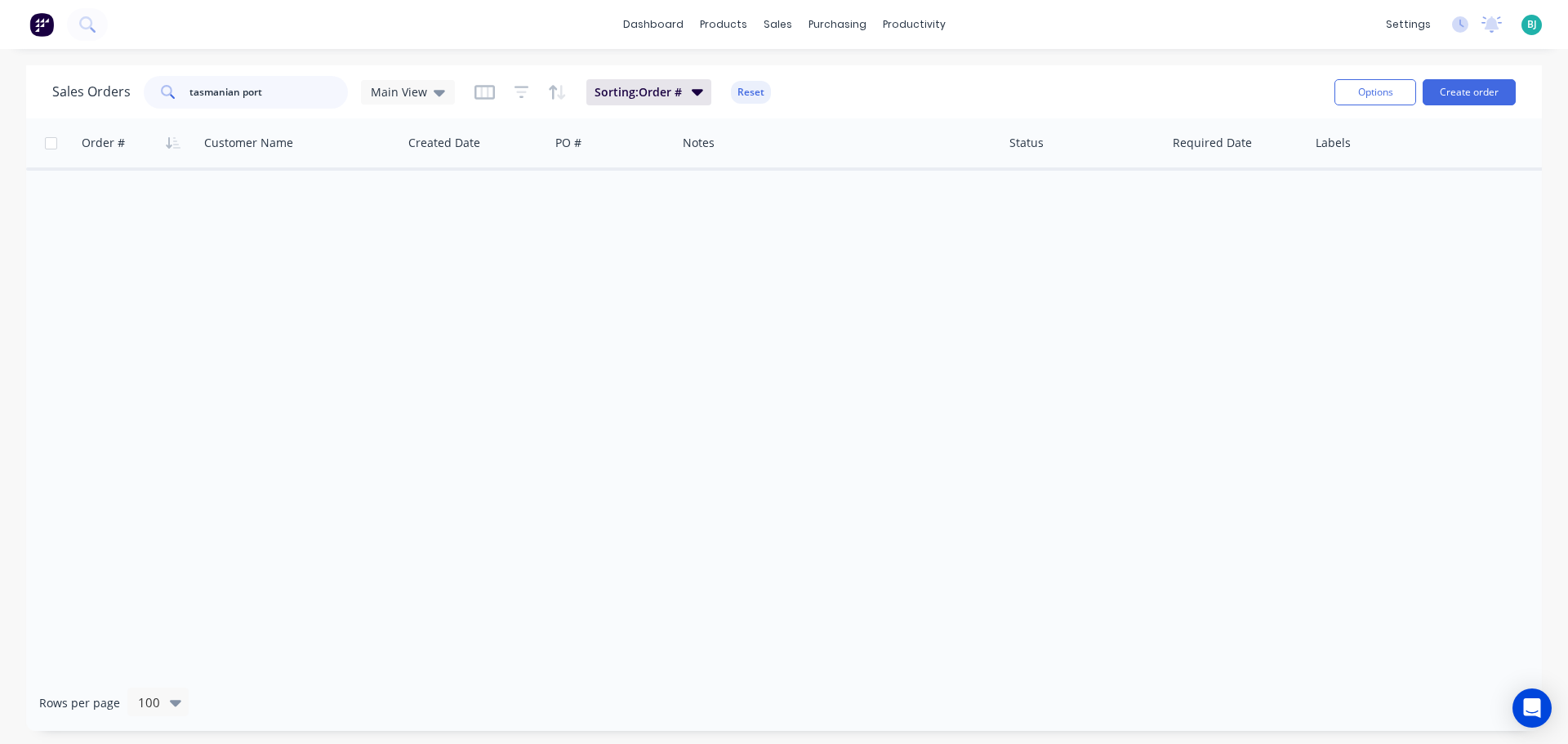
drag, startPoint x: 289, startPoint y: 80, endPoint x: 138, endPoint y: 100, distance: 152.3
click at [138, 100] on div "Sales Orders tasmanian [GEOGRAPHIC_DATA]" at bounding box center [253, 92] width 402 height 32
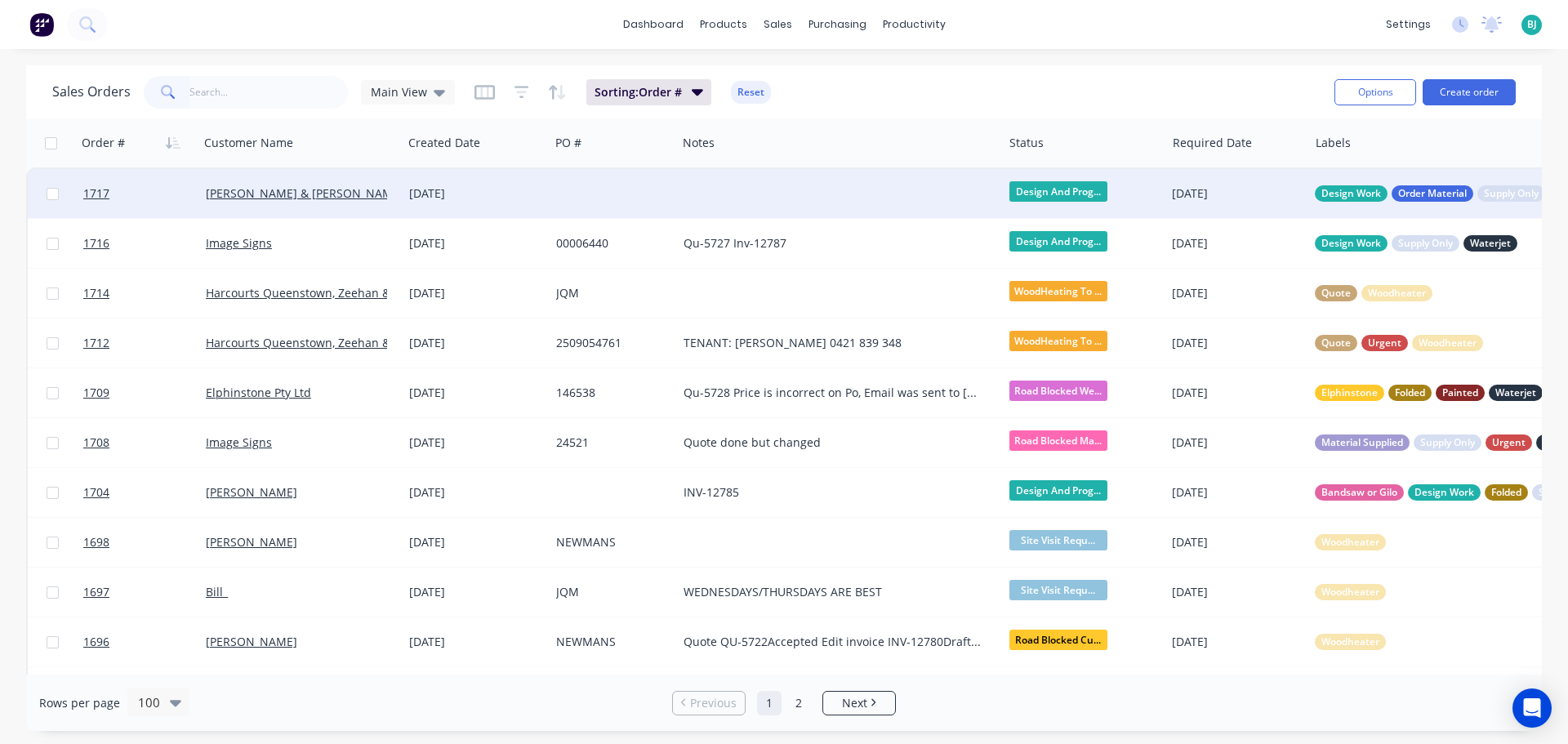
click at [353, 194] on div "[PERSON_NAME] & [PERSON_NAME]" at bounding box center [297, 194] width 182 height 17
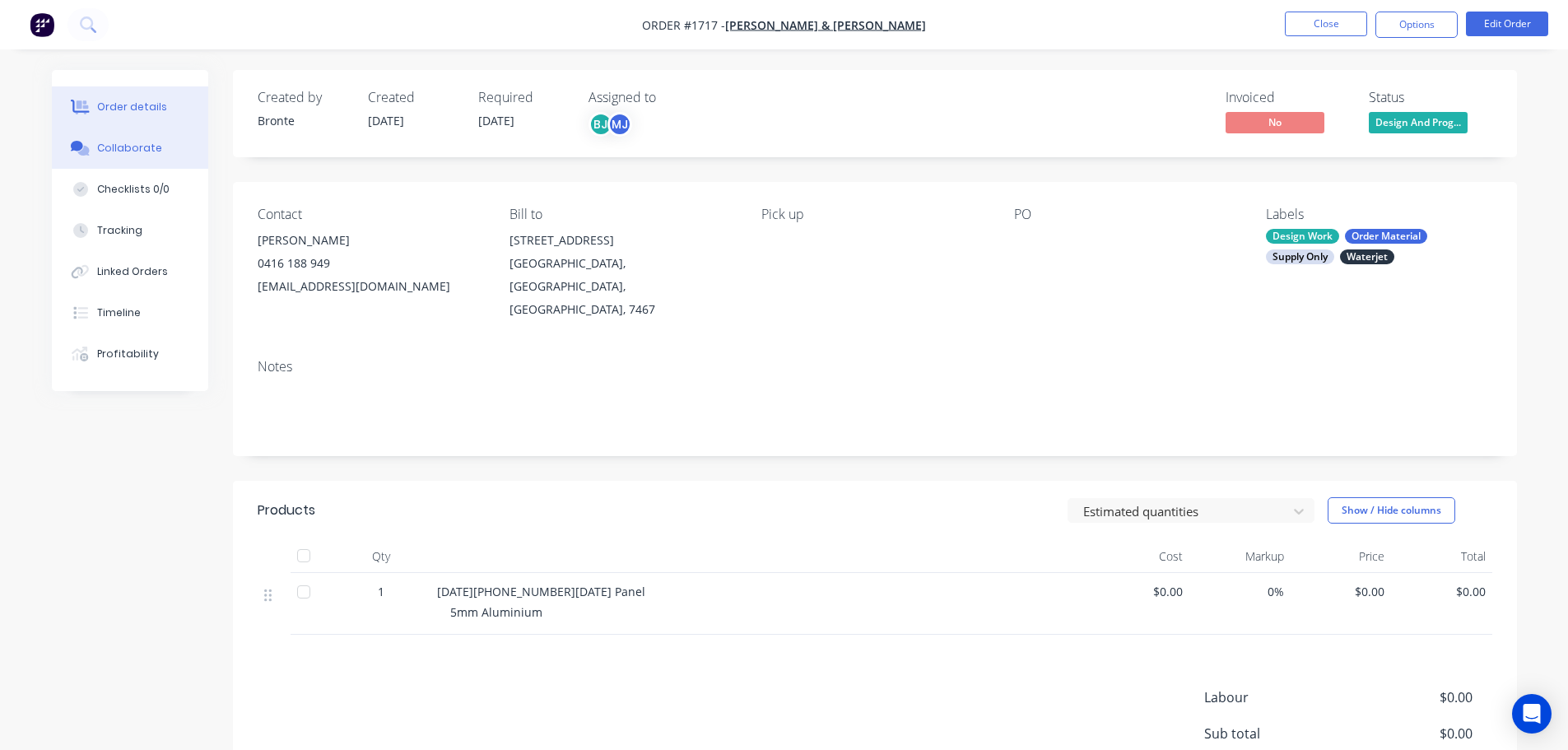
click at [99, 149] on div "Collaborate" at bounding box center [130, 149] width 65 height 15
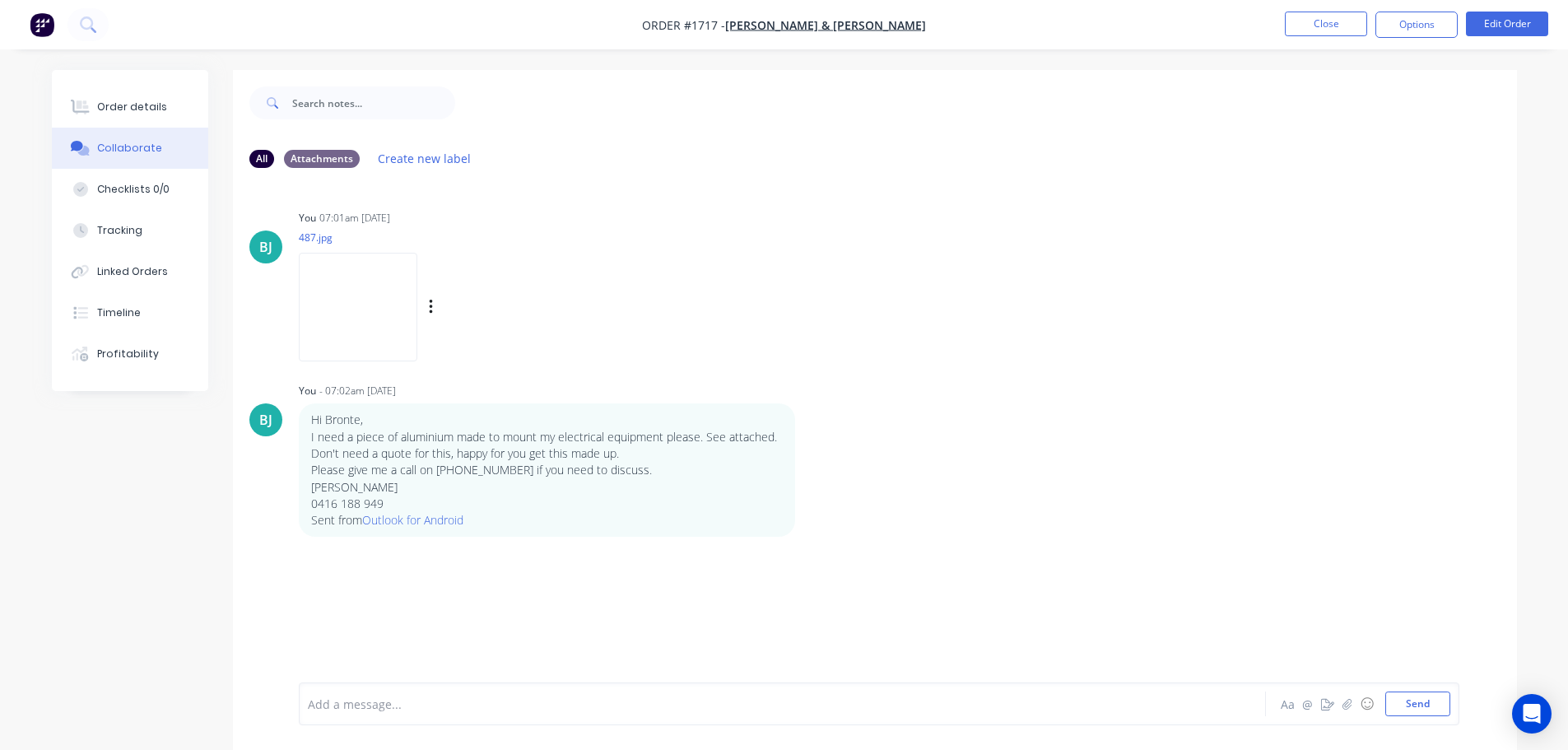
click at [349, 278] on img at bounding box center [358, 305] width 119 height 107
click at [1313, 33] on button "Close" at bounding box center [1326, 23] width 82 height 24
